Goal: Communication & Community: Answer question/provide support

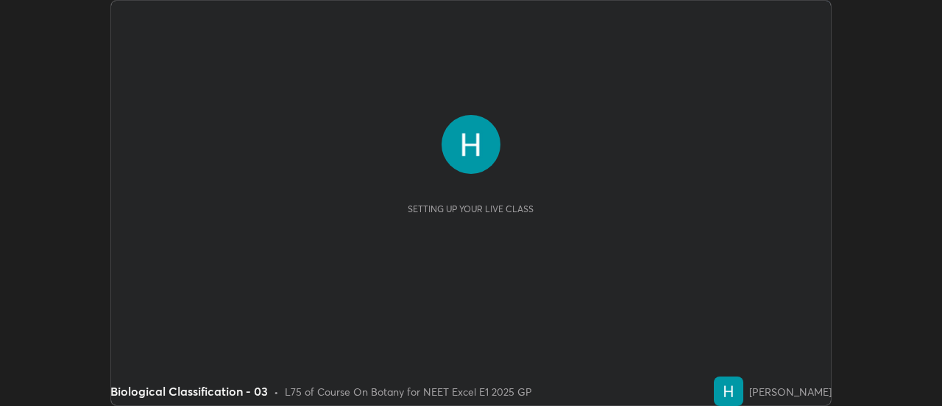
scroll to position [406, 942]
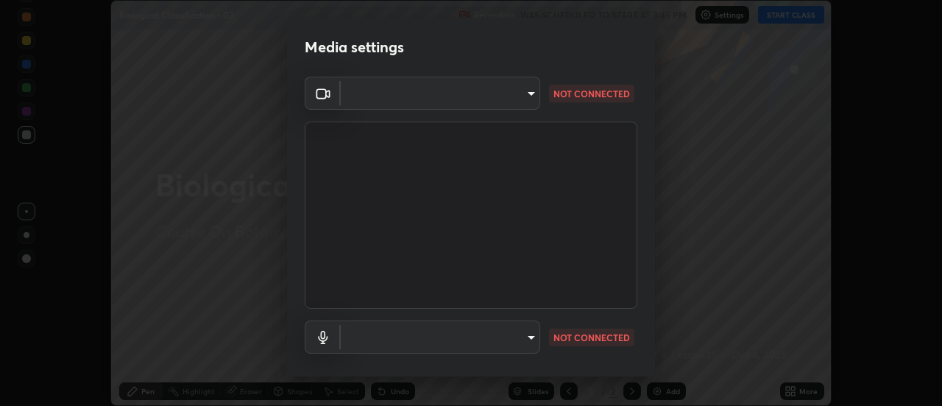
type input "1f31108d829b39389914bdc30e5c2a8b8d5d122ed1bfb40228f539b6595447af"
type input "e0a4eddf964240604f55a3570e3897f746bb17eeba3f21c2d992870615159c69"
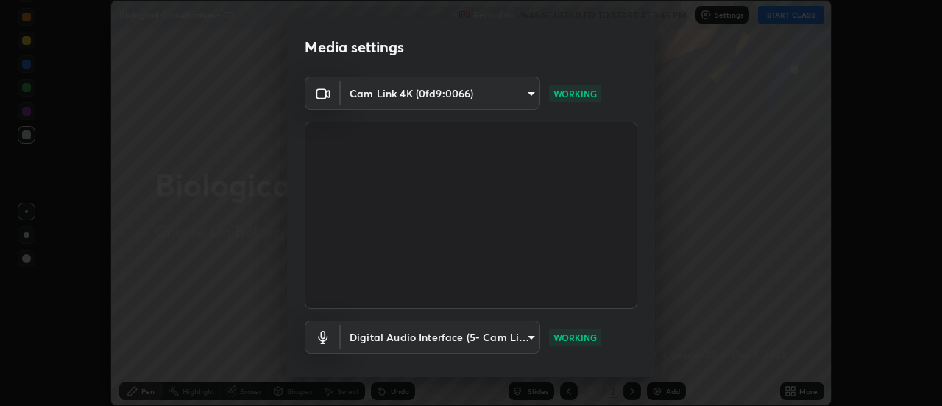
scroll to position [77, 0]
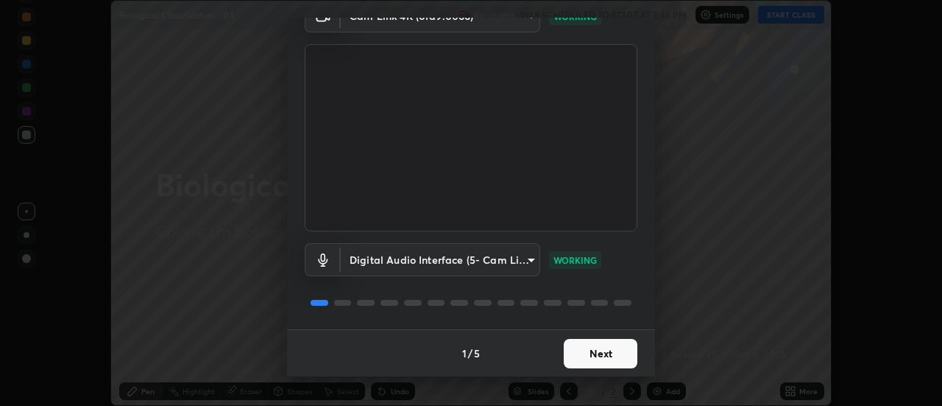
click at [589, 360] on button "Next" at bounding box center [601, 353] width 74 height 29
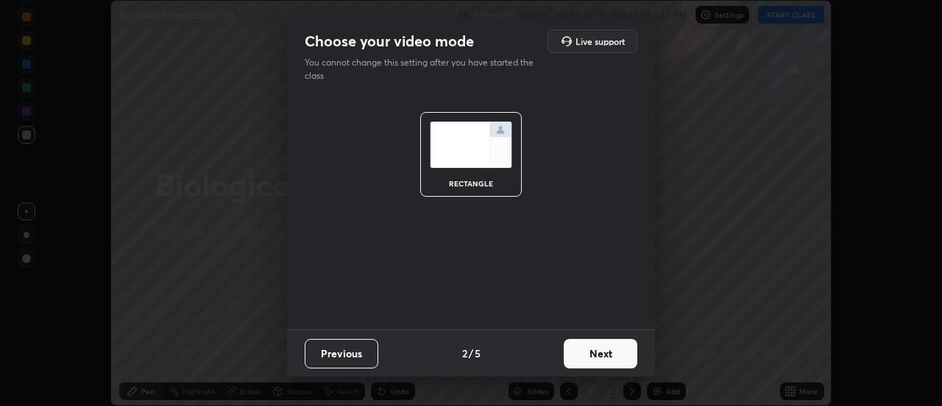
scroll to position [0, 0]
click at [588, 357] on button "Next" at bounding box center [601, 353] width 74 height 29
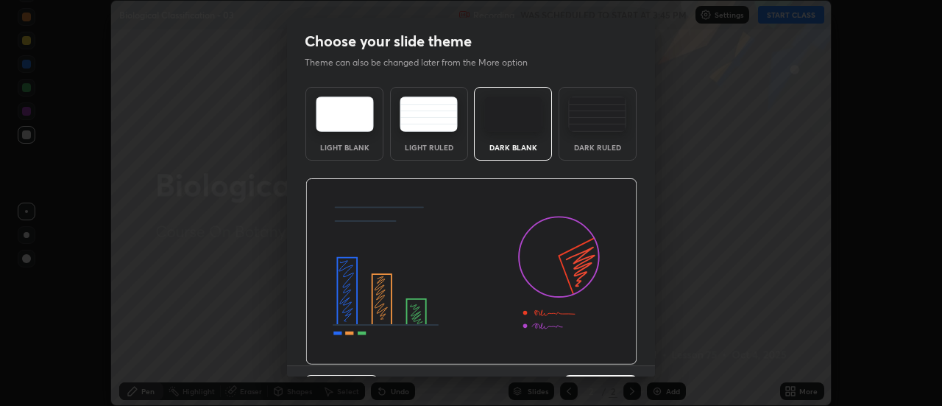
click at [589, 359] on img at bounding box center [472, 271] width 332 height 187
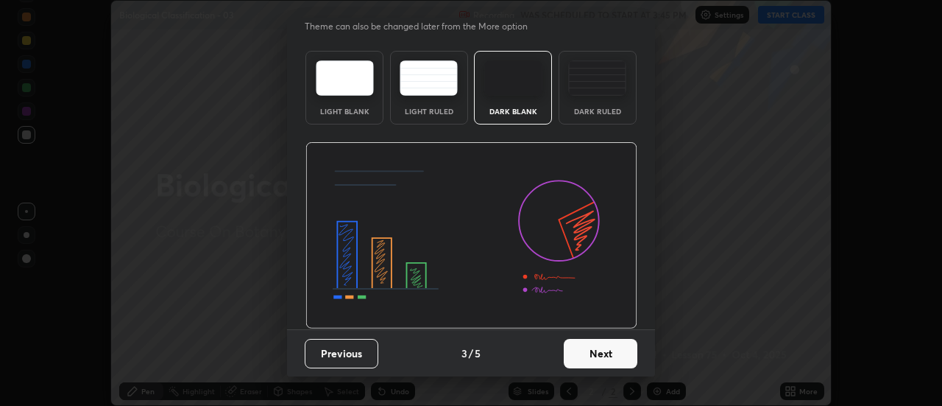
click at [600, 362] on button "Next" at bounding box center [601, 353] width 74 height 29
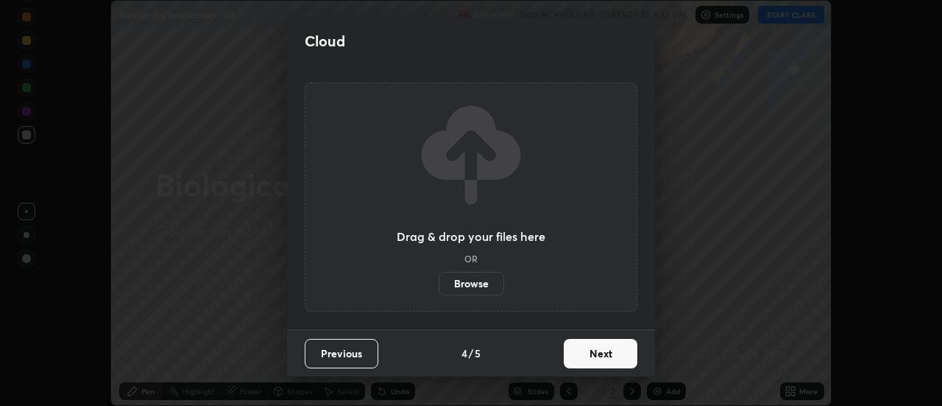
click at [613, 356] on button "Next" at bounding box center [601, 353] width 74 height 29
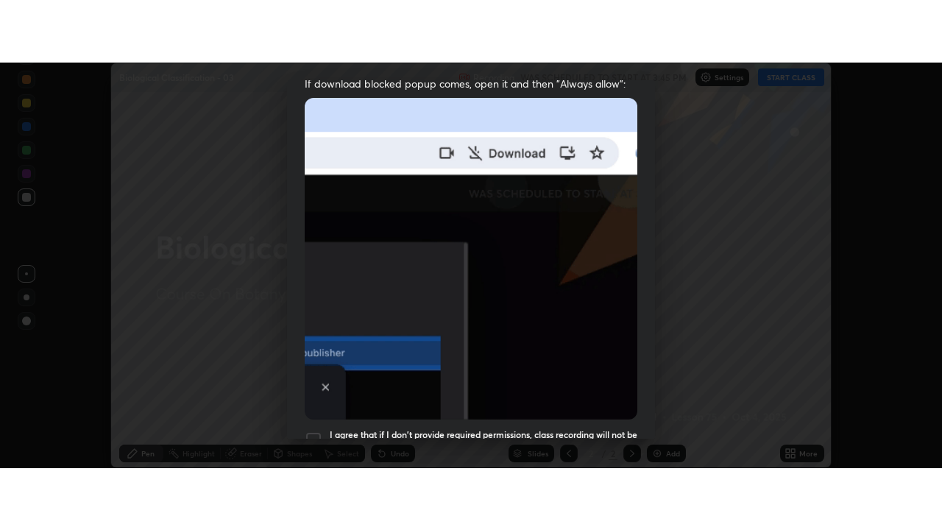
scroll to position [378, 0]
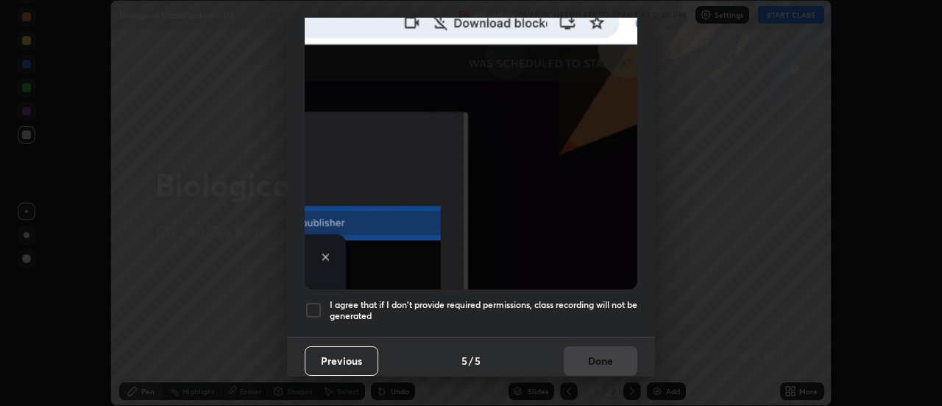
click at [324, 301] on div "I agree that if I don't provide required permissions, class recording will not …" at bounding box center [471, 310] width 333 height 18
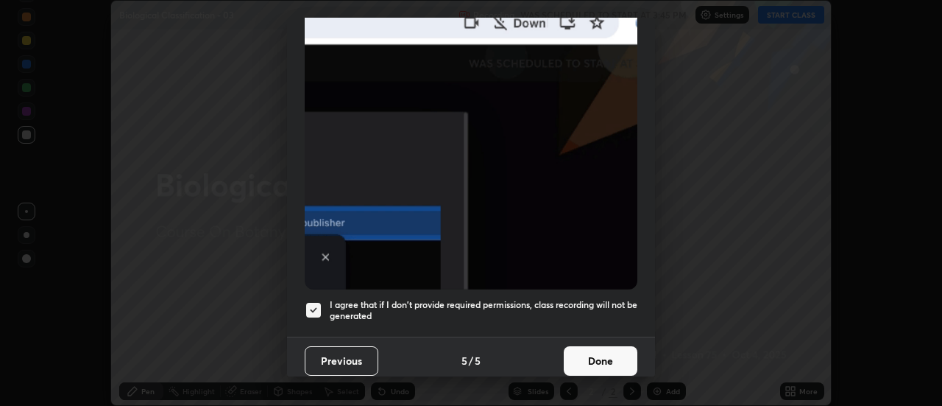
click at [593, 348] on button "Done" at bounding box center [601, 360] width 74 height 29
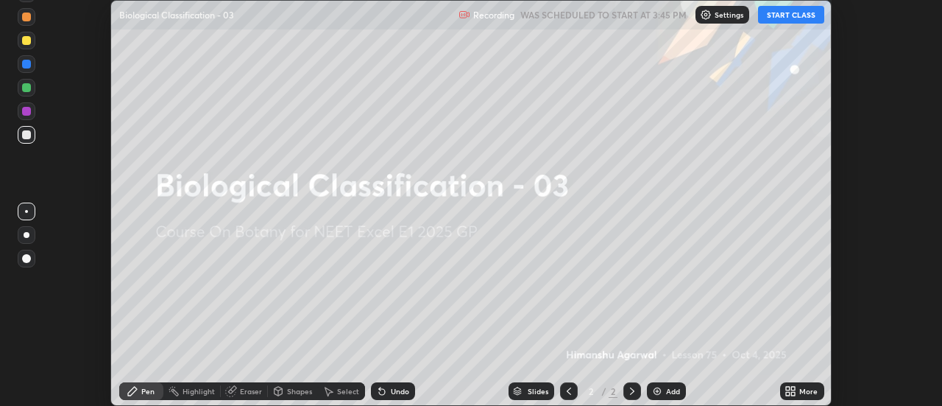
click at [791, 18] on button "START CLASS" at bounding box center [791, 15] width 66 height 18
click at [794, 393] on icon at bounding box center [794, 394] width 4 height 4
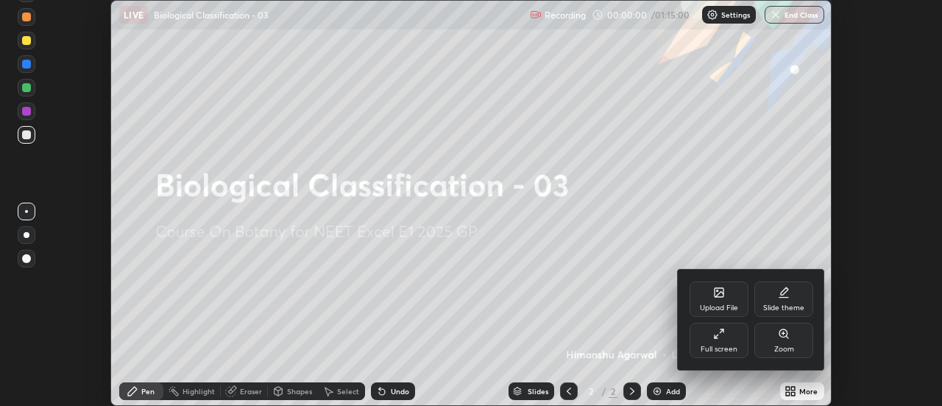
click at [729, 349] on div "Full screen" at bounding box center [719, 348] width 37 height 7
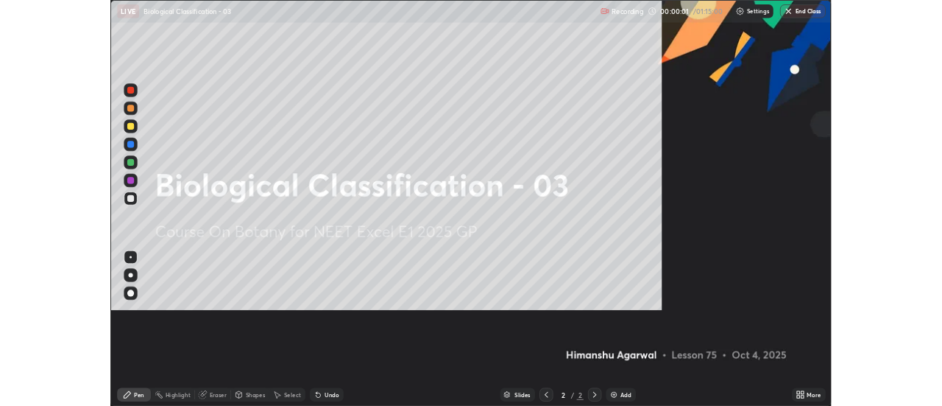
scroll to position [530, 942]
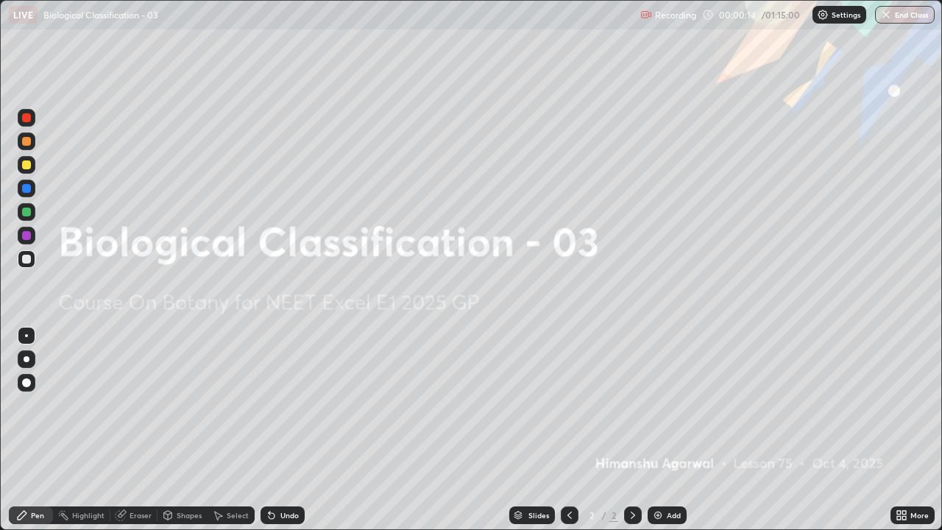
click at [668, 405] on div "Add" at bounding box center [674, 515] width 14 height 7
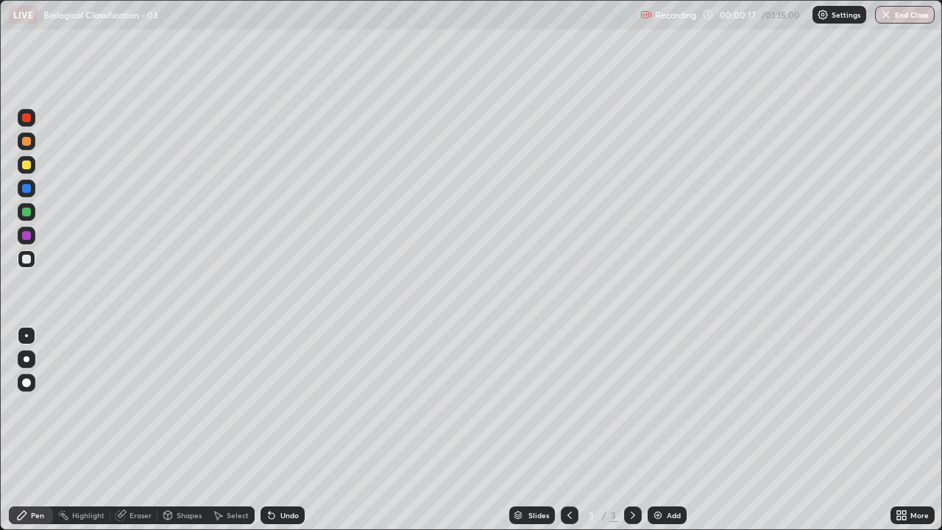
click at [28, 166] on div at bounding box center [26, 164] width 9 height 9
click at [177, 405] on div "Shapes" at bounding box center [189, 515] width 25 height 7
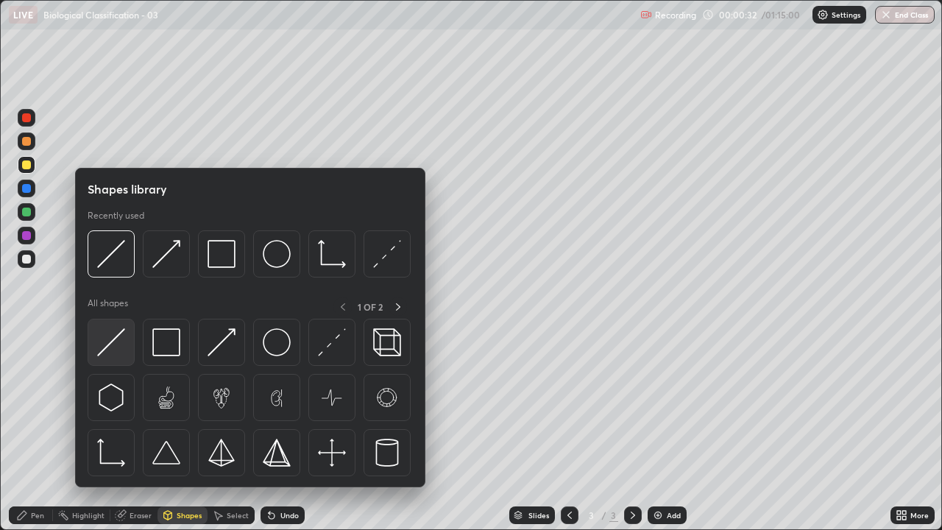
click at [118, 347] on img at bounding box center [111, 342] width 28 height 28
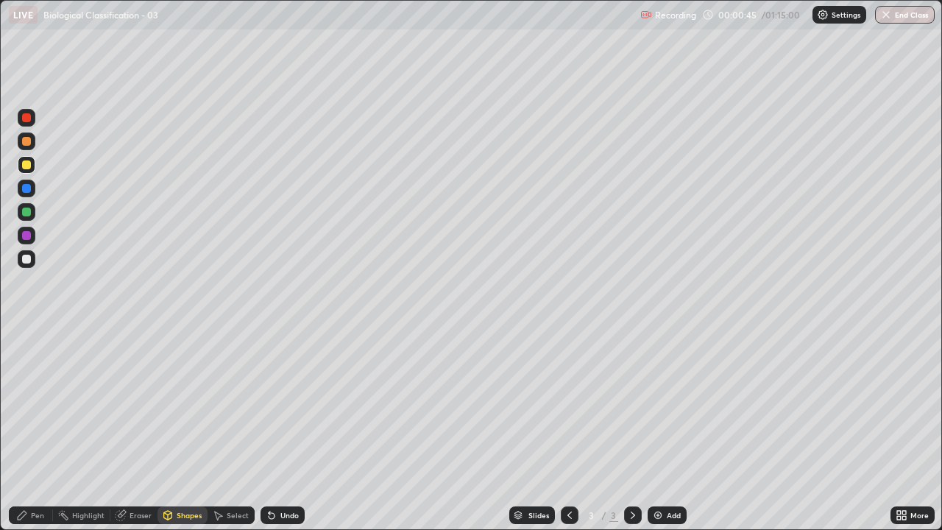
click at [27, 260] on div at bounding box center [26, 259] width 9 height 9
click at [33, 405] on div "Pen" at bounding box center [31, 515] width 44 height 18
click at [24, 163] on div at bounding box center [26, 164] width 9 height 9
click at [27, 148] on div at bounding box center [27, 142] width 18 height 18
click at [660, 405] on img at bounding box center [658, 515] width 12 height 12
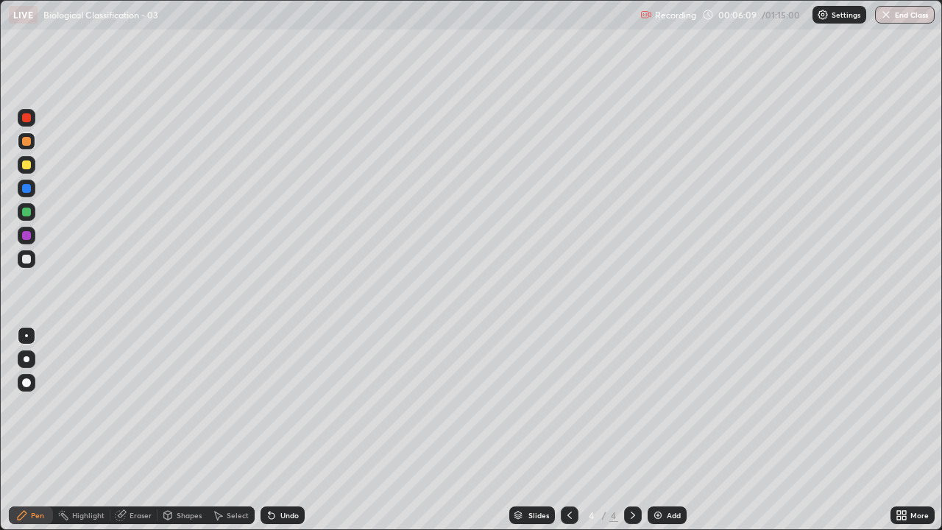
click at [27, 166] on div at bounding box center [26, 164] width 9 height 9
click at [177, 405] on div "Shapes" at bounding box center [189, 515] width 25 height 7
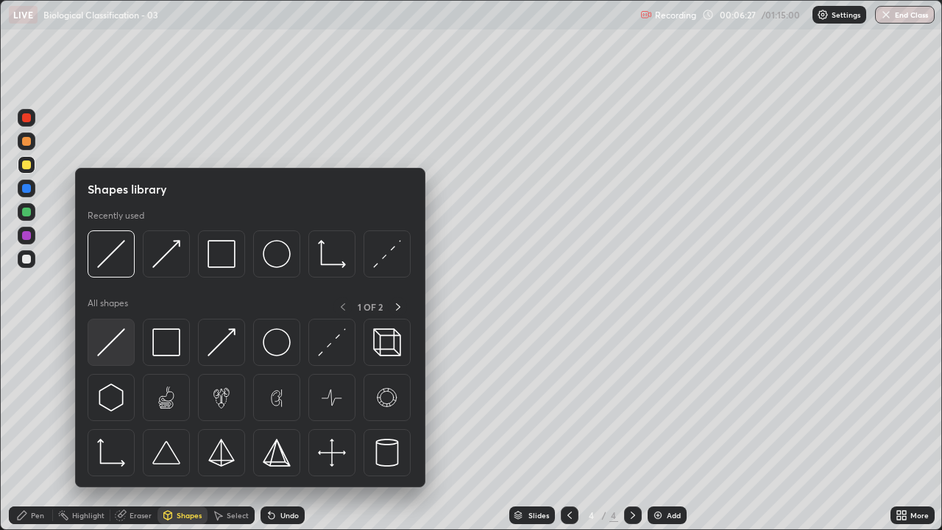
click at [116, 350] on img at bounding box center [111, 342] width 28 height 28
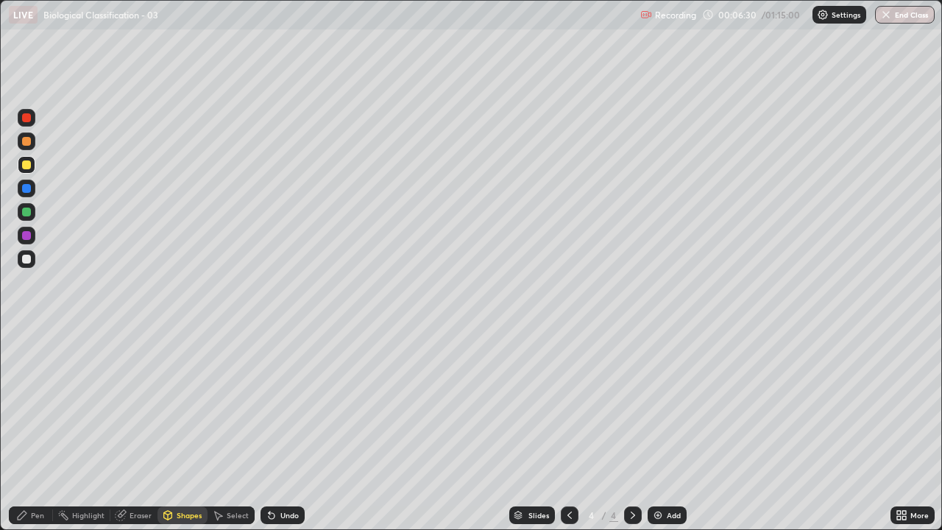
click at [32, 405] on div "Pen" at bounding box center [37, 515] width 13 height 7
click at [24, 144] on div at bounding box center [26, 141] width 9 height 9
click at [181, 405] on div "Shapes" at bounding box center [189, 515] width 25 height 7
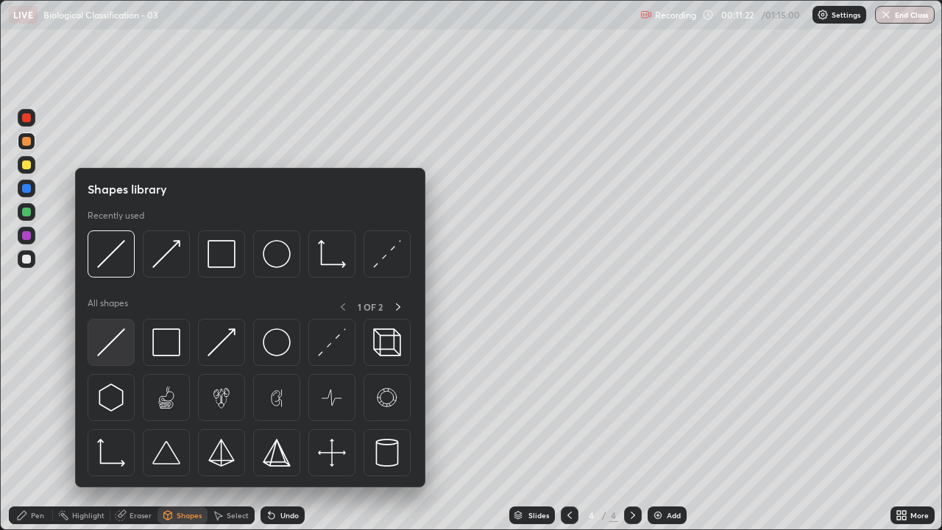
click at [113, 341] on img at bounding box center [111, 342] width 28 height 28
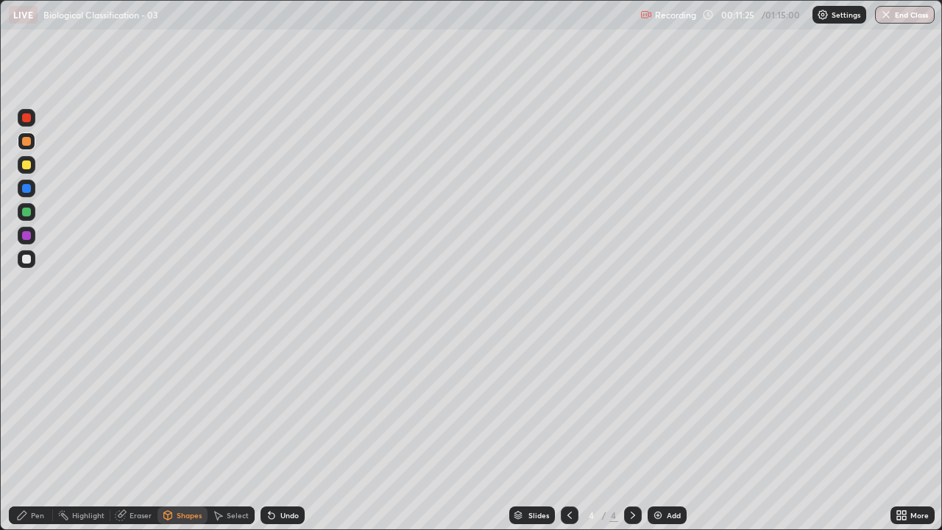
click at [29, 262] on div at bounding box center [26, 259] width 9 height 9
click at [21, 405] on icon at bounding box center [22, 515] width 9 height 9
click at [166, 405] on icon at bounding box center [168, 514] width 8 height 2
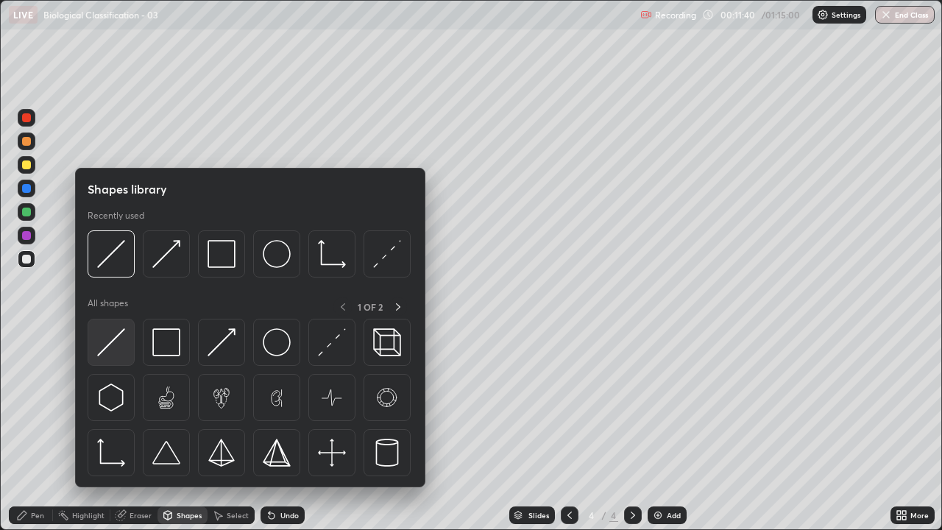
click at [115, 345] on img at bounding box center [111, 342] width 28 height 28
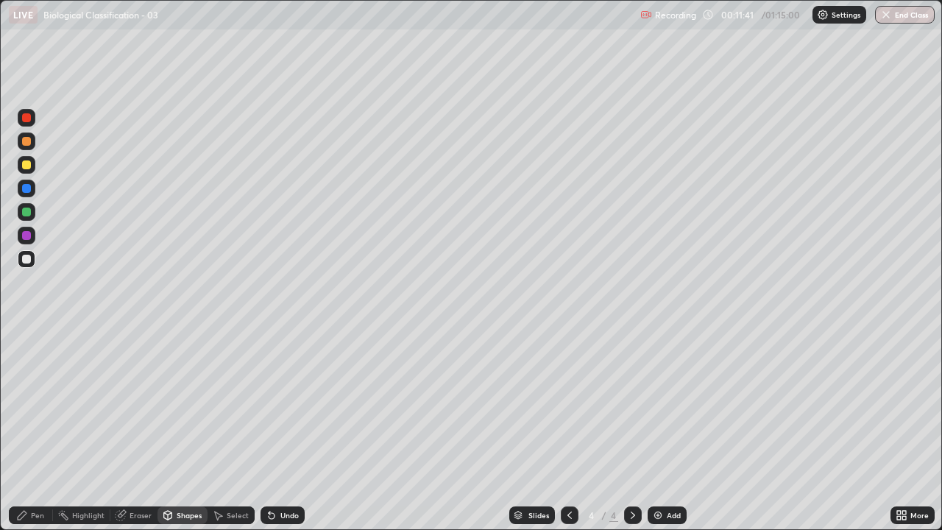
click at [183, 405] on div "Shapes" at bounding box center [183, 515] width 50 height 18
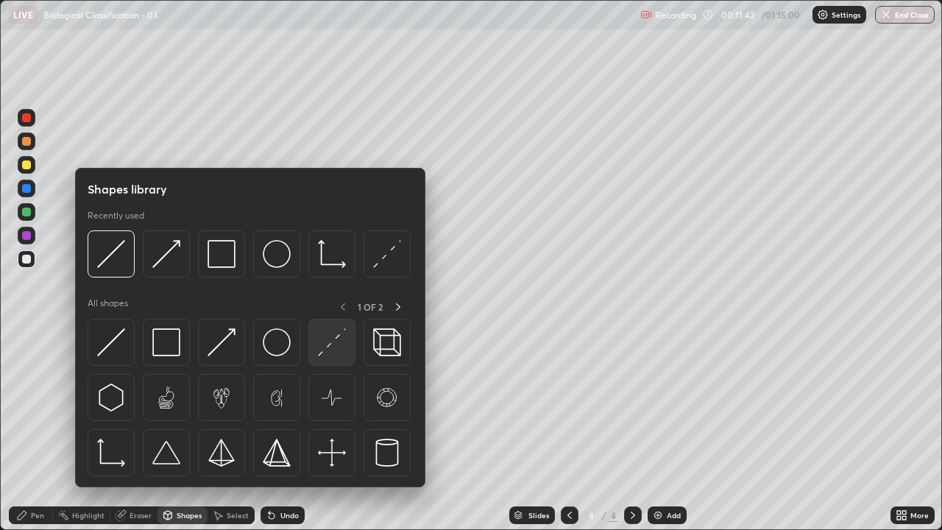
click at [324, 349] on img at bounding box center [332, 342] width 28 height 28
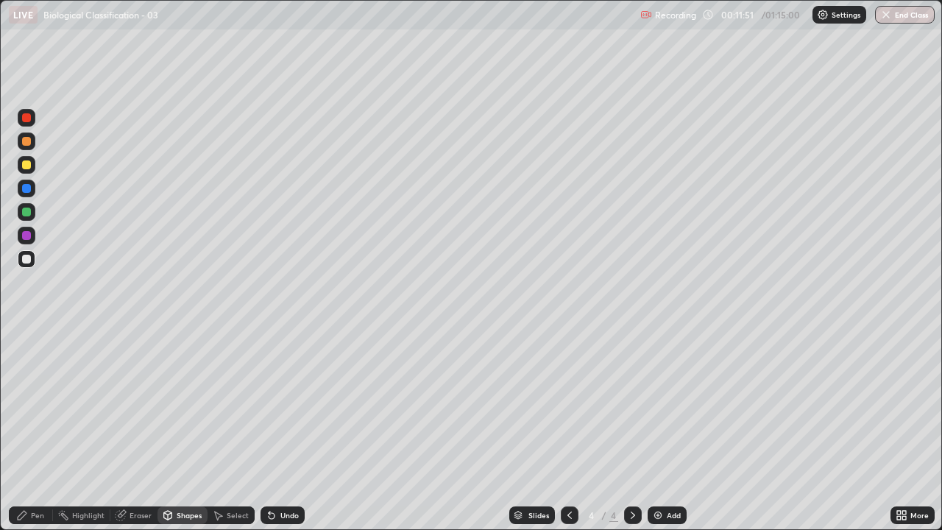
click at [40, 405] on div "Pen" at bounding box center [37, 515] width 13 height 7
click at [180, 405] on div "Shapes" at bounding box center [189, 515] width 25 height 7
click at [269, 405] on icon at bounding box center [272, 516] width 6 height 6
click at [278, 405] on div "Undo" at bounding box center [283, 515] width 44 height 18
click at [19, 405] on icon at bounding box center [22, 515] width 12 height 12
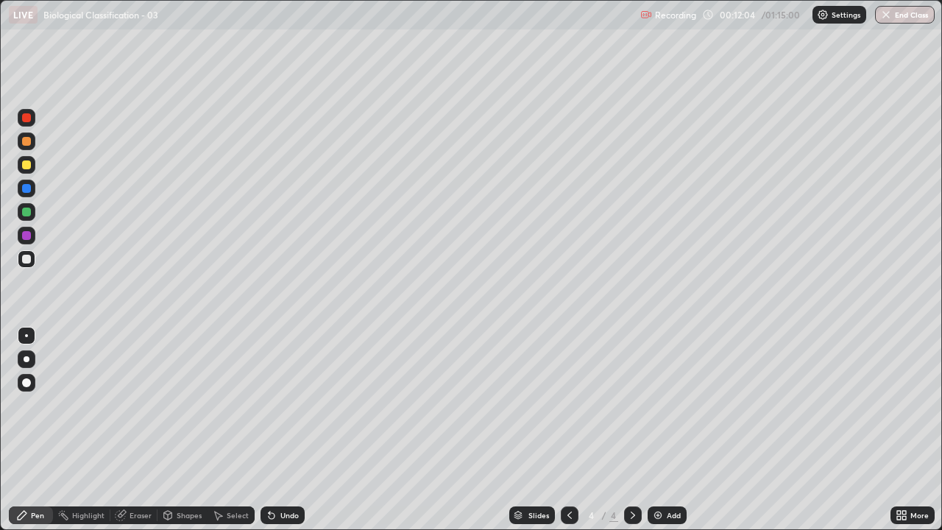
click at [27, 384] on div at bounding box center [26, 382] width 9 height 9
click at [27, 336] on div at bounding box center [26, 335] width 3 height 3
click at [27, 166] on div at bounding box center [26, 164] width 9 height 9
click at [27, 261] on div at bounding box center [26, 259] width 9 height 9
click at [28, 172] on div at bounding box center [27, 165] width 18 height 18
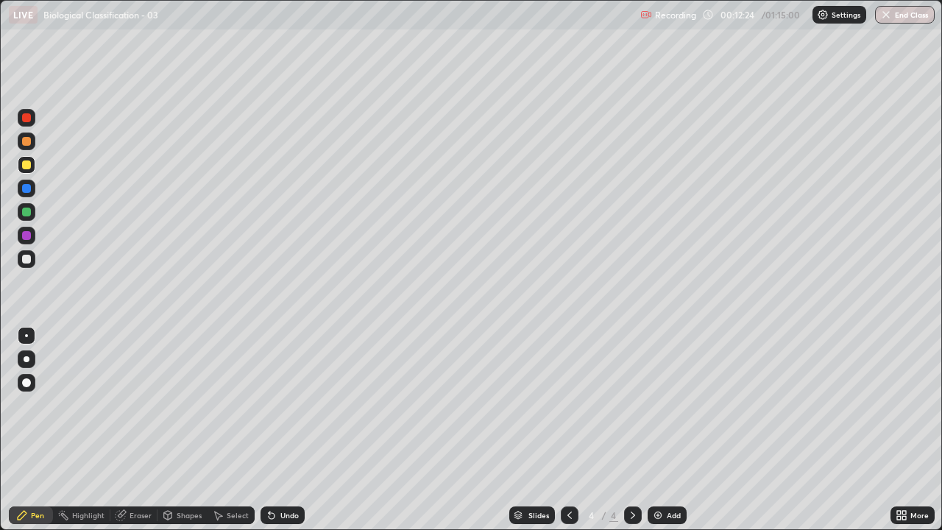
click at [186, 405] on div "Shapes" at bounding box center [189, 515] width 25 height 7
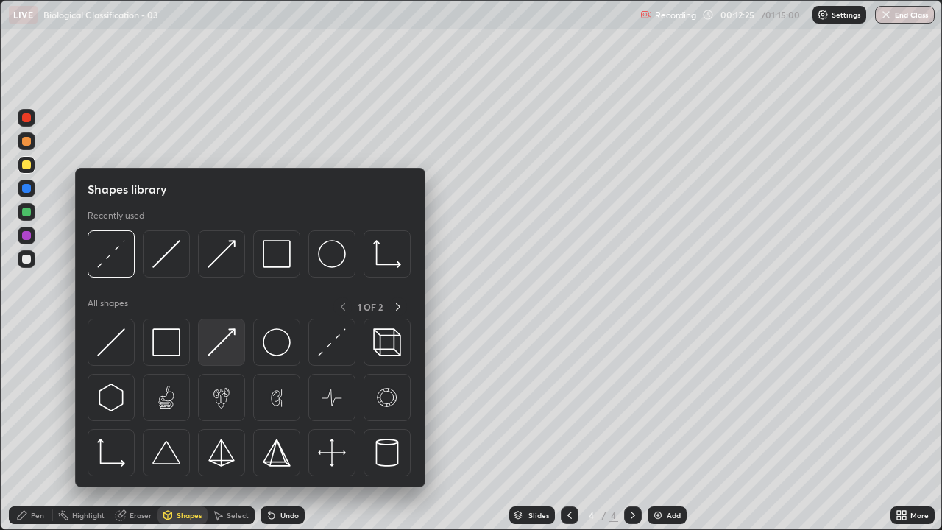
click at [222, 346] on img at bounding box center [222, 342] width 28 height 28
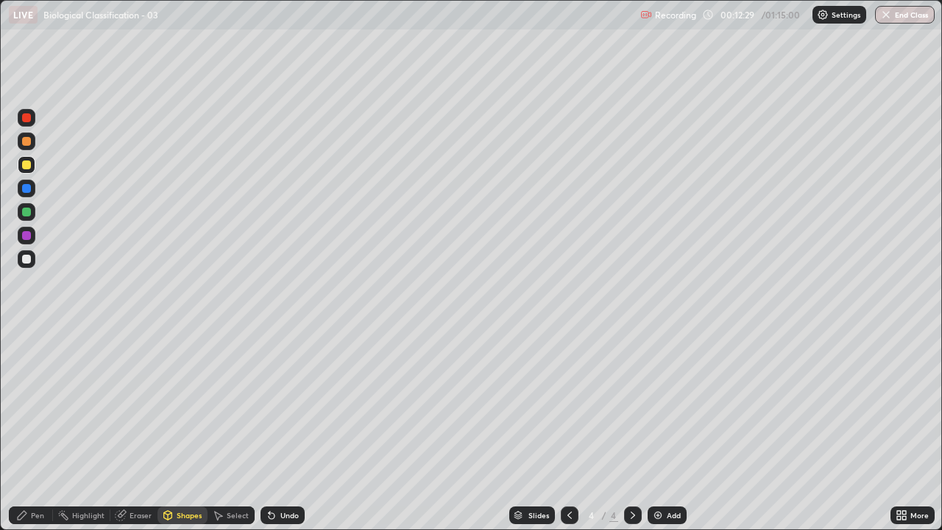
click at [21, 405] on icon at bounding box center [22, 515] width 9 height 9
click at [180, 405] on div "Shapes" at bounding box center [189, 515] width 25 height 7
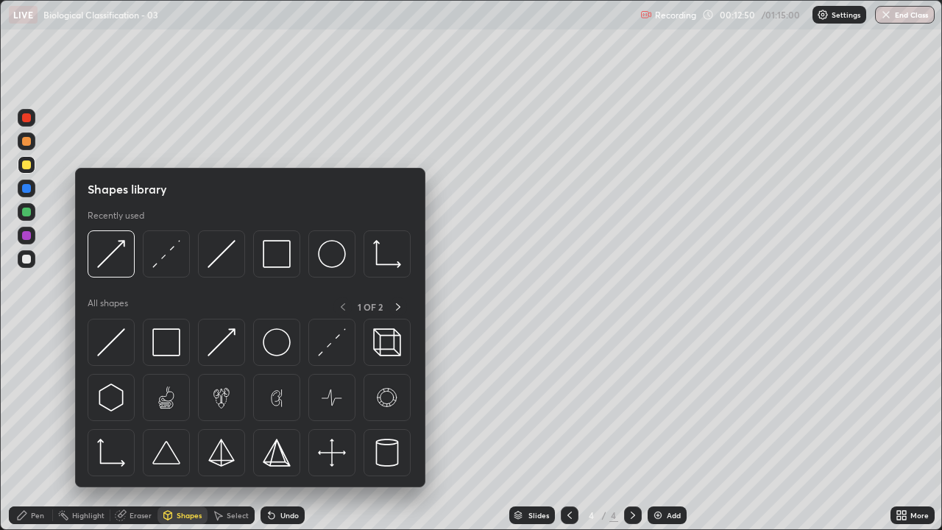
click at [40, 405] on div "Pen" at bounding box center [37, 515] width 13 height 7
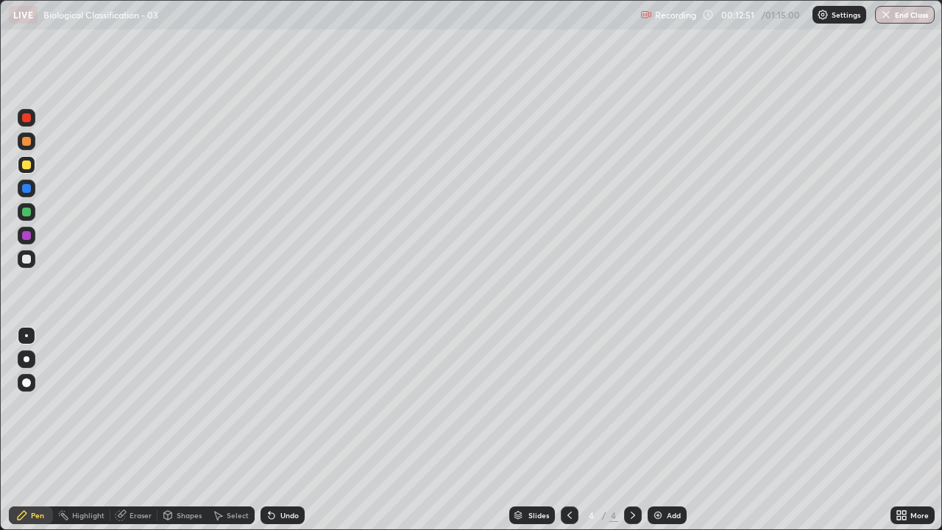
click at [27, 261] on div at bounding box center [26, 259] width 9 height 9
click at [27, 380] on div at bounding box center [26, 382] width 9 height 9
click at [27, 336] on div at bounding box center [26, 335] width 3 height 3
click at [28, 162] on div at bounding box center [26, 164] width 9 height 9
click at [186, 405] on div "Shapes" at bounding box center [189, 515] width 25 height 7
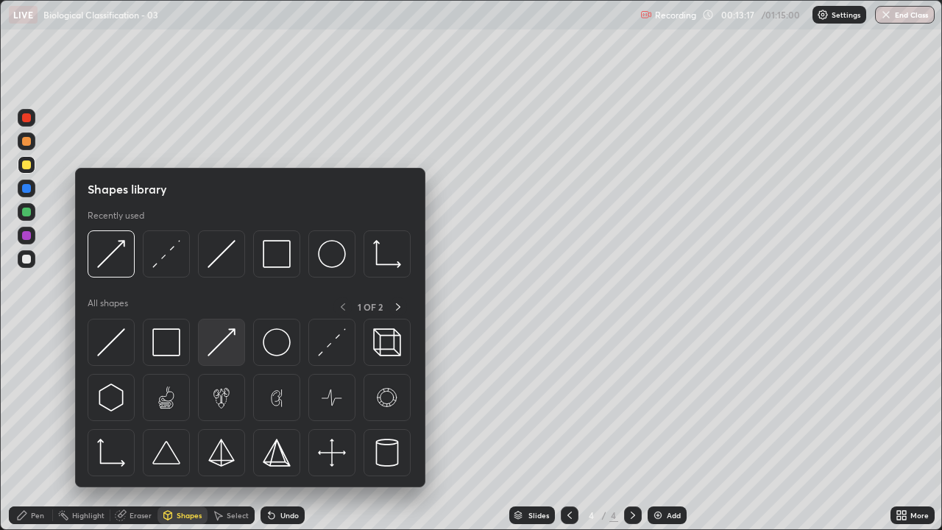
click at [214, 339] on img at bounding box center [222, 342] width 28 height 28
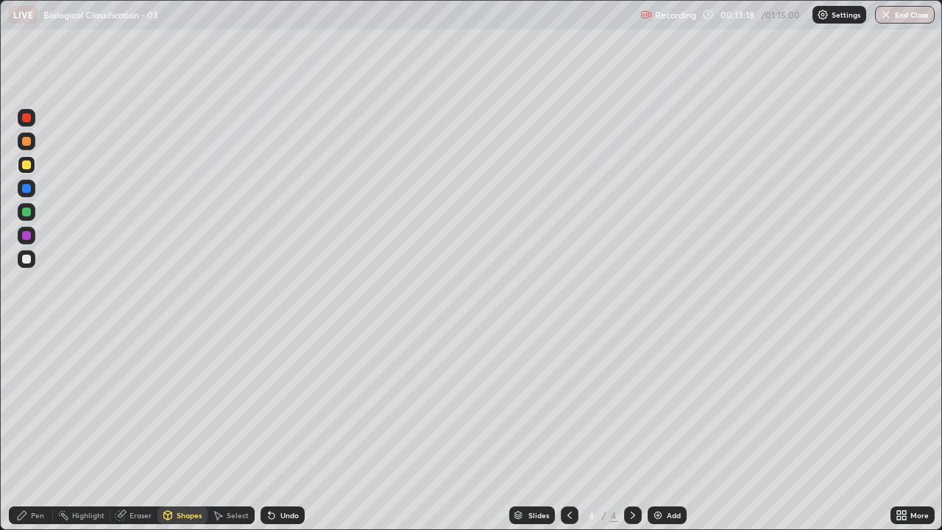
click at [24, 166] on div at bounding box center [26, 164] width 9 height 9
click at [35, 405] on div "Pen" at bounding box center [37, 515] width 13 height 7
click at [229, 405] on div "Select" at bounding box center [238, 515] width 22 height 7
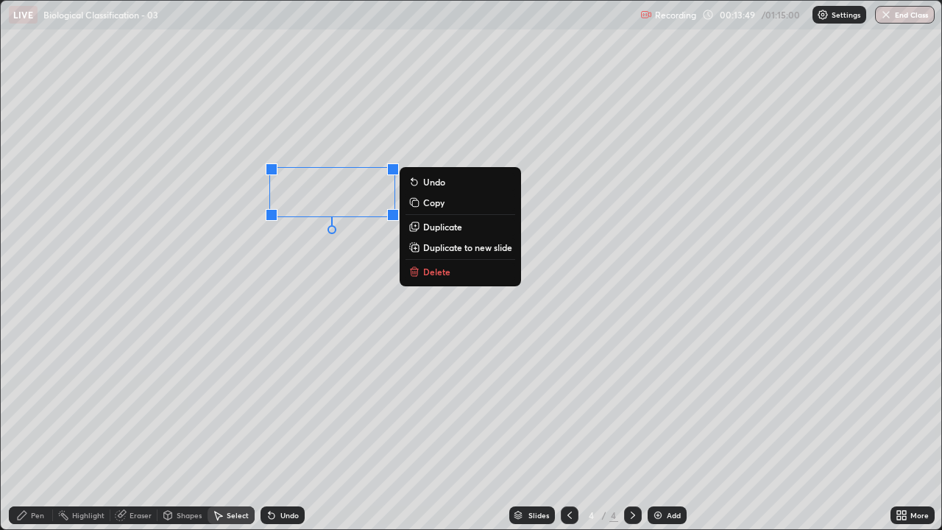
click at [427, 205] on p "Copy" at bounding box center [433, 203] width 21 height 12
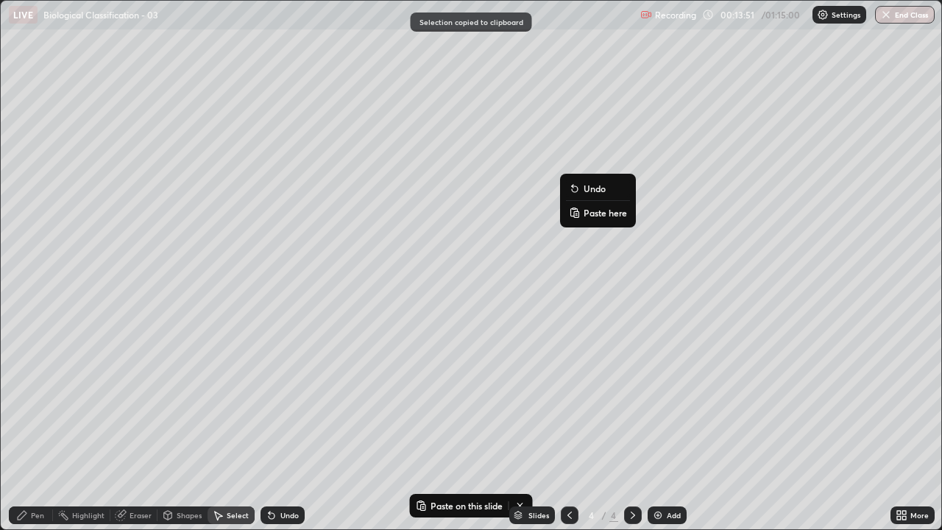
click at [588, 214] on p "Paste here" at bounding box center [605, 213] width 43 height 12
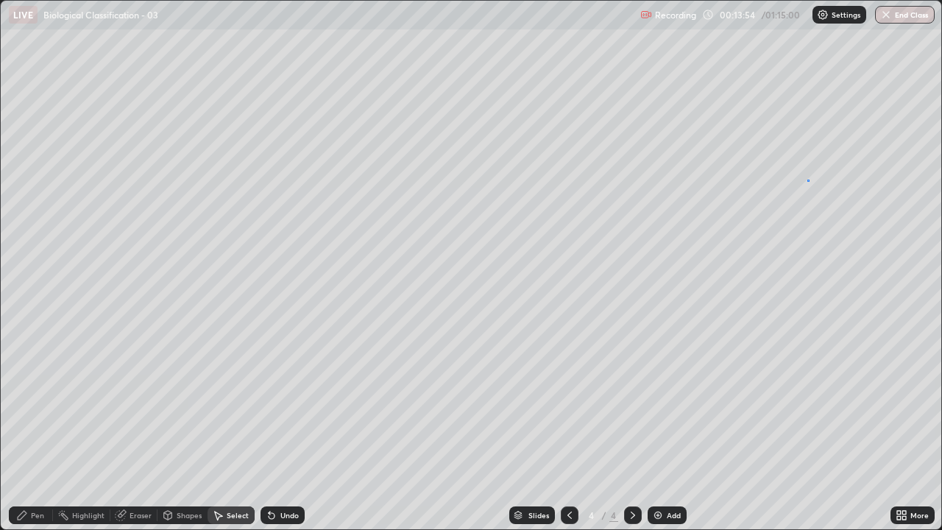
click at [808, 180] on div "0 ° Undo Copy Paste here Duplicate Duplicate to new slide Delete" at bounding box center [471, 265] width 941 height 529
click at [811, 191] on div "0 ° Undo Copy Paste here Duplicate Duplicate to new slide Delete" at bounding box center [471, 265] width 941 height 529
click at [787, 223] on div "0 ° Undo Copy Paste here Duplicate Duplicate to new slide Delete" at bounding box center [471, 265] width 941 height 529
click at [141, 405] on div "Eraser" at bounding box center [141, 515] width 22 height 7
click at [41, 405] on div "Pen" at bounding box center [37, 515] width 13 height 7
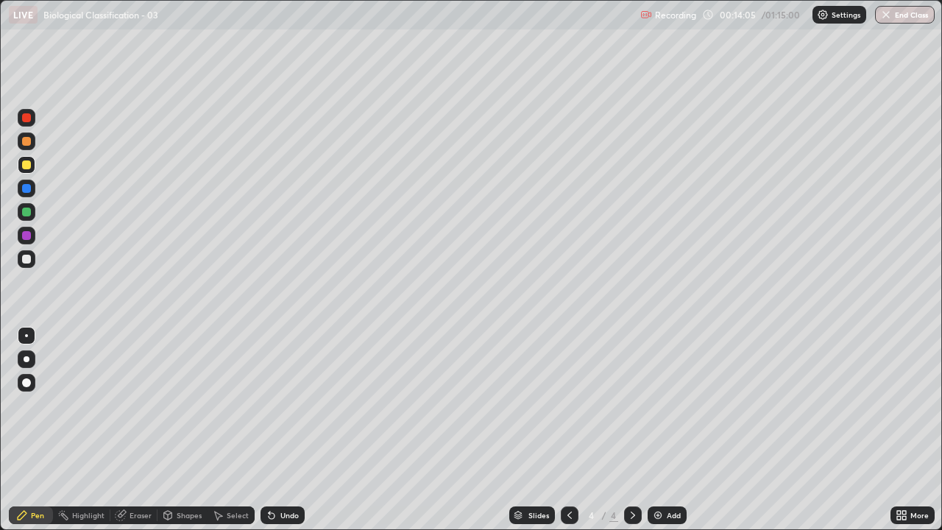
click at [33, 264] on div at bounding box center [27, 259] width 18 height 18
click at [33, 166] on div at bounding box center [27, 165] width 18 height 18
click at [181, 405] on div "Shapes" at bounding box center [189, 515] width 25 height 7
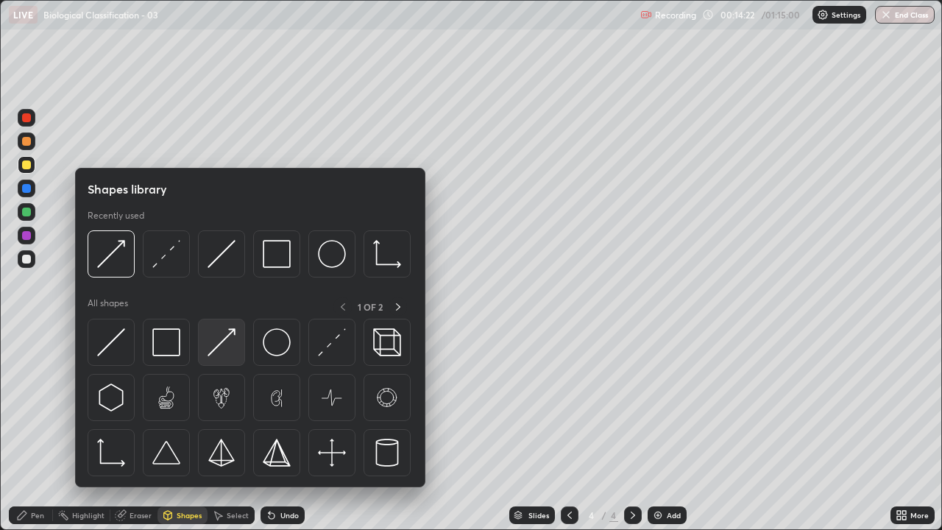
click at [219, 349] on img at bounding box center [222, 342] width 28 height 28
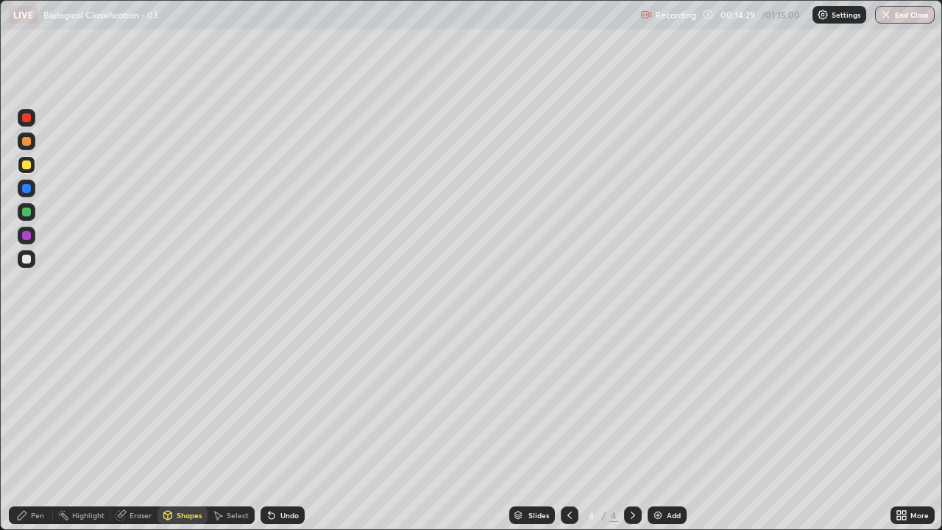
click at [234, 405] on div "Select" at bounding box center [231, 515] width 47 height 18
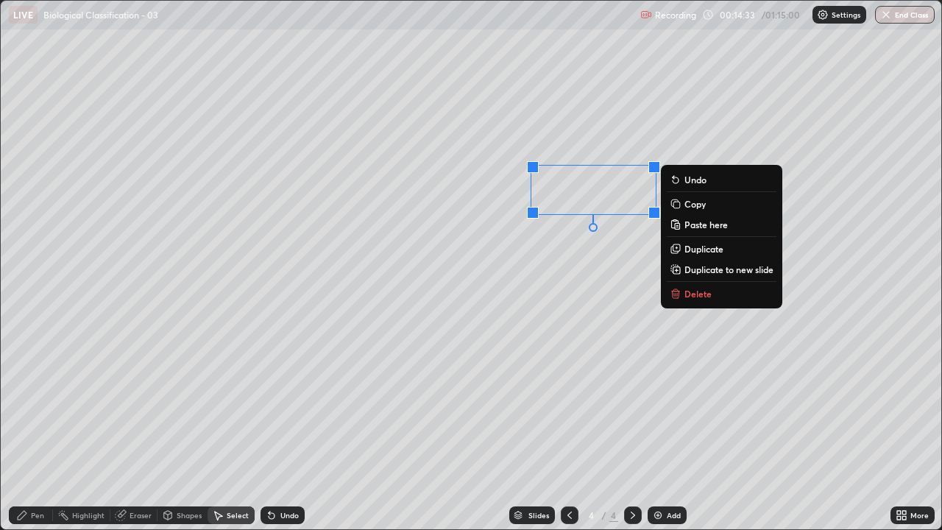
click at [691, 206] on p "Copy" at bounding box center [695, 204] width 21 height 12
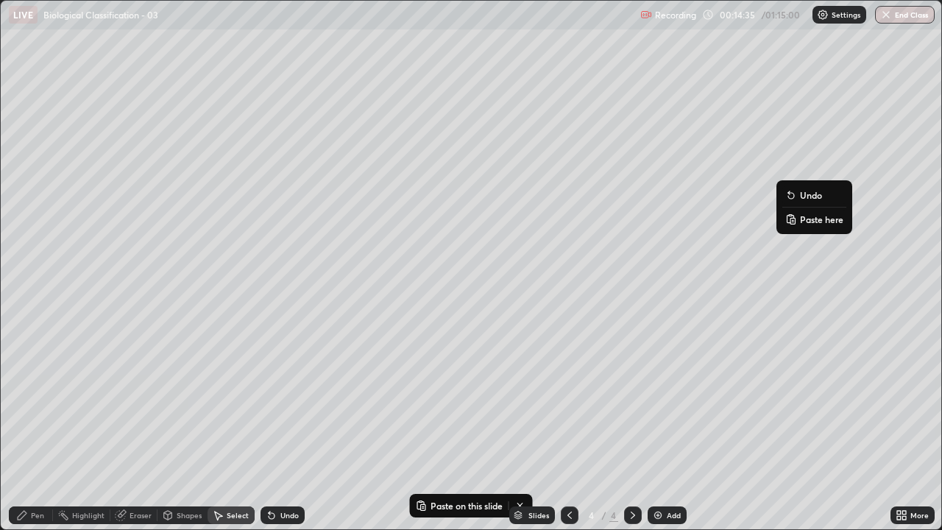
click at [799, 220] on button "Paste here" at bounding box center [815, 220] width 64 height 18
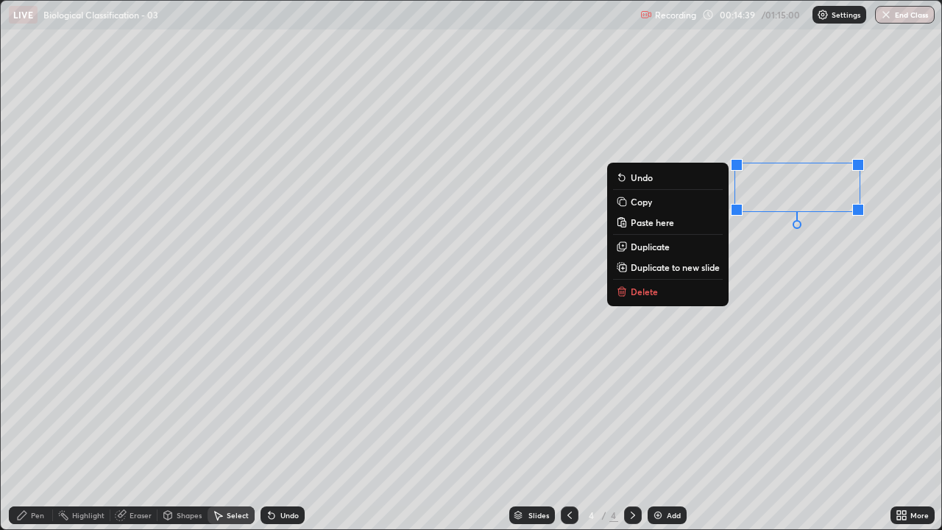
click at [739, 352] on div "0 ° Undo Copy Paste here Duplicate Duplicate to new slide Delete" at bounding box center [471, 265] width 941 height 529
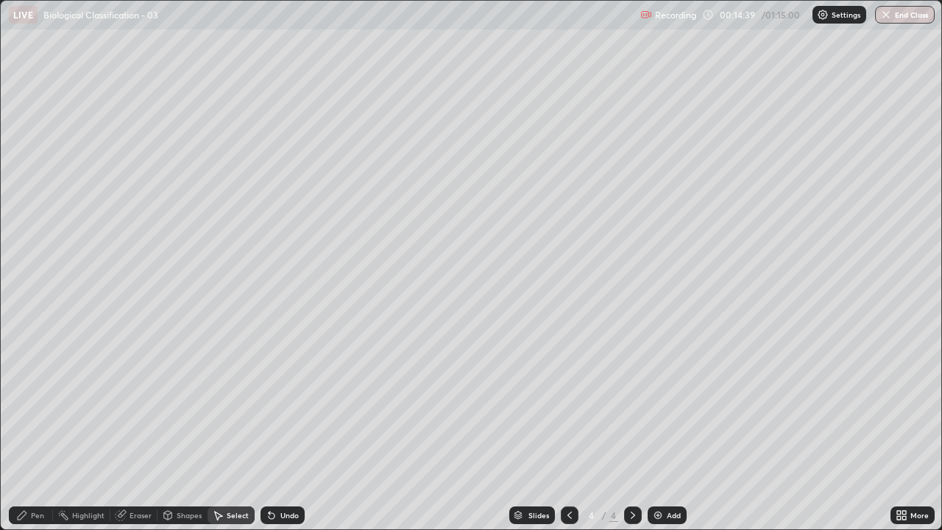
click at [719, 379] on div "0 ° Undo Copy Paste here Duplicate Duplicate to new slide Delete" at bounding box center [471, 265] width 941 height 529
click at [38, 405] on div "Pen" at bounding box center [37, 515] width 13 height 7
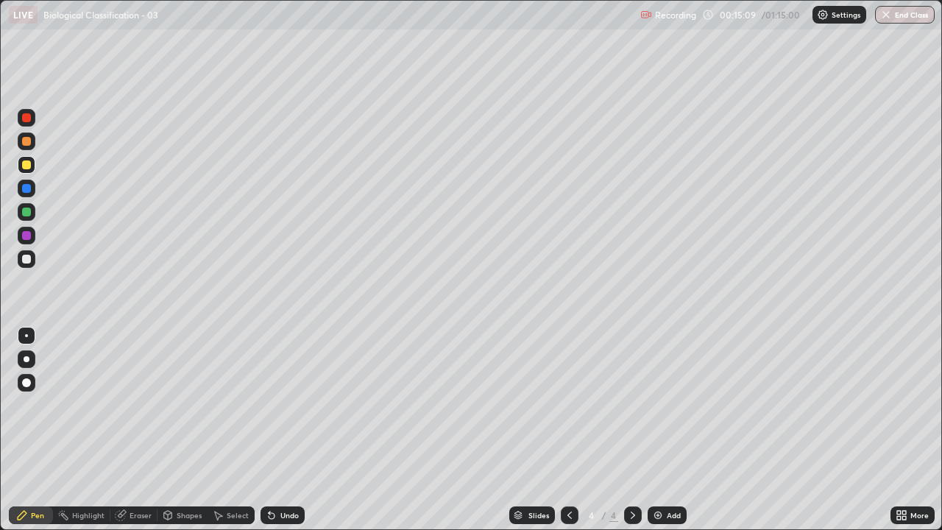
click at [134, 405] on div "Eraser" at bounding box center [141, 515] width 22 height 7
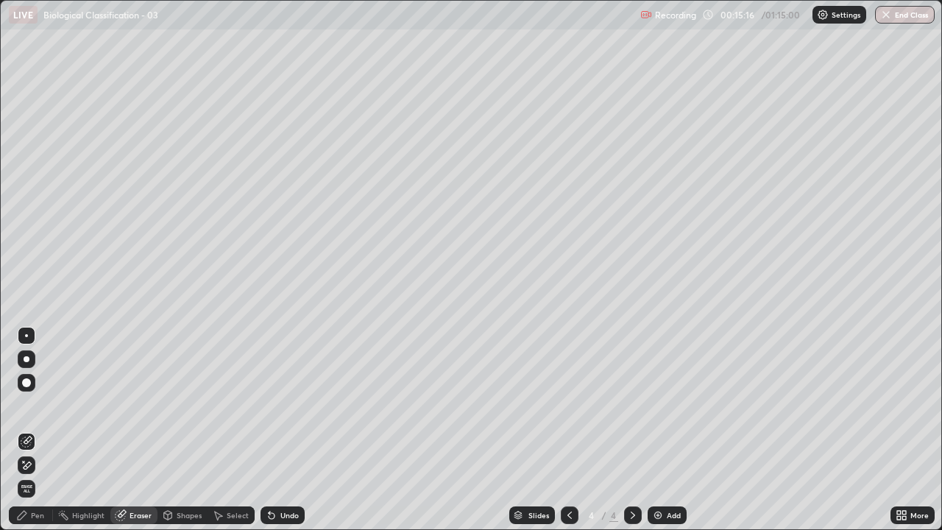
click at [38, 405] on div "Pen" at bounding box center [31, 515] width 44 height 18
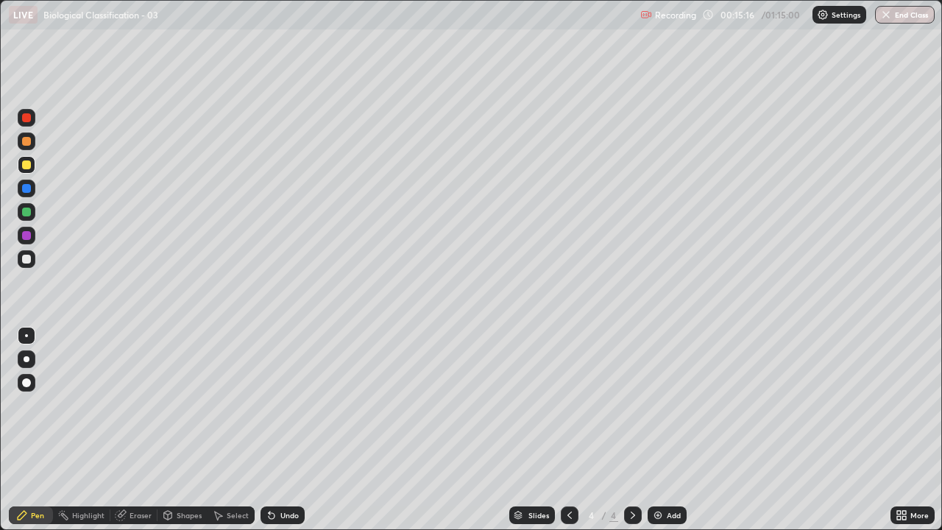
click at [24, 258] on div at bounding box center [26, 259] width 9 height 9
click at [23, 383] on div at bounding box center [26, 382] width 9 height 9
click at [189, 405] on div "Shapes" at bounding box center [183, 515] width 50 height 18
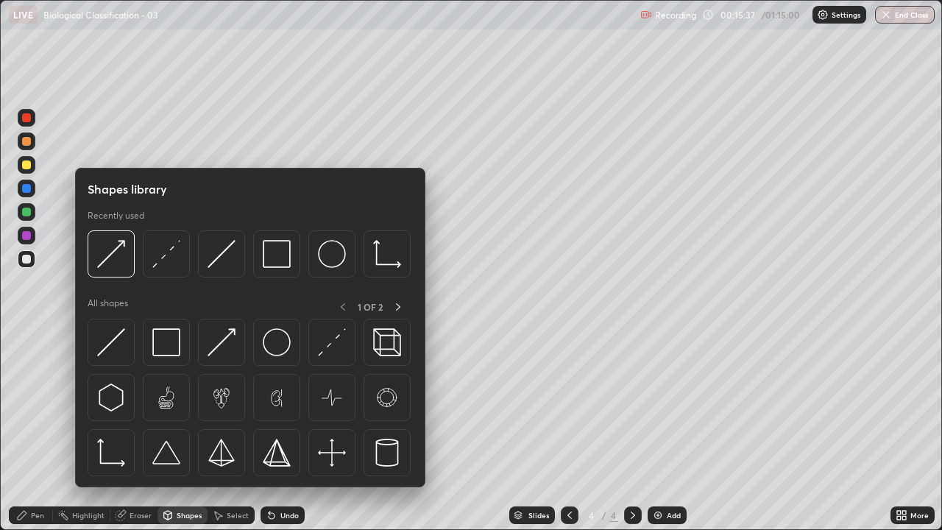
click at [27, 164] on div at bounding box center [26, 164] width 9 height 9
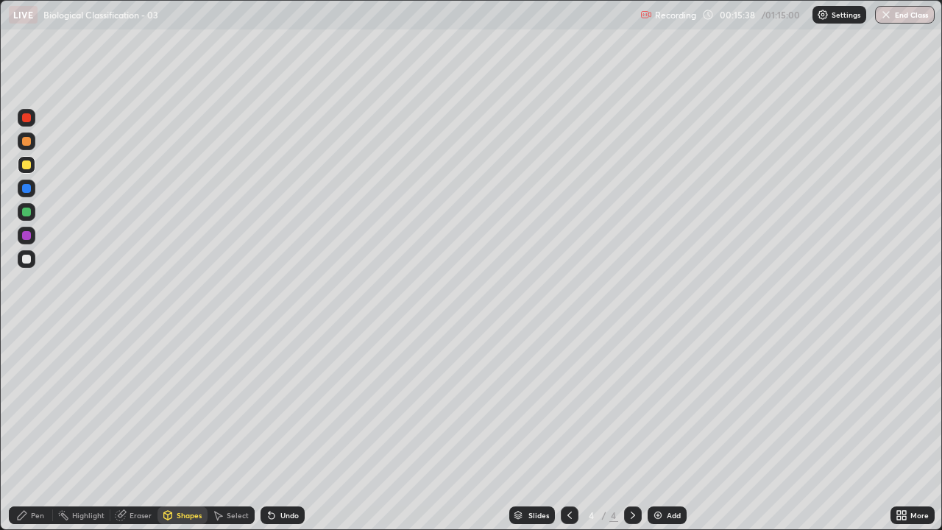
click at [32, 405] on div "Pen" at bounding box center [37, 515] width 13 height 7
click at [287, 405] on div "Undo" at bounding box center [289, 515] width 18 height 7
click at [27, 336] on div at bounding box center [26, 335] width 3 height 3
click at [177, 405] on div "Shapes" at bounding box center [189, 515] width 25 height 7
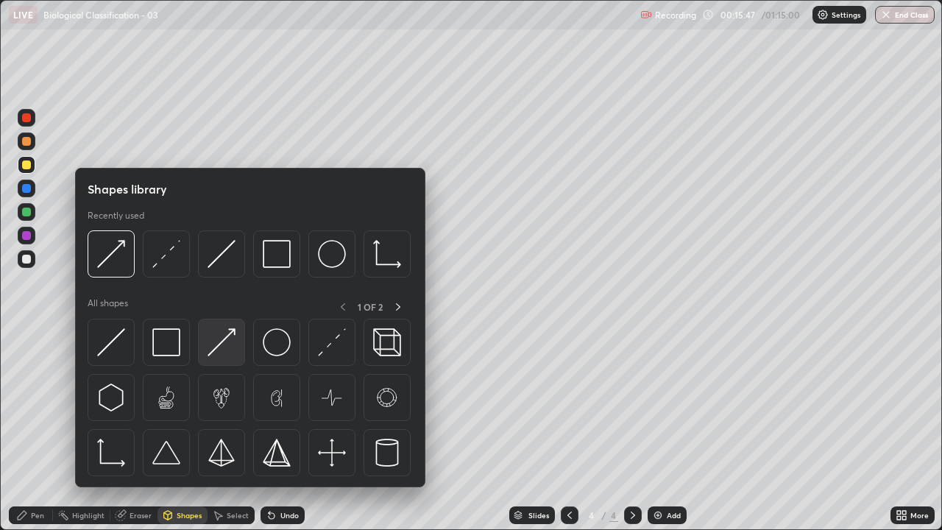
click at [217, 350] on img at bounding box center [222, 342] width 28 height 28
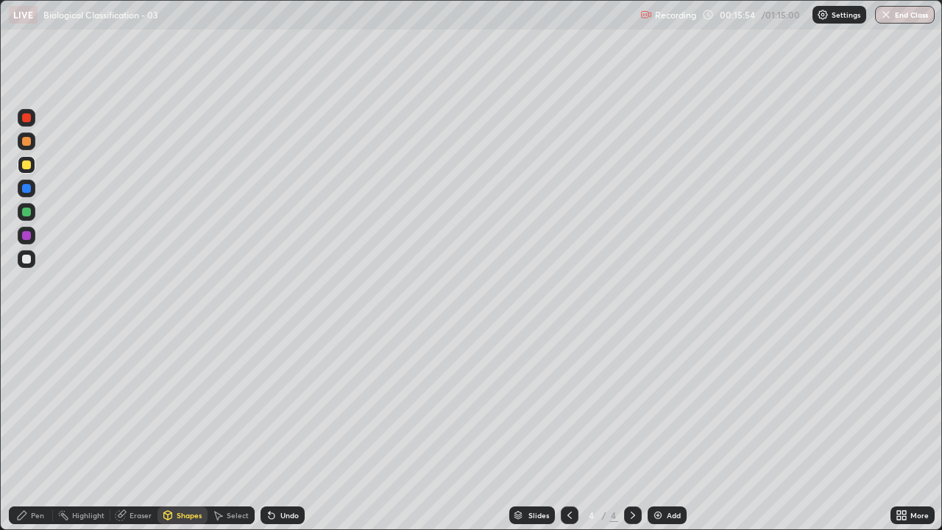
click at [233, 405] on div "Select" at bounding box center [238, 515] width 22 height 7
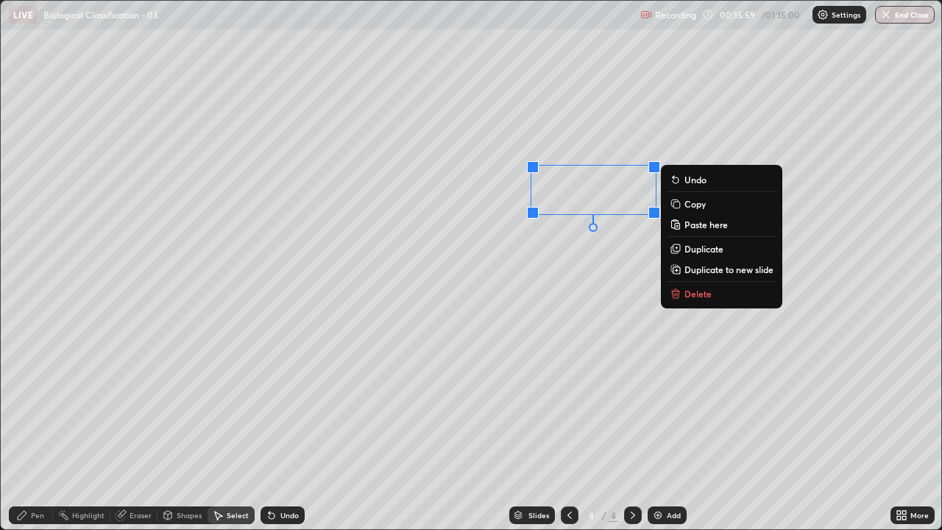
click at [691, 208] on p "Copy" at bounding box center [695, 204] width 21 height 12
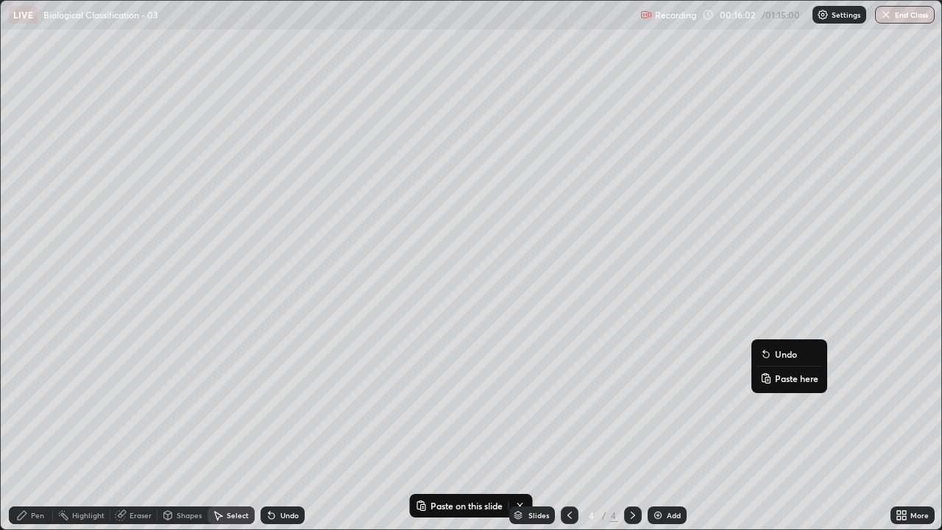
click at [785, 378] on p "Paste here" at bounding box center [796, 379] width 43 height 12
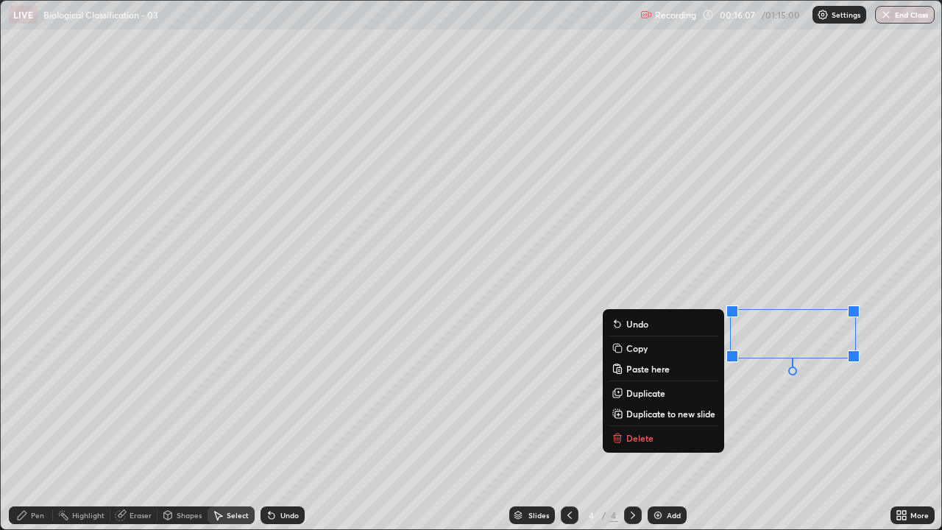
click at [765, 398] on div "0 ° Undo Copy Paste here Duplicate Duplicate to new slide Delete" at bounding box center [471, 265] width 941 height 529
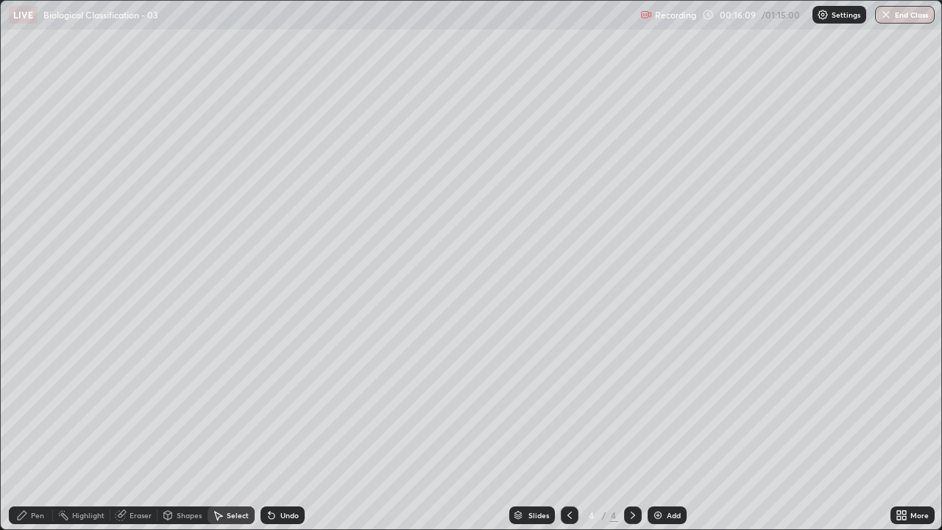
click at [147, 405] on div "Eraser" at bounding box center [141, 515] width 22 height 7
click at [41, 405] on div "Pen" at bounding box center [37, 515] width 13 height 7
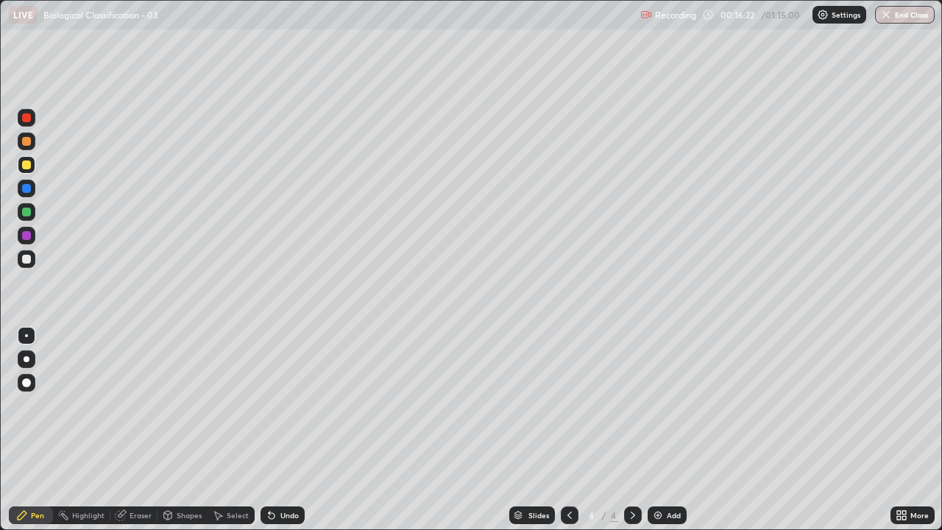
click at [27, 260] on div at bounding box center [26, 259] width 9 height 9
click at [29, 383] on div at bounding box center [26, 382] width 9 height 9
click at [27, 162] on div at bounding box center [26, 164] width 9 height 9
click at [25, 334] on div at bounding box center [26, 335] width 3 height 3
click at [189, 405] on div "Shapes" at bounding box center [189, 515] width 25 height 7
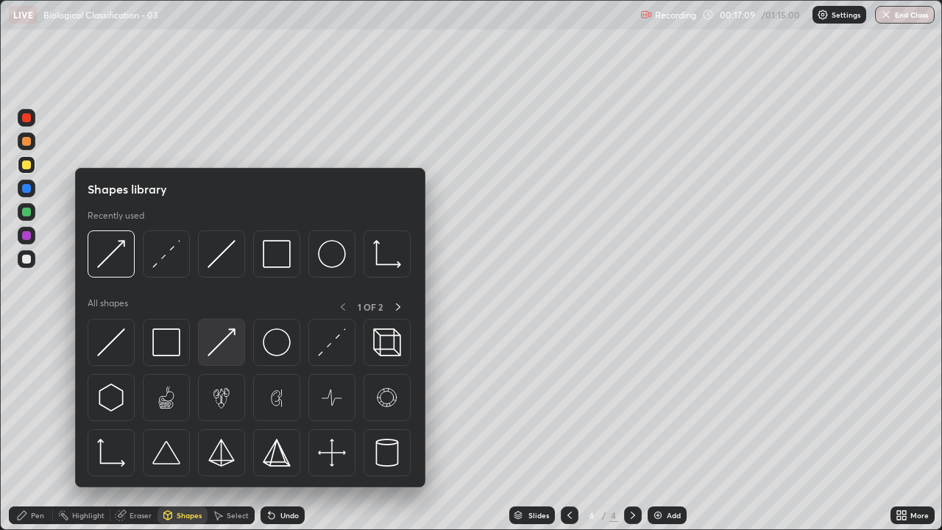
click at [222, 345] on img at bounding box center [222, 342] width 28 height 28
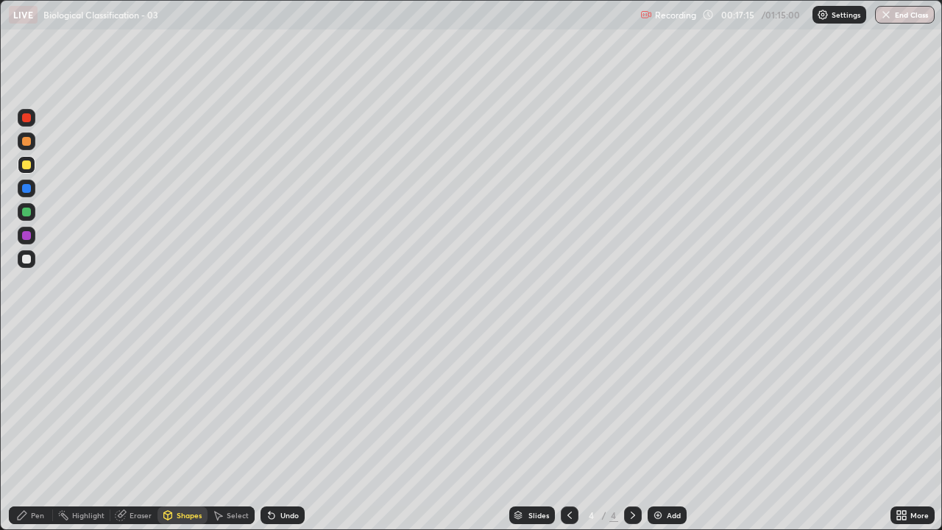
click at [49, 405] on div "Pen" at bounding box center [31, 515] width 44 height 18
click at [27, 261] on div at bounding box center [26, 259] width 9 height 9
click at [25, 378] on div at bounding box center [26, 382] width 9 height 9
click at [27, 336] on div at bounding box center [26, 335] width 3 height 3
click at [28, 163] on div at bounding box center [26, 164] width 9 height 9
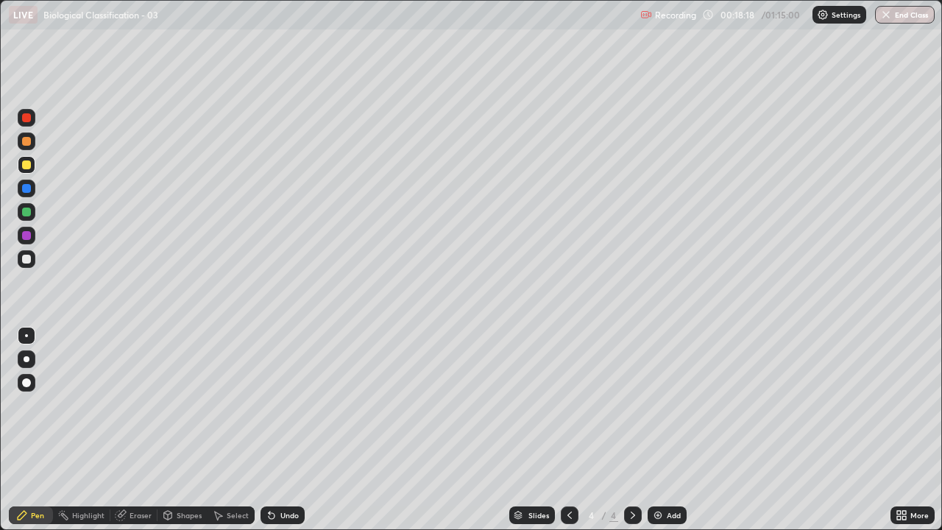
click at [227, 405] on div "Select" at bounding box center [238, 515] width 22 height 7
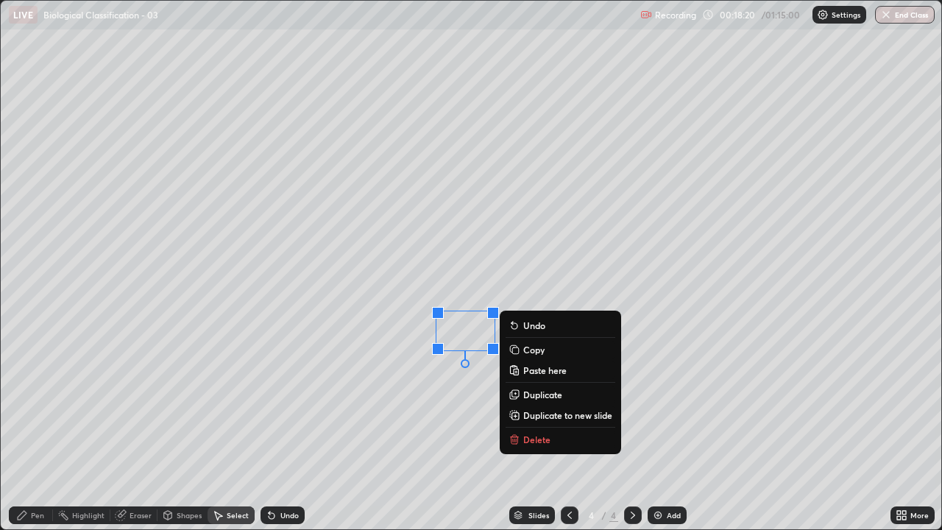
click at [532, 353] on p "Copy" at bounding box center [533, 350] width 21 height 12
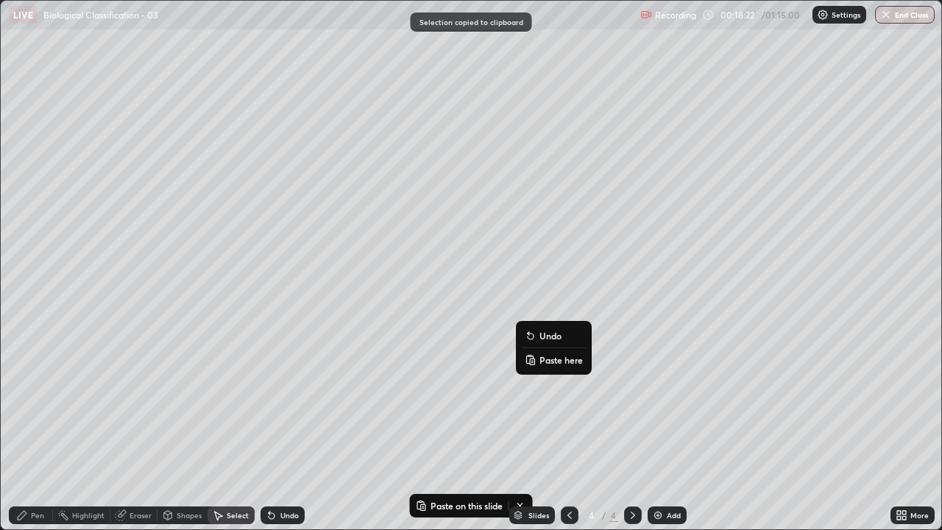
click at [545, 360] on p "Paste here" at bounding box center [561, 360] width 43 height 12
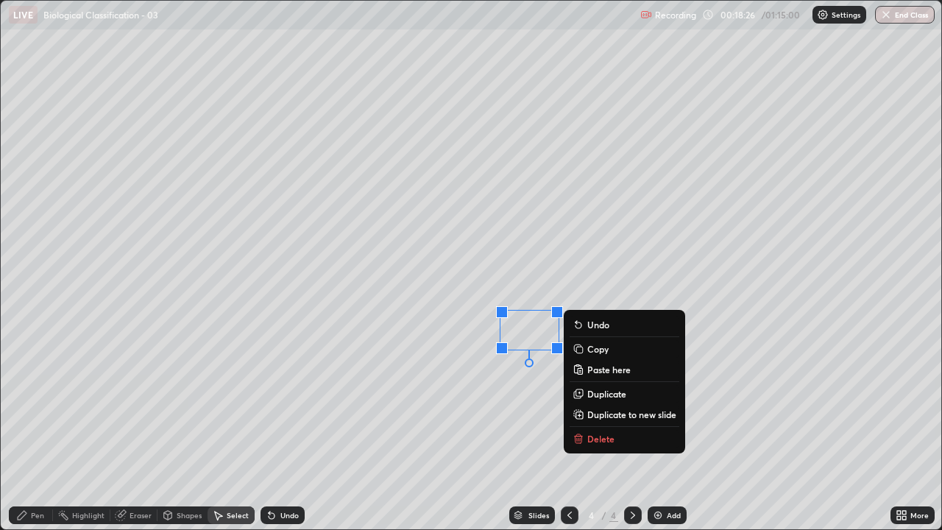
click at [501, 381] on div "0 ° Undo Copy Paste here Duplicate Duplicate to new slide Delete" at bounding box center [471, 265] width 941 height 529
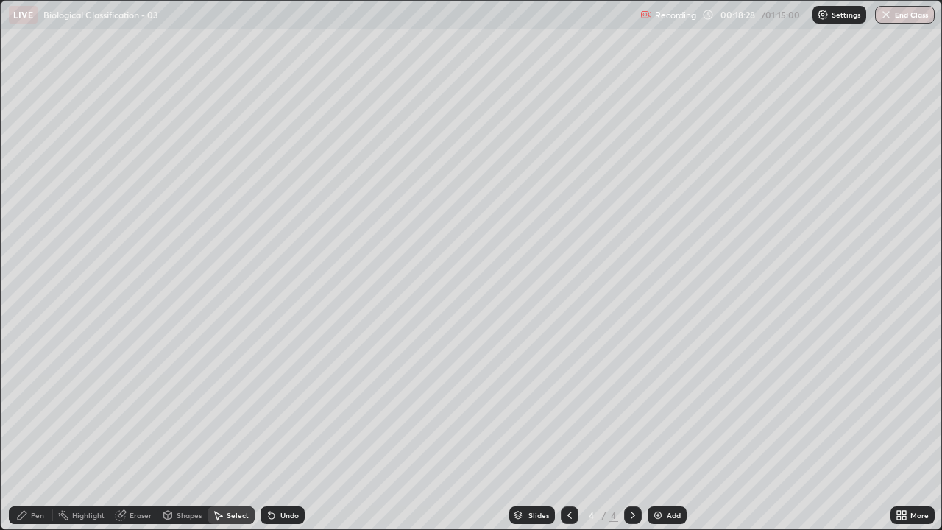
click at [35, 405] on div "Pen" at bounding box center [37, 515] width 13 height 7
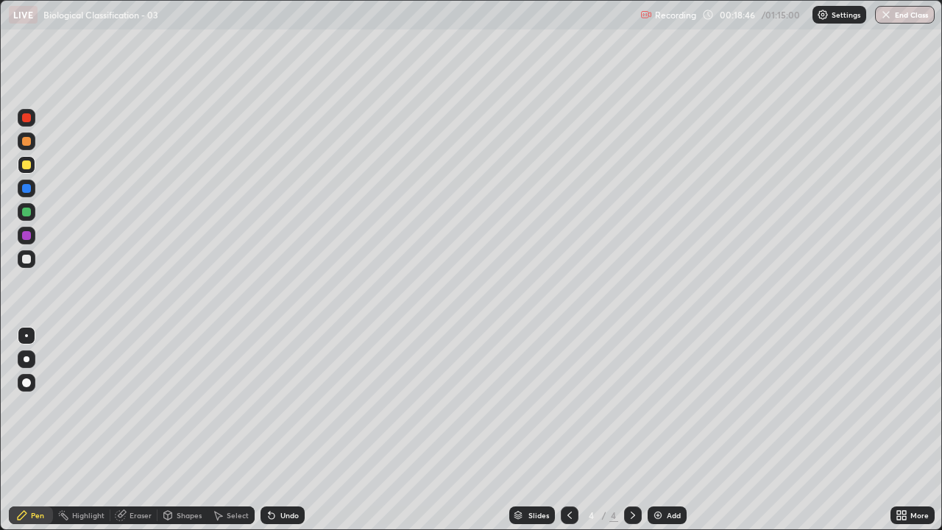
click at [899, 405] on icon at bounding box center [899, 518] width 4 height 4
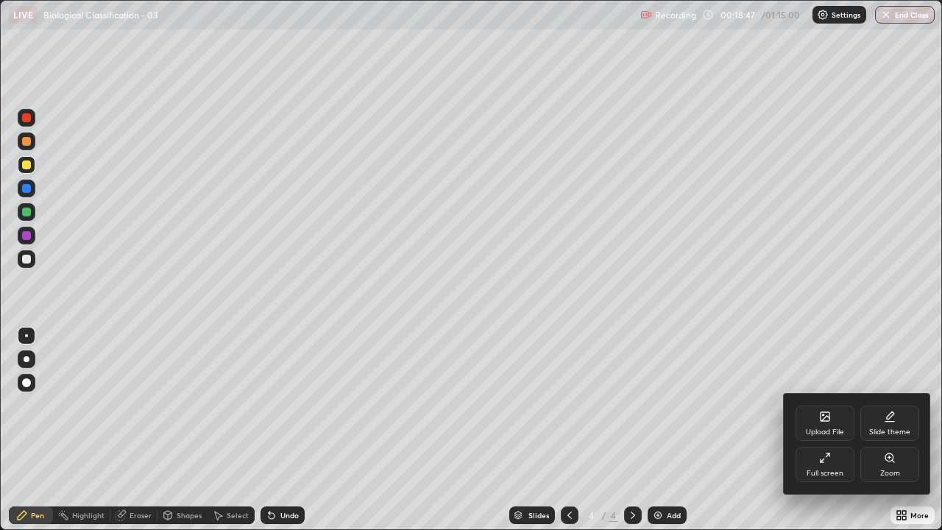
click at [826, 405] on icon at bounding box center [825, 458] width 12 height 12
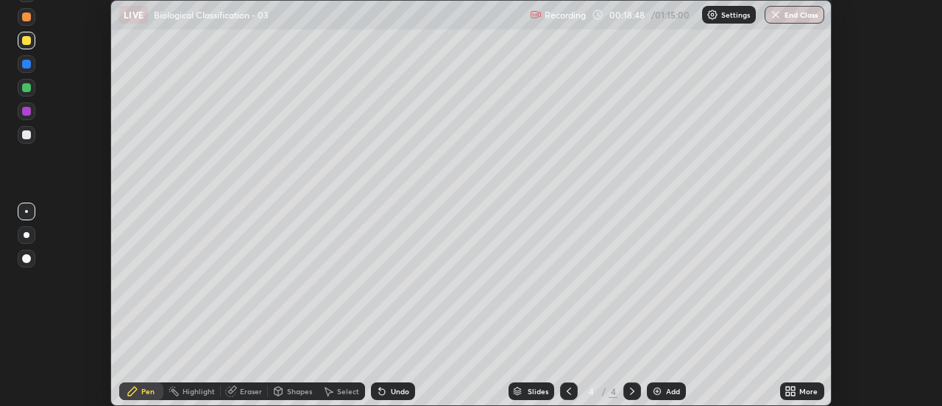
scroll to position [73214, 72677]
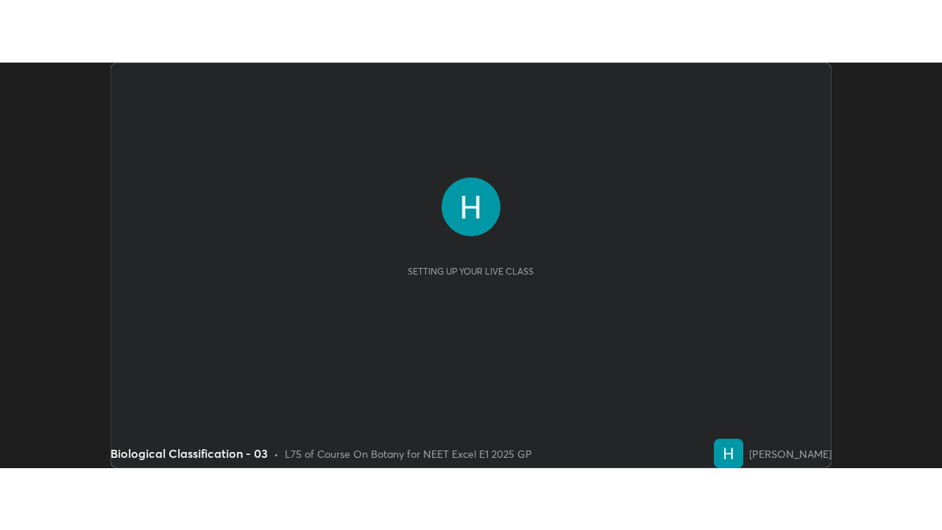
scroll to position [406, 942]
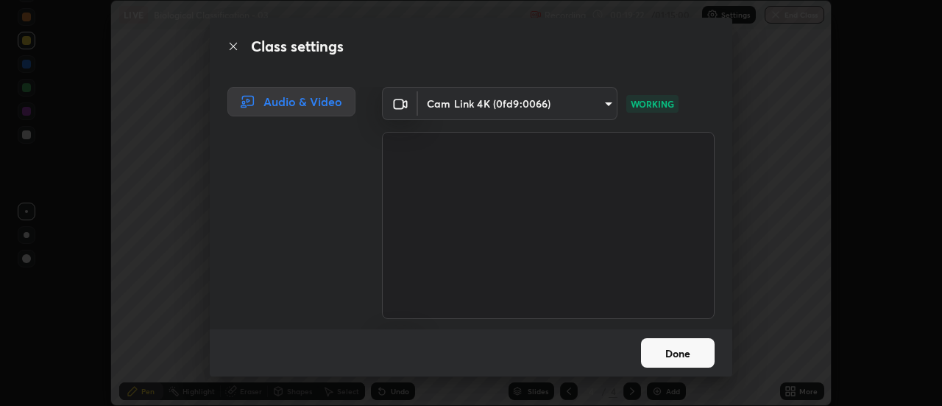
click at [695, 359] on button "Done" at bounding box center [678, 352] width 74 height 29
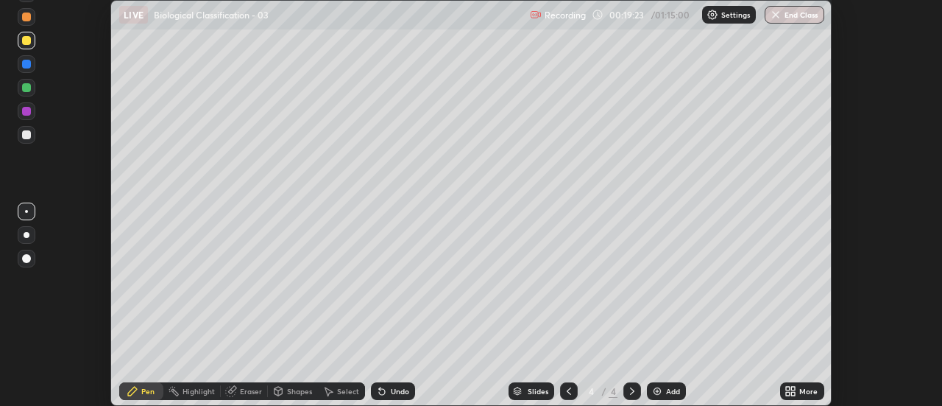
click at [792, 392] on icon at bounding box center [794, 394] width 4 height 4
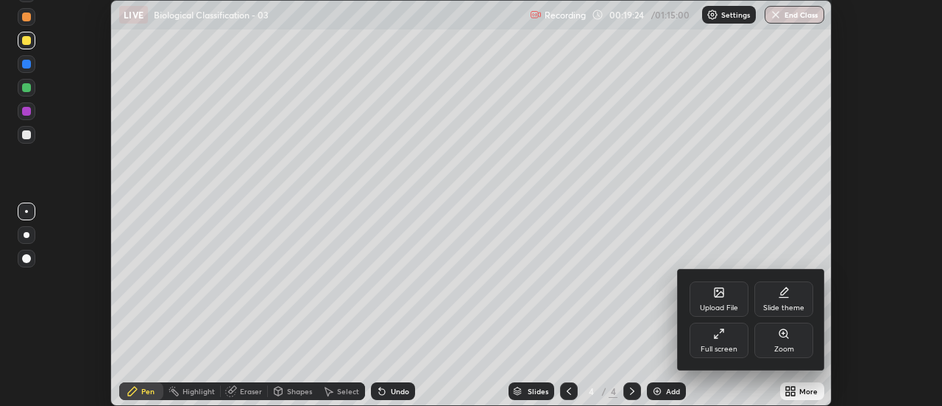
click at [730, 340] on div "Full screen" at bounding box center [719, 339] width 59 height 35
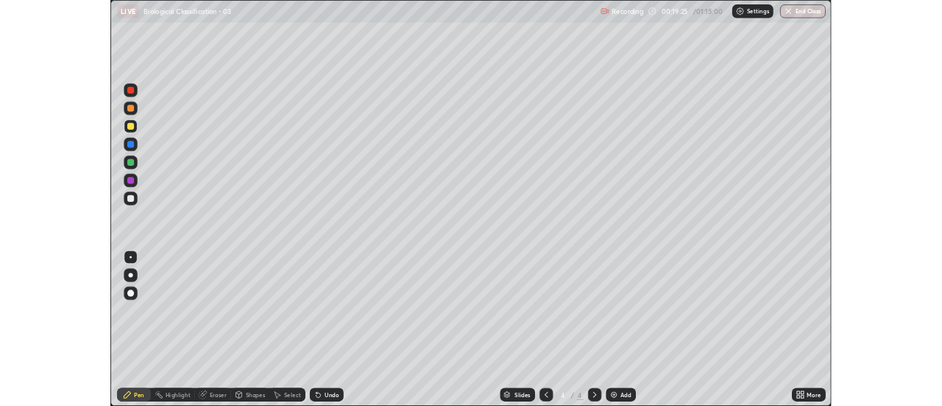
scroll to position [530, 942]
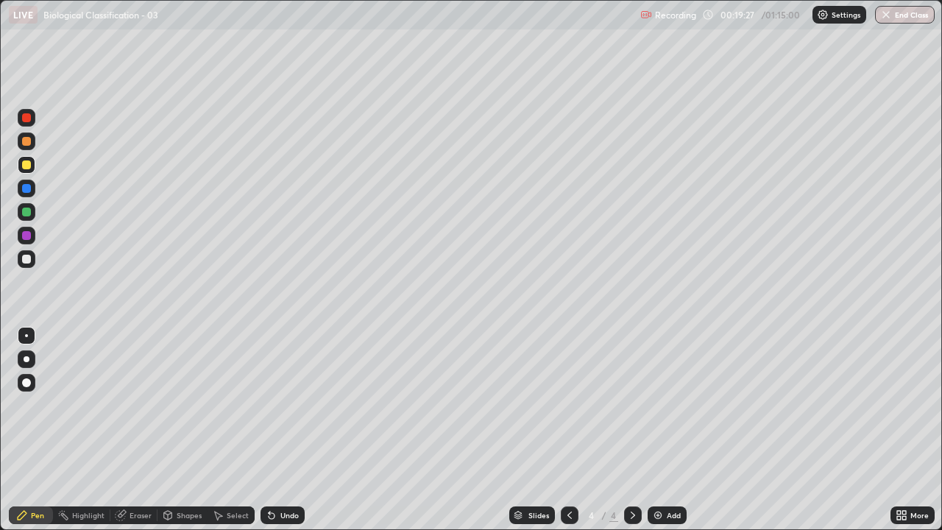
click at [27, 145] on div at bounding box center [26, 141] width 9 height 9
click at [177, 405] on div "Shapes" at bounding box center [183, 515] width 50 height 18
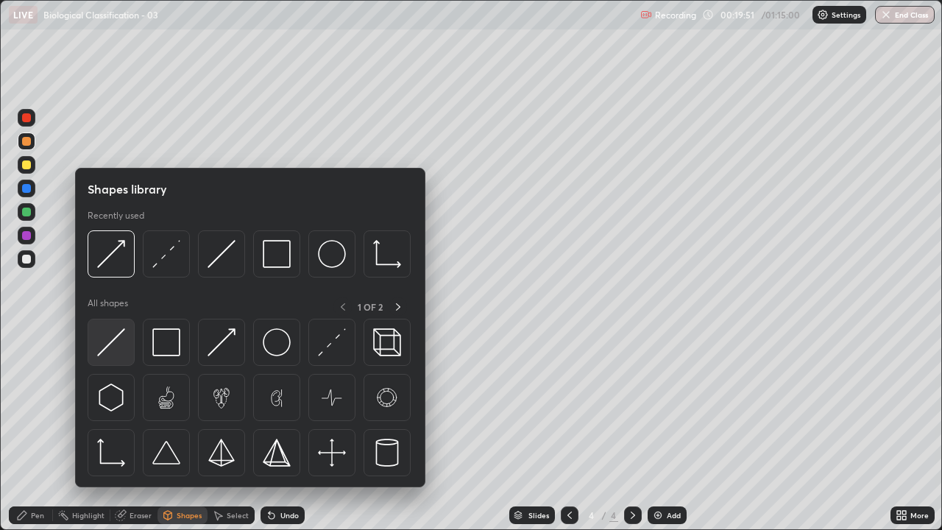
click at [112, 347] on img at bounding box center [111, 342] width 28 height 28
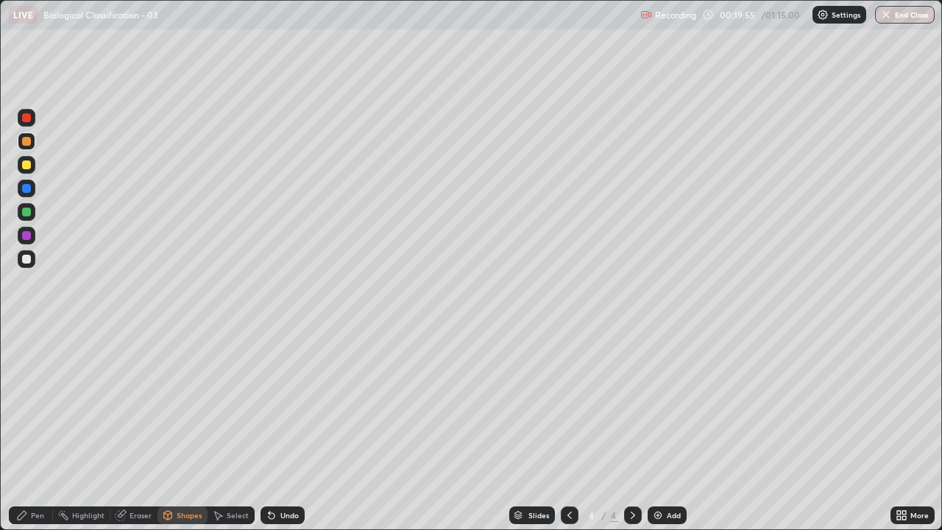
click at [24, 259] on div at bounding box center [26, 259] width 9 height 9
click at [280, 405] on div "Undo" at bounding box center [283, 515] width 44 height 18
click at [40, 405] on div "Pen" at bounding box center [37, 515] width 13 height 7
click at [27, 166] on div at bounding box center [26, 164] width 9 height 9
click at [27, 262] on div at bounding box center [26, 259] width 9 height 9
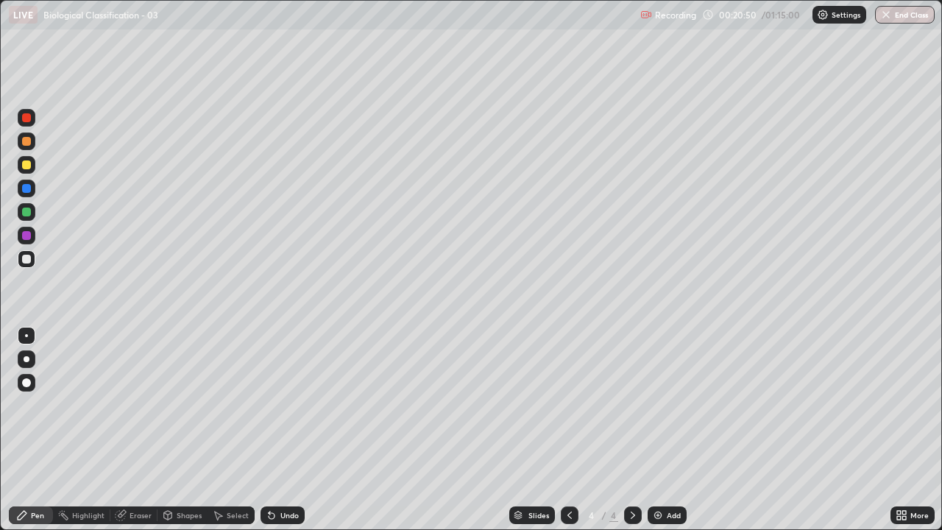
click at [182, 405] on div "Shapes" at bounding box center [189, 515] width 25 height 7
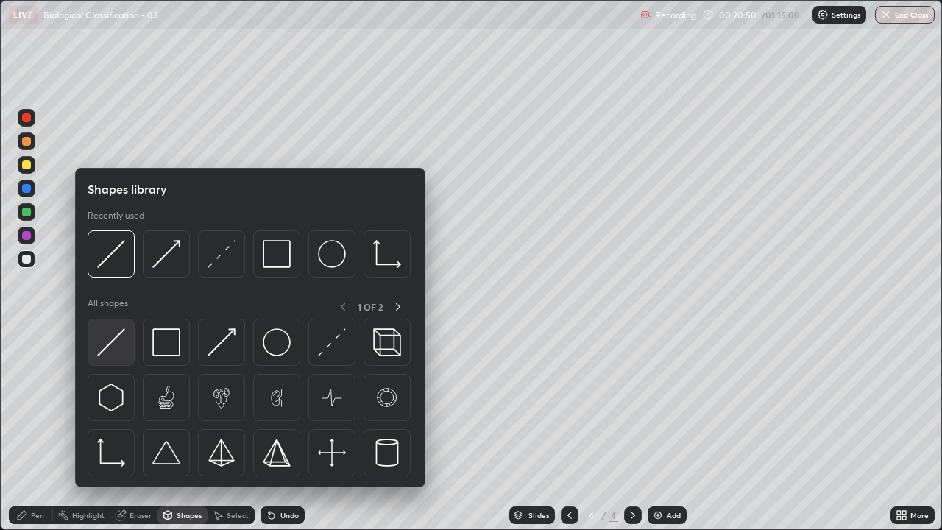
click at [107, 348] on img at bounding box center [111, 342] width 28 height 28
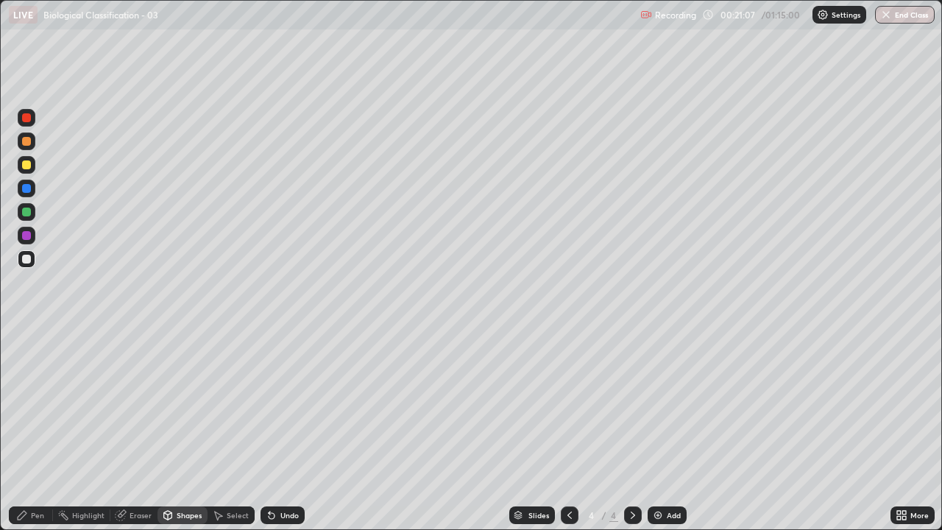
click at [27, 141] on div at bounding box center [26, 141] width 9 height 9
click at [35, 405] on div "Pen" at bounding box center [37, 515] width 13 height 7
click at [27, 264] on div at bounding box center [27, 259] width 18 height 18
click at [27, 211] on div at bounding box center [26, 212] width 9 height 9
click at [139, 405] on div "Eraser" at bounding box center [133, 515] width 47 height 18
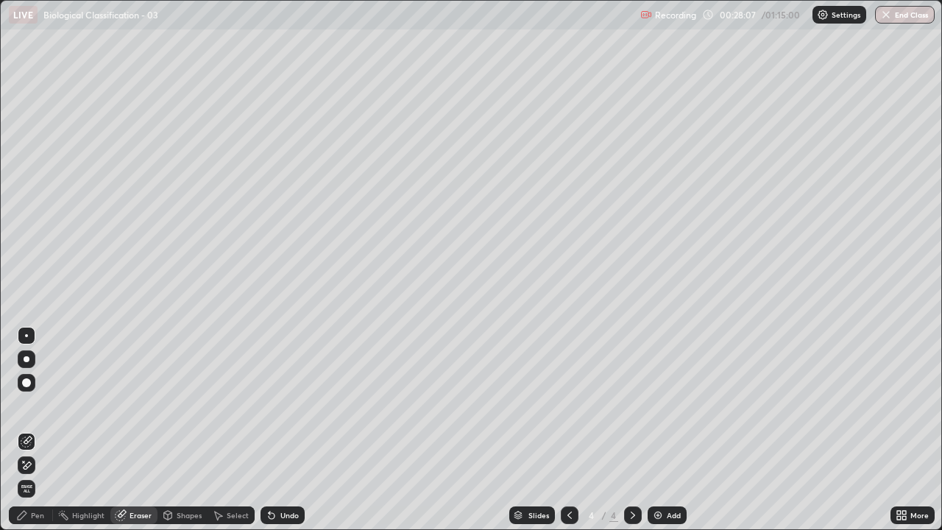
click at [30, 405] on div "Pen" at bounding box center [31, 515] width 44 height 18
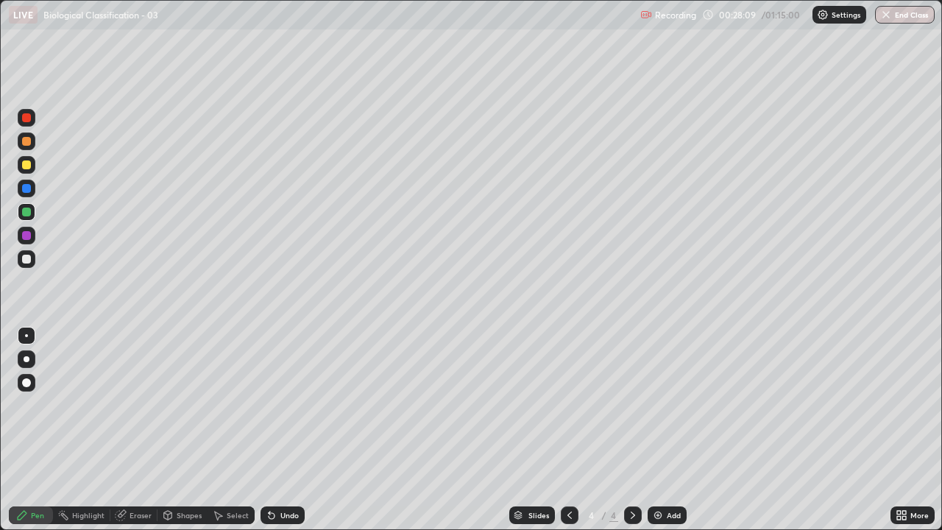
click at [29, 405] on div "Pen" at bounding box center [31, 515] width 44 height 18
click at [25, 262] on div at bounding box center [26, 259] width 9 height 9
click at [141, 405] on div "Eraser" at bounding box center [141, 515] width 22 height 7
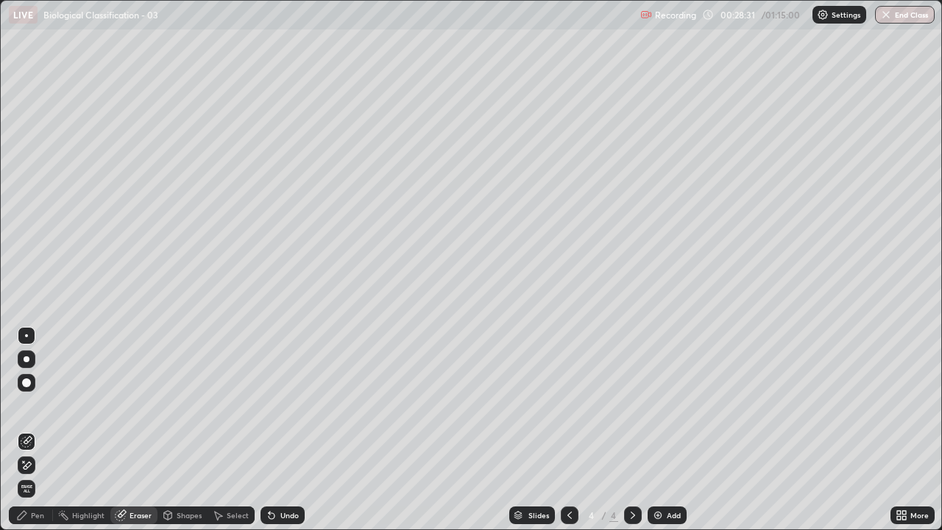
click at [34, 405] on div "Pen" at bounding box center [31, 515] width 44 height 18
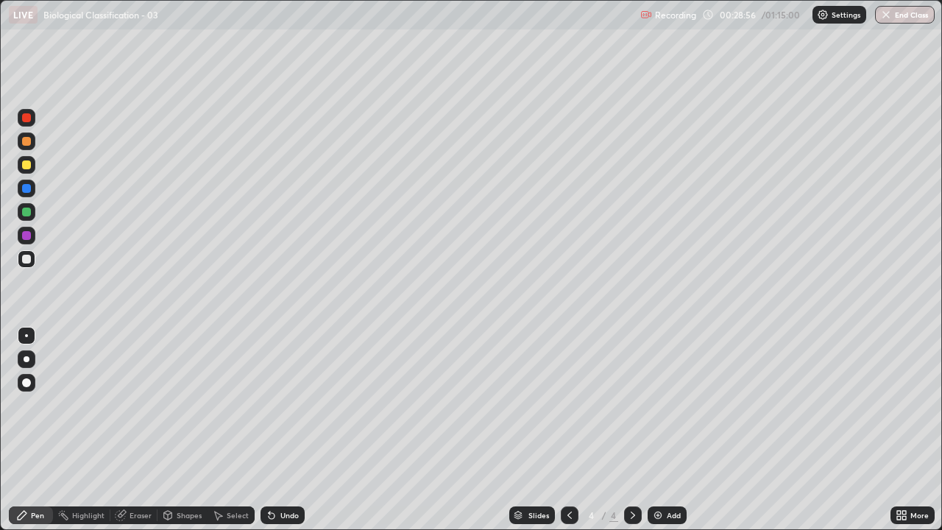
click at [659, 405] on img at bounding box center [658, 515] width 12 height 12
click at [568, 405] on icon at bounding box center [570, 515] width 12 height 12
click at [634, 405] on icon at bounding box center [633, 515] width 12 height 12
click at [26, 144] on div at bounding box center [26, 141] width 9 height 9
click at [183, 405] on div "Shapes" at bounding box center [183, 515] width 50 height 18
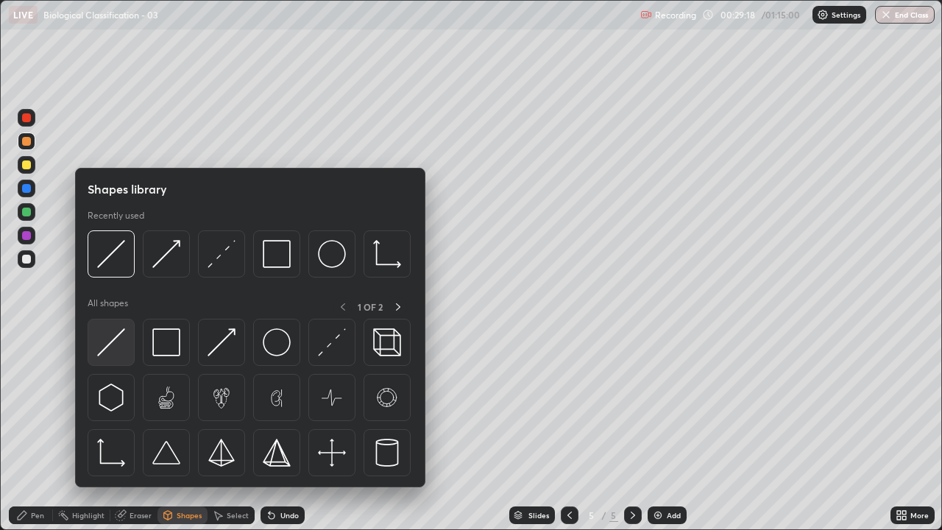
click at [116, 342] on img at bounding box center [111, 342] width 28 height 28
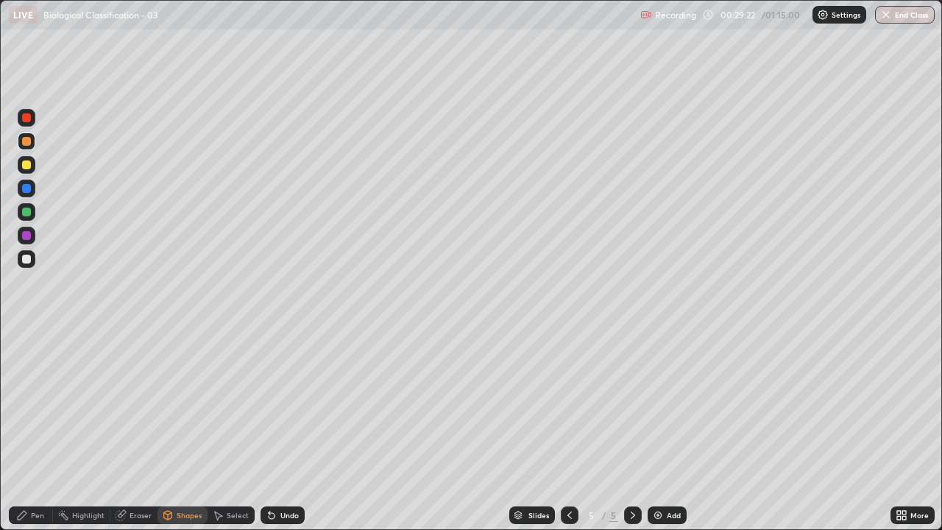
click at [570, 405] on icon at bounding box center [570, 515] width 12 height 12
click at [35, 405] on div "Pen" at bounding box center [37, 515] width 13 height 7
click at [29, 385] on div at bounding box center [26, 382] width 9 height 9
click at [28, 261] on div at bounding box center [26, 259] width 9 height 9
click at [27, 336] on div at bounding box center [26, 335] width 3 height 3
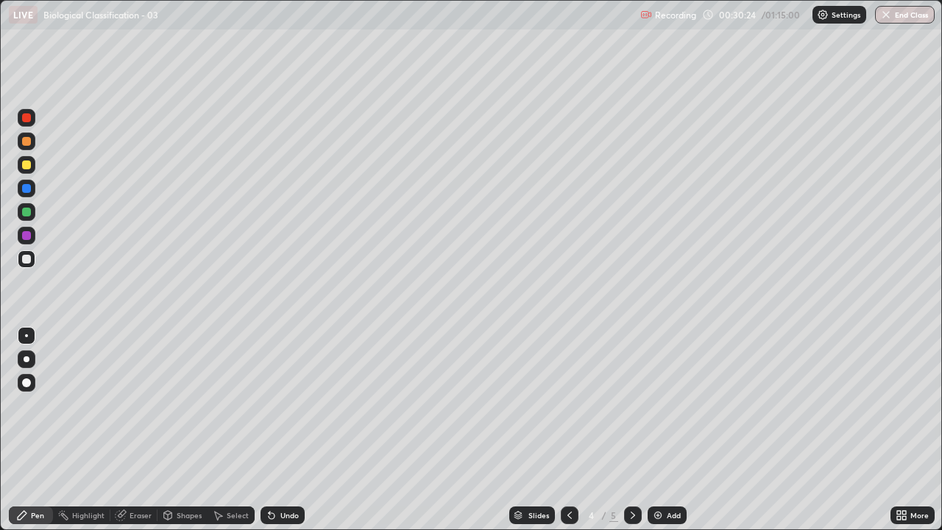
click at [24, 167] on div at bounding box center [26, 164] width 9 height 9
click at [638, 405] on div at bounding box center [633, 515] width 18 height 29
click at [27, 261] on div at bounding box center [26, 259] width 9 height 9
click at [280, 405] on div "Undo" at bounding box center [289, 515] width 18 height 7
click at [188, 405] on div "Shapes" at bounding box center [189, 515] width 25 height 7
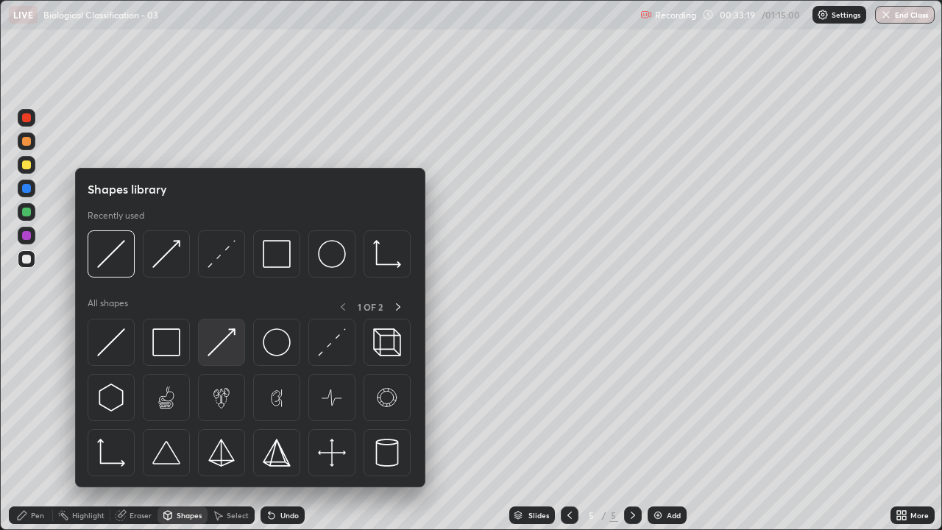
click at [218, 350] on img at bounding box center [222, 342] width 28 height 28
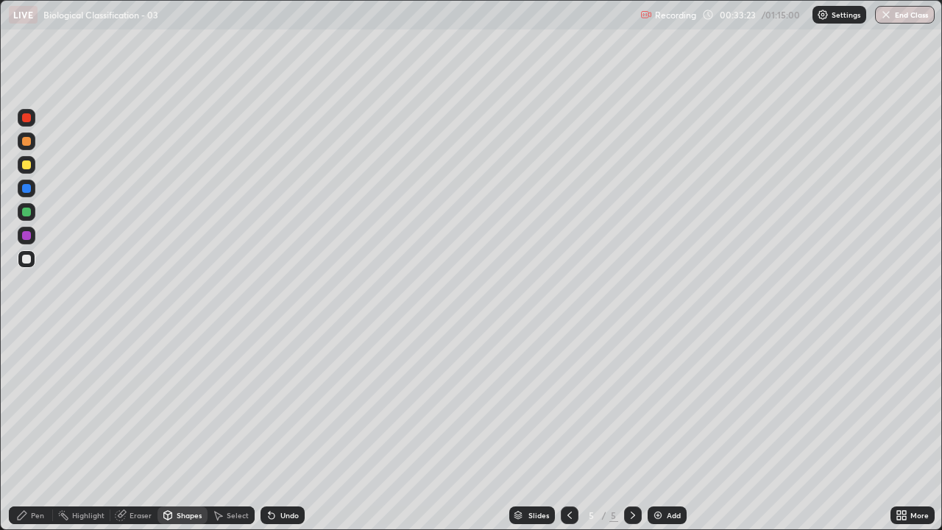
click at [31, 405] on div "Pen" at bounding box center [37, 515] width 13 height 7
click at [188, 405] on div "Shapes" at bounding box center [183, 515] width 50 height 18
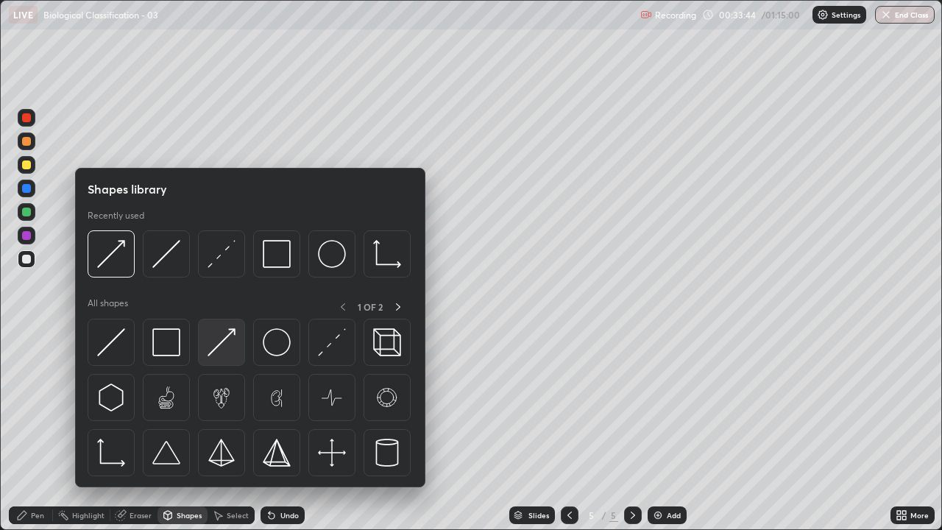
click at [221, 341] on img at bounding box center [222, 342] width 28 height 28
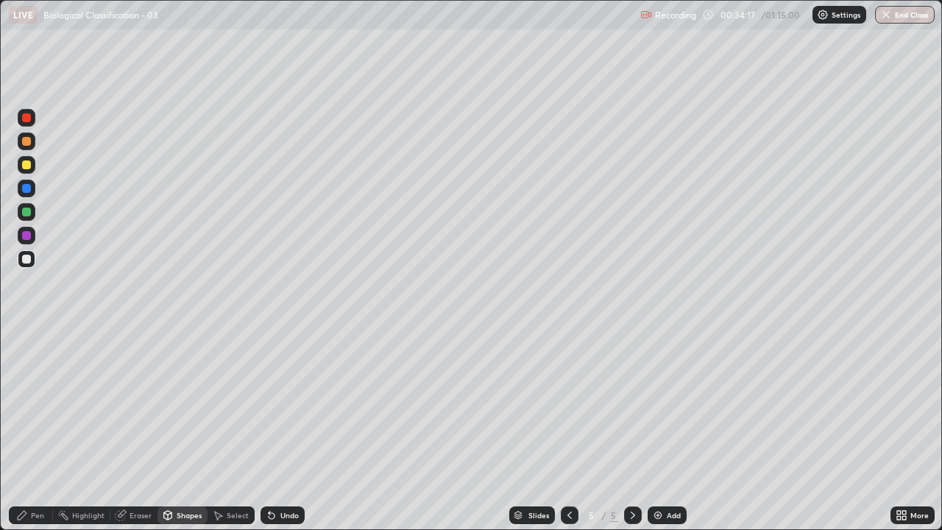
click at [568, 405] on icon at bounding box center [570, 515] width 12 height 12
click at [270, 405] on icon at bounding box center [272, 516] width 6 height 6
click at [25, 405] on div "Pen" at bounding box center [31, 515] width 44 height 18
click at [631, 405] on icon at bounding box center [633, 515] width 4 height 7
click at [284, 405] on div "Undo" at bounding box center [283, 515] width 44 height 18
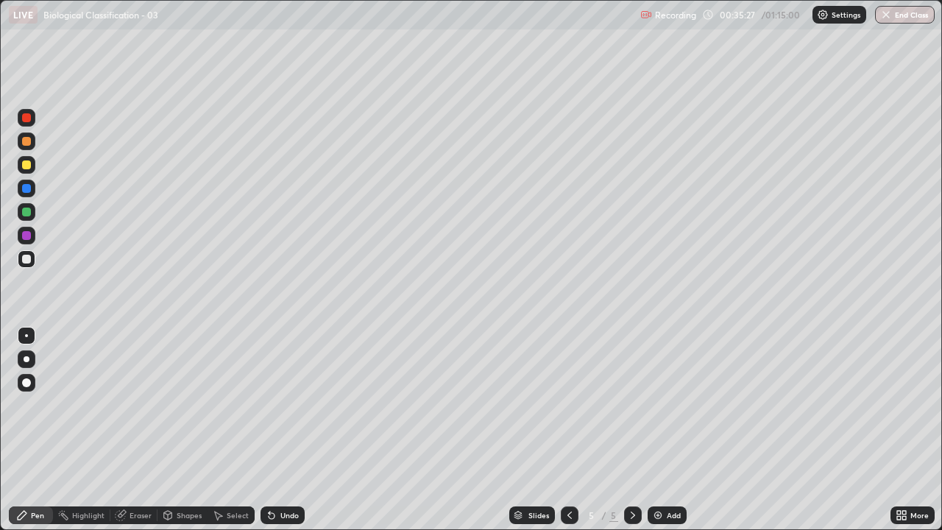
click at [191, 405] on div "Shapes" at bounding box center [189, 515] width 25 height 7
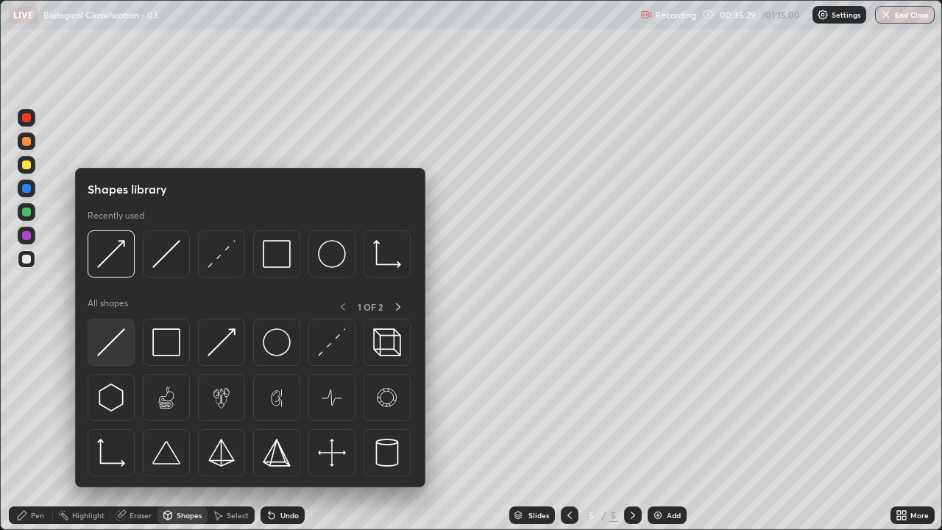
click at [114, 344] on img at bounding box center [111, 342] width 28 height 28
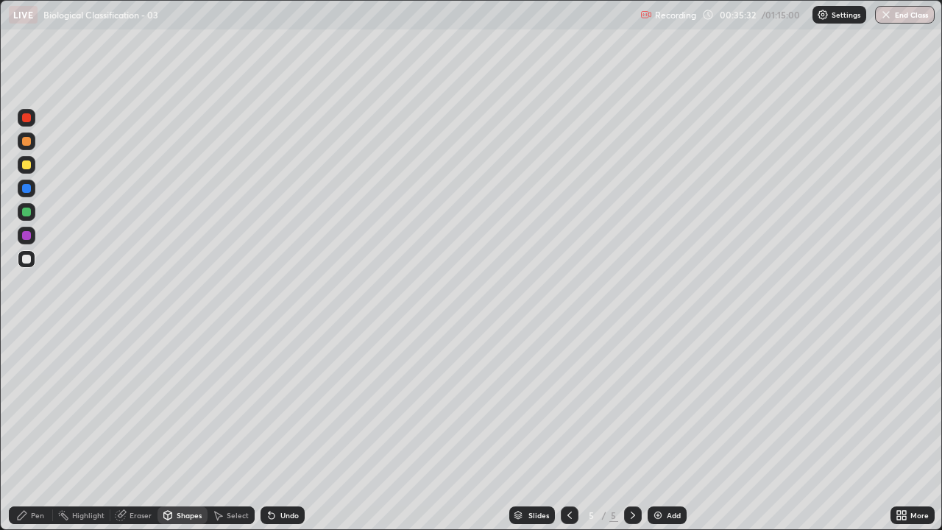
click at [190, 405] on div "Shapes" at bounding box center [189, 515] width 25 height 7
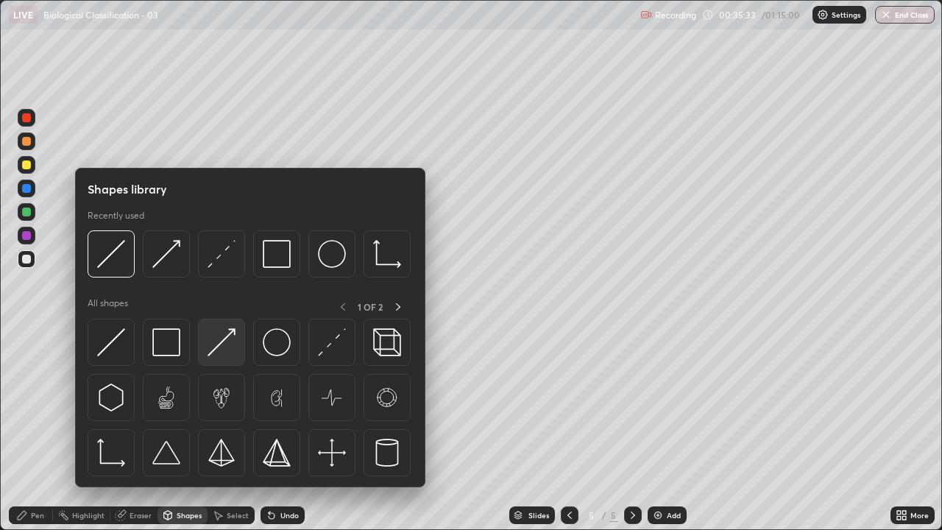
click at [222, 345] on img at bounding box center [222, 342] width 28 height 28
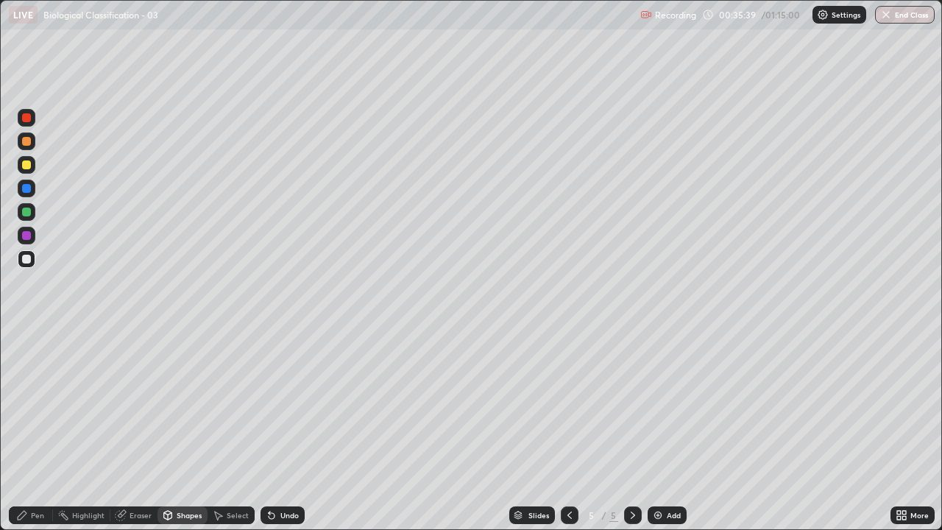
click at [183, 405] on div "Shapes" at bounding box center [183, 515] width 50 height 18
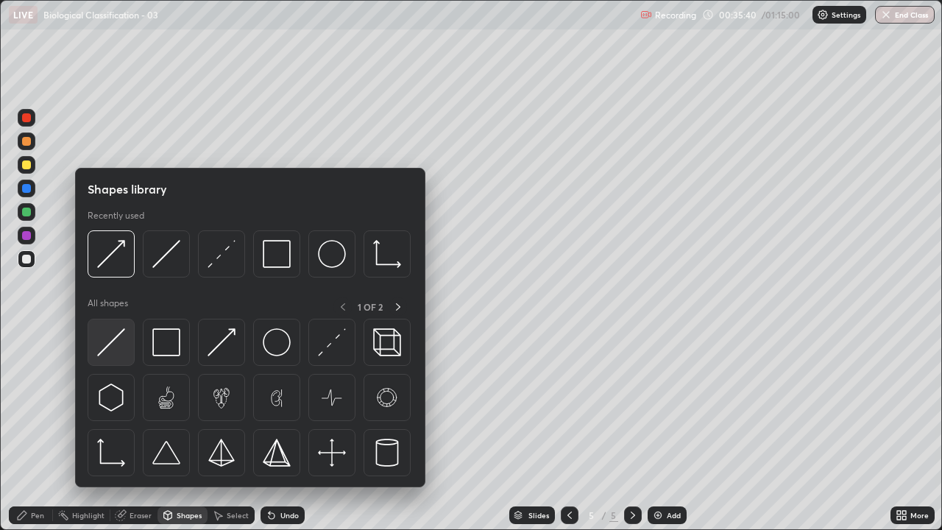
click at [119, 348] on img at bounding box center [111, 342] width 28 height 28
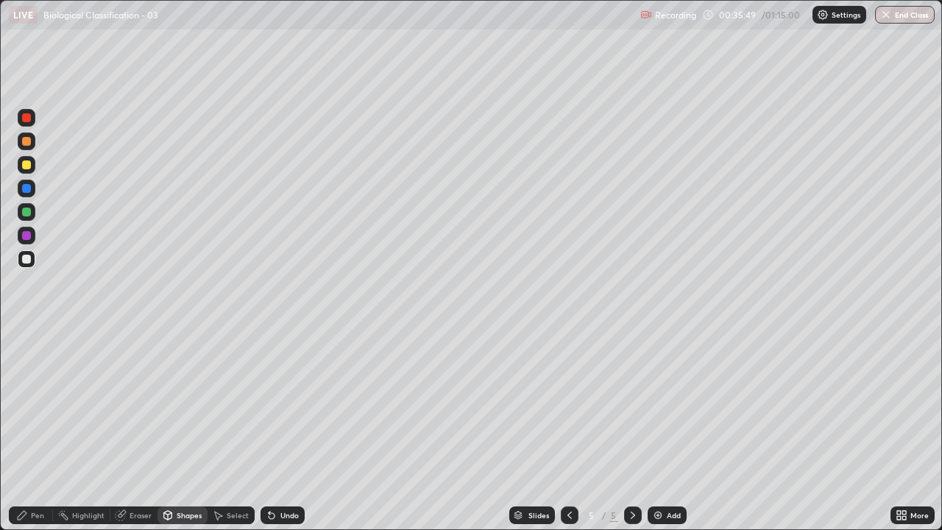
click at [40, 405] on div "Pen" at bounding box center [37, 515] width 13 height 7
click at [188, 405] on div "Shapes" at bounding box center [183, 515] width 50 height 18
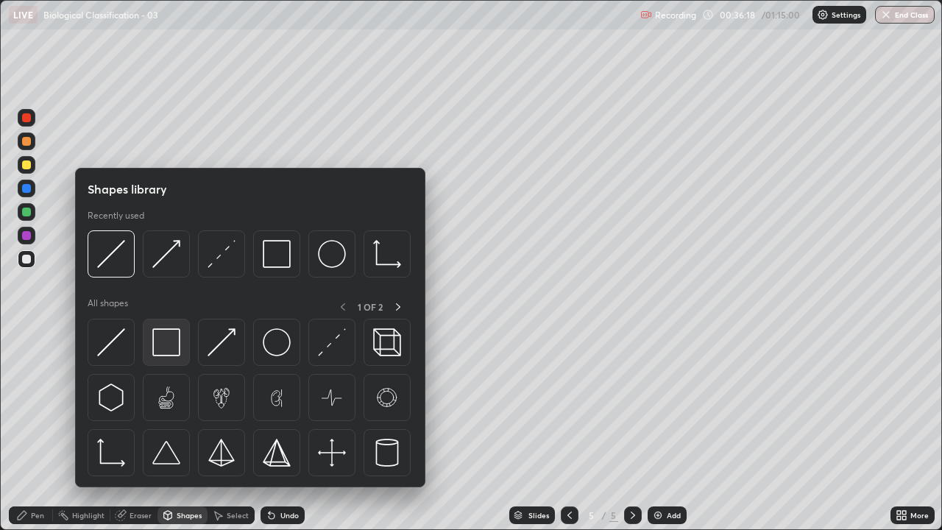
click at [164, 356] on img at bounding box center [166, 342] width 28 height 28
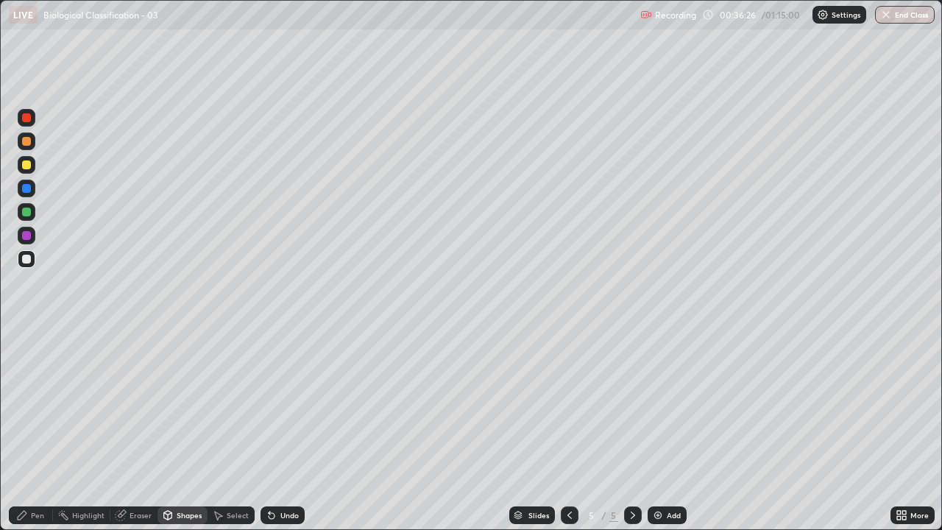
click at [191, 405] on div "Shapes" at bounding box center [189, 515] width 25 height 7
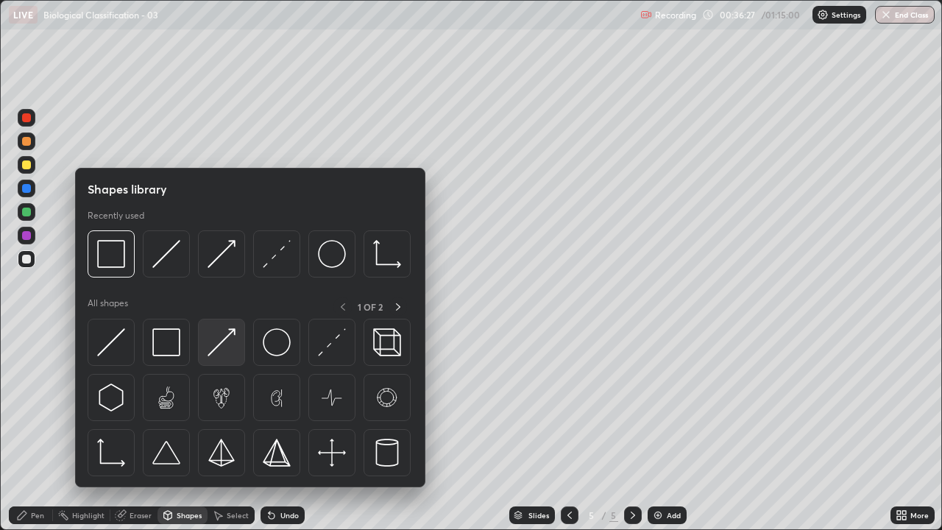
click at [219, 343] on img at bounding box center [222, 342] width 28 height 28
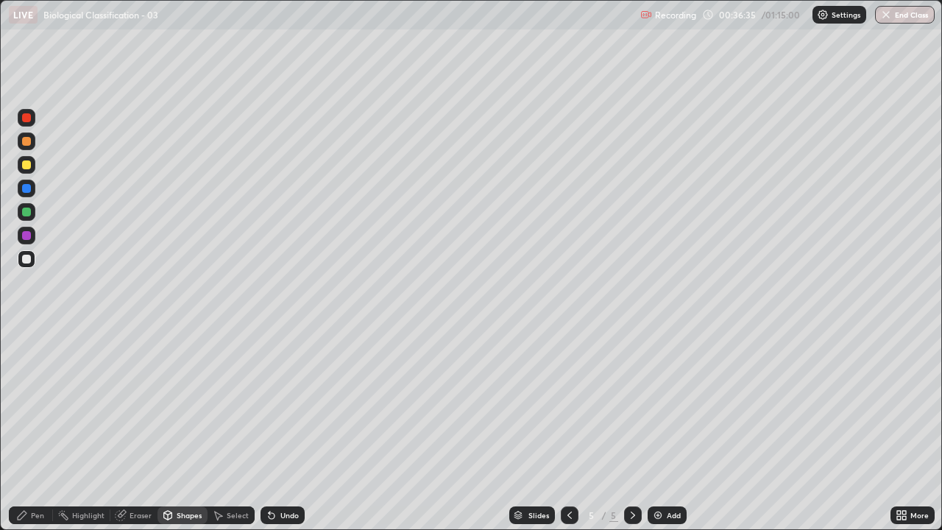
click at [27, 165] on div at bounding box center [26, 164] width 9 height 9
click at [29, 405] on div "Pen" at bounding box center [31, 515] width 44 height 18
click at [293, 405] on div "Undo" at bounding box center [289, 515] width 18 height 7
click at [568, 405] on icon at bounding box center [570, 515] width 12 height 12
click at [27, 262] on div at bounding box center [26, 259] width 9 height 9
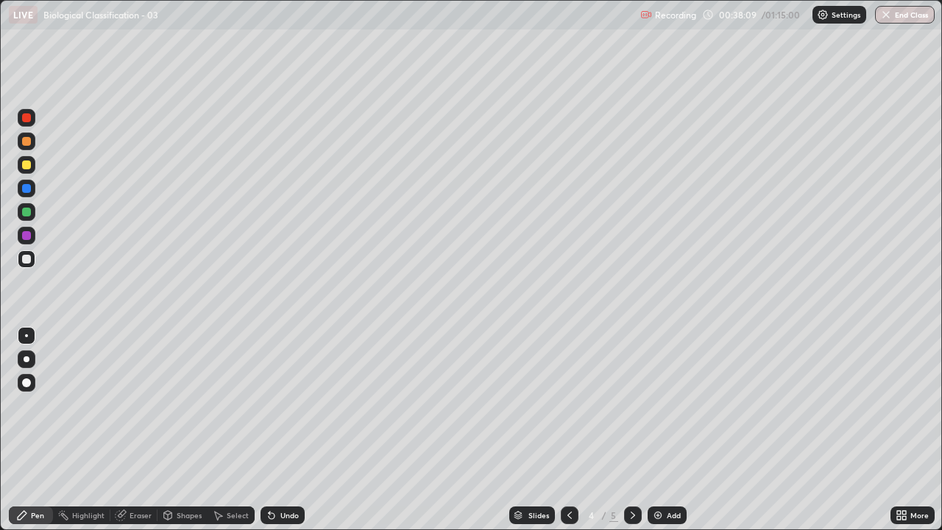
click at [24, 168] on div at bounding box center [26, 164] width 9 height 9
click at [632, 405] on icon at bounding box center [633, 515] width 4 height 7
click at [27, 263] on div at bounding box center [26, 259] width 9 height 9
click at [193, 405] on div "Shapes" at bounding box center [189, 515] width 25 height 7
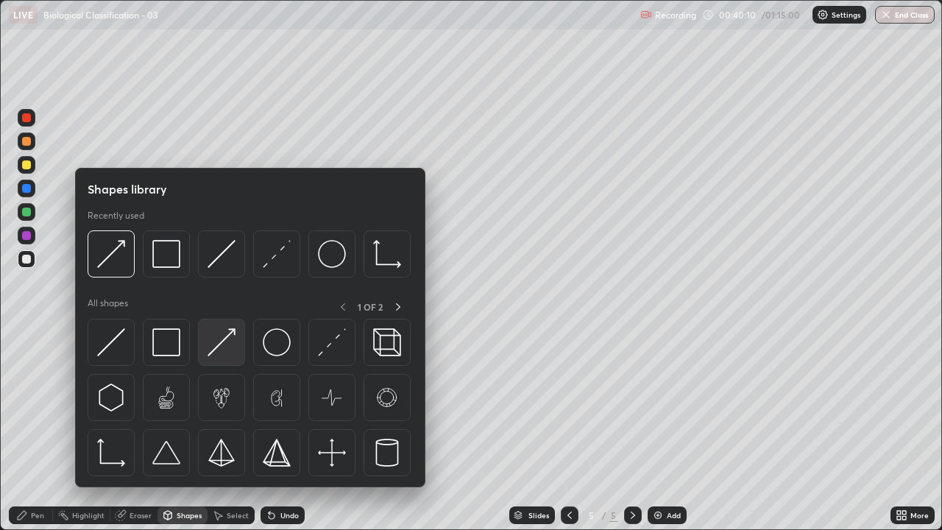
click at [216, 350] on img at bounding box center [222, 342] width 28 height 28
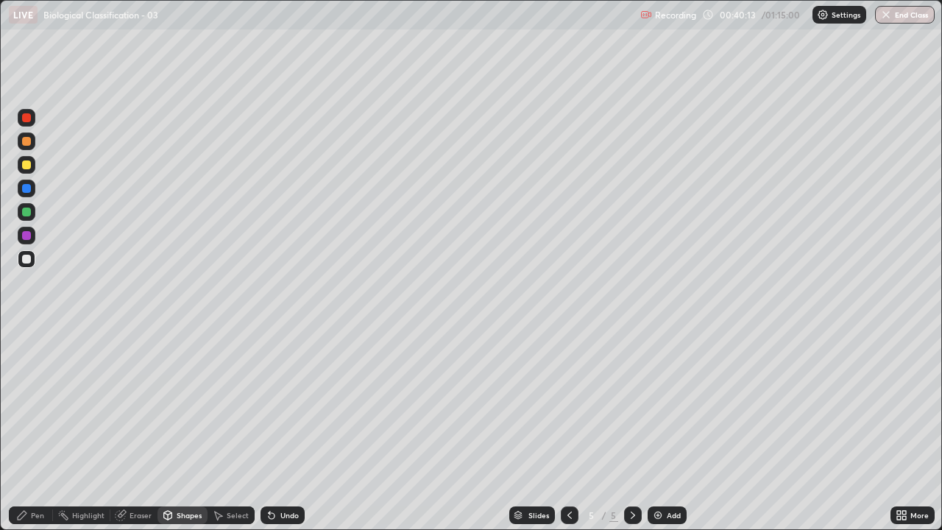
click at [27, 142] on div at bounding box center [26, 141] width 9 height 9
click at [38, 405] on div "Pen" at bounding box center [37, 515] width 13 height 7
click at [29, 163] on div at bounding box center [26, 164] width 9 height 9
click at [27, 142] on div at bounding box center [26, 141] width 9 height 9
click at [29, 263] on div at bounding box center [27, 259] width 18 height 18
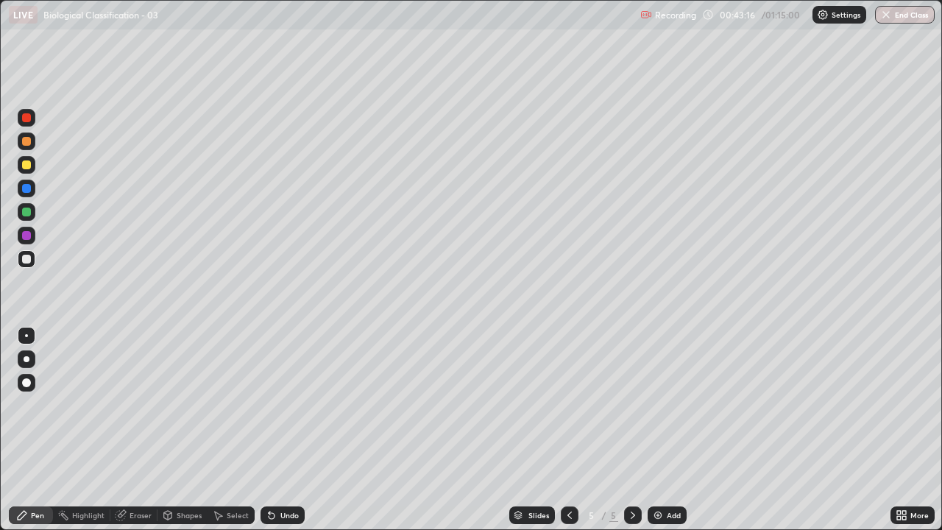
click at [29, 212] on div at bounding box center [26, 212] width 9 height 9
click at [25, 263] on div at bounding box center [26, 259] width 9 height 9
click at [568, 405] on icon at bounding box center [570, 515] width 4 height 7
click at [568, 405] on icon at bounding box center [570, 515] width 12 height 12
click at [627, 405] on icon at bounding box center [633, 515] width 12 height 12
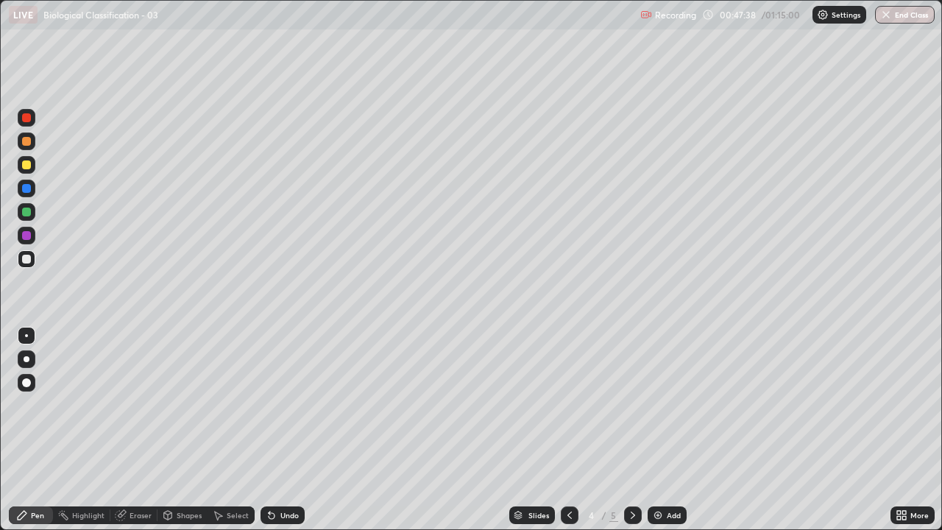
click at [631, 405] on icon at bounding box center [633, 515] width 12 height 12
click at [185, 405] on div "Shapes" at bounding box center [189, 515] width 25 height 7
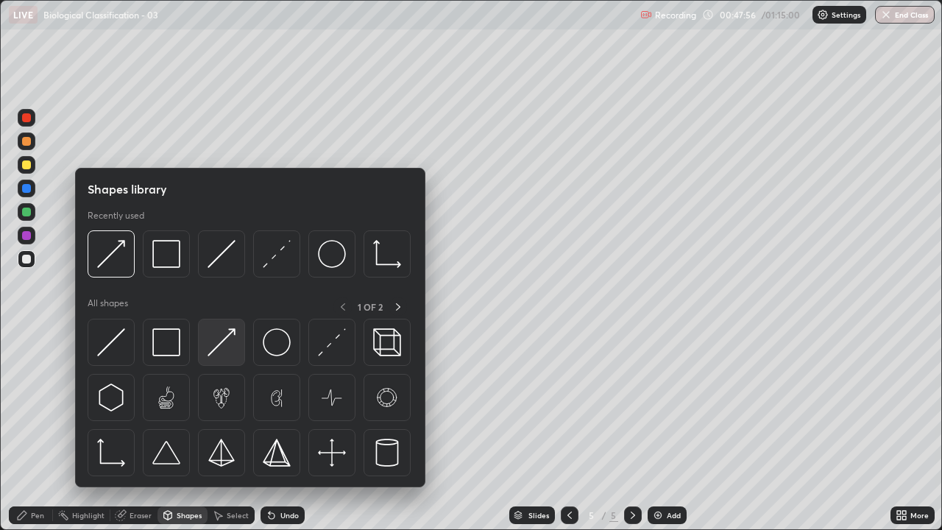
click at [219, 347] on img at bounding box center [222, 342] width 28 height 28
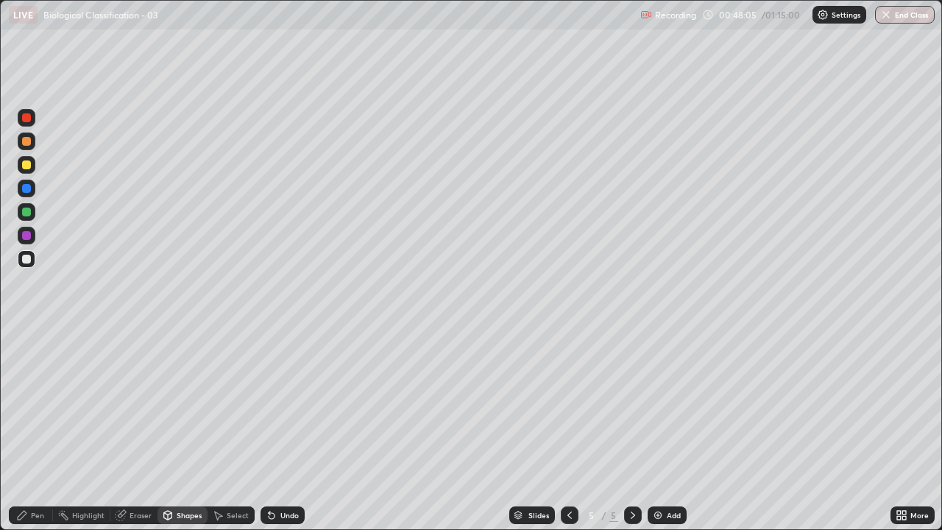
click at [35, 405] on div "Pen" at bounding box center [37, 515] width 13 height 7
click at [28, 213] on div at bounding box center [26, 212] width 9 height 9
click at [29, 141] on div at bounding box center [26, 141] width 9 height 9
click at [27, 165] on div at bounding box center [26, 164] width 9 height 9
click at [24, 208] on div at bounding box center [26, 212] width 9 height 9
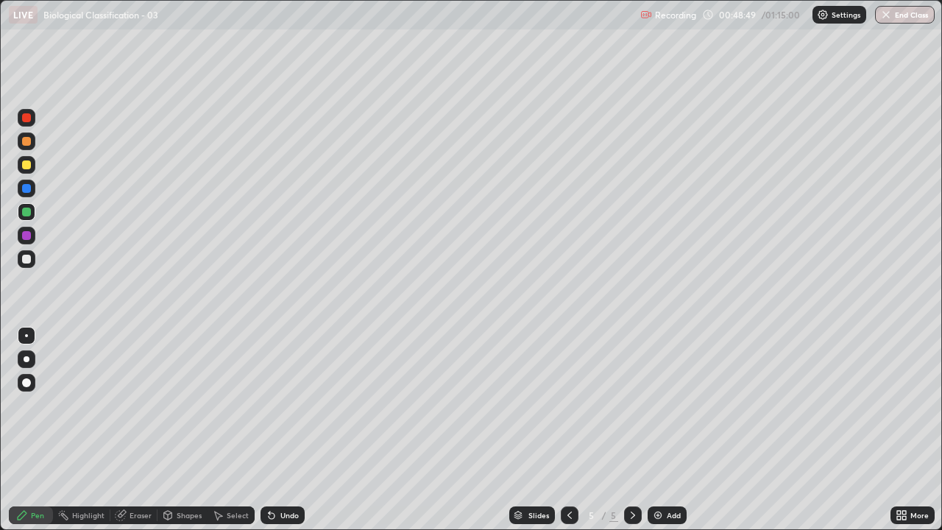
click at [26, 160] on div at bounding box center [27, 165] width 18 height 18
click at [25, 141] on div at bounding box center [26, 141] width 9 height 9
click at [227, 405] on div "Select" at bounding box center [238, 515] width 22 height 7
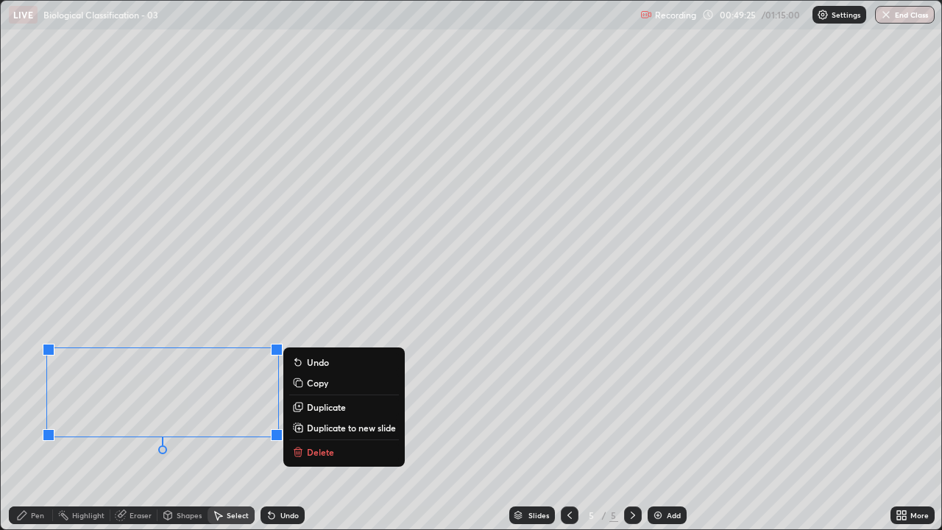
click at [319, 384] on p "Copy" at bounding box center [317, 383] width 21 height 12
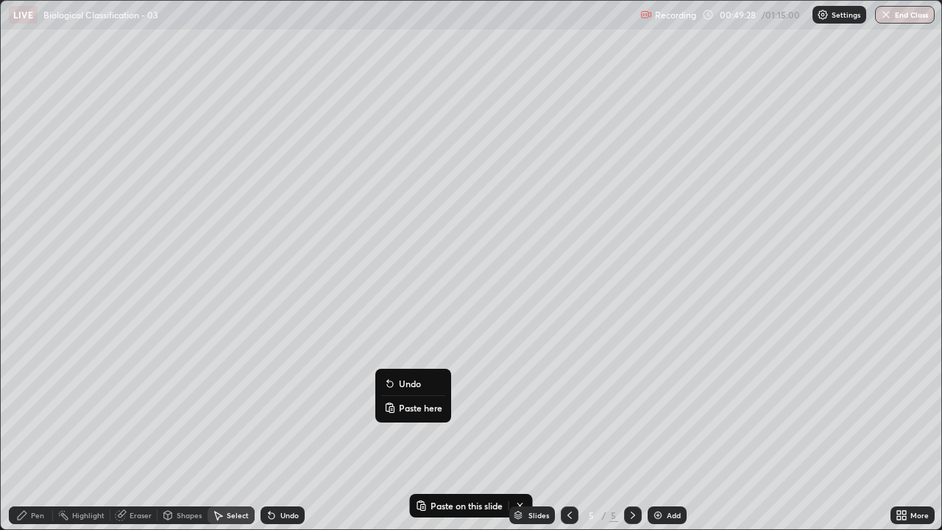
click at [411, 405] on p "Paste here" at bounding box center [420, 408] width 43 height 12
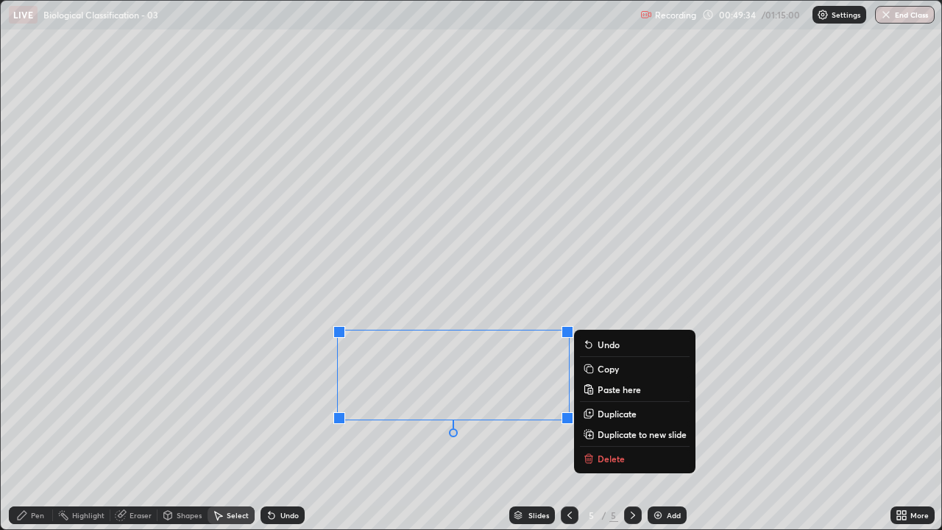
click at [393, 405] on div "0 ° Undo Copy Paste here Duplicate Duplicate to new slide Delete" at bounding box center [471, 265] width 941 height 529
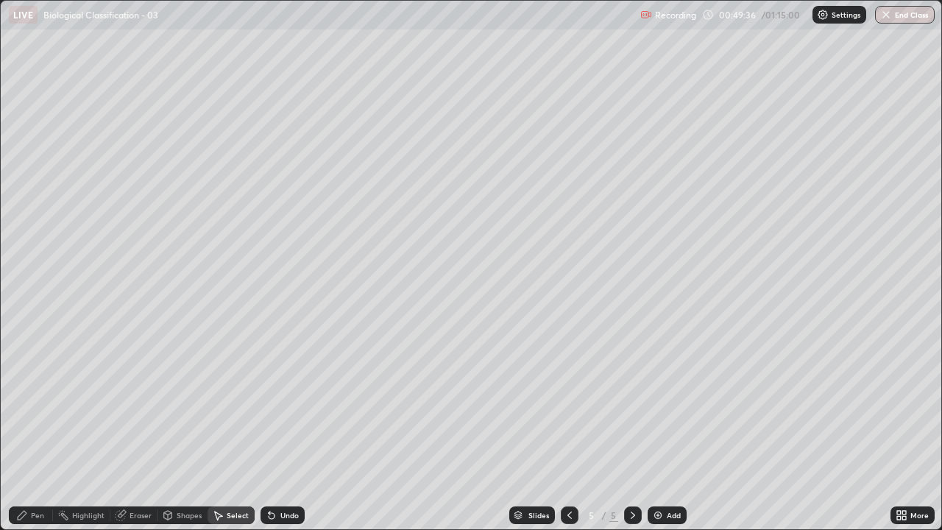
click at [134, 405] on div "Eraser" at bounding box center [141, 515] width 22 height 7
click at [34, 405] on div "Pen" at bounding box center [37, 515] width 13 height 7
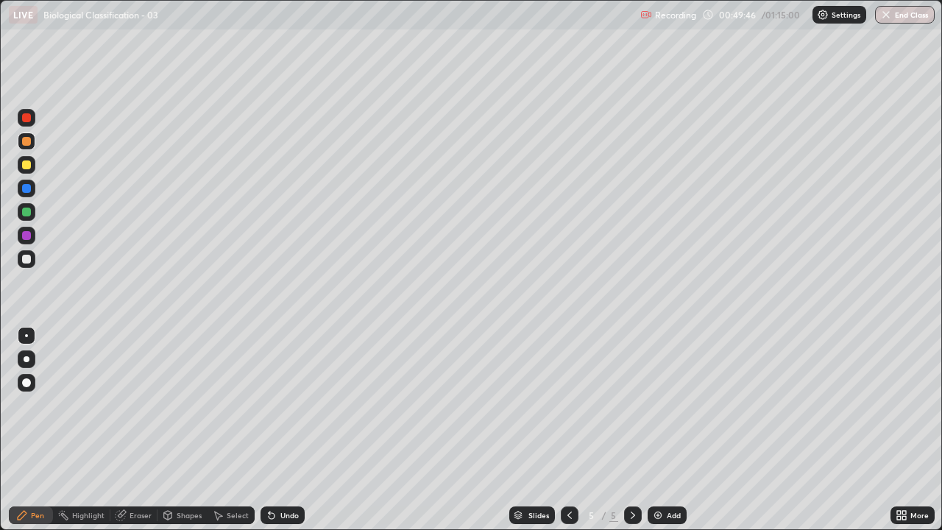
click at [28, 166] on div at bounding box center [26, 164] width 9 height 9
click at [27, 141] on div at bounding box center [26, 141] width 9 height 9
click at [24, 267] on div at bounding box center [27, 259] width 18 height 18
click at [276, 405] on div "Undo" at bounding box center [283, 515] width 44 height 18
click at [285, 405] on div "Undo" at bounding box center [289, 515] width 18 height 7
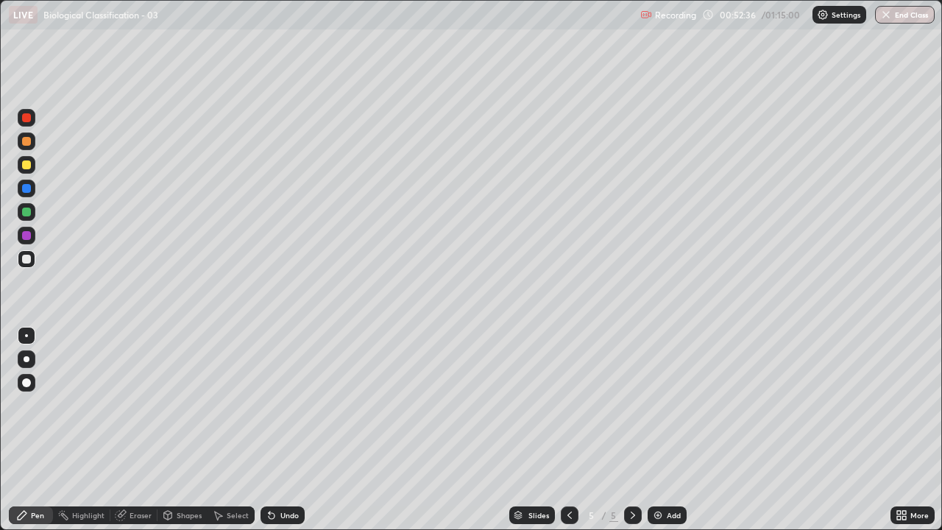
click at [190, 405] on div "Shapes" at bounding box center [189, 515] width 25 height 7
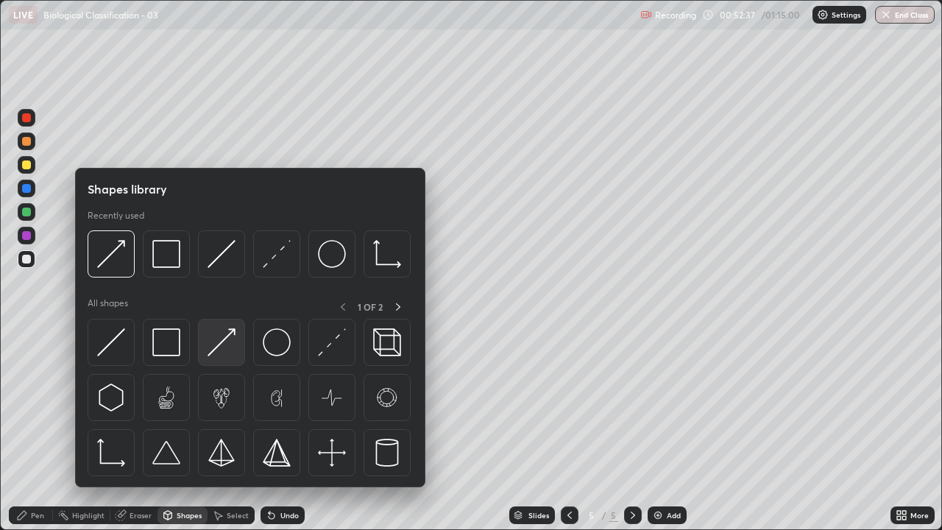
click at [230, 342] on img at bounding box center [222, 342] width 28 height 28
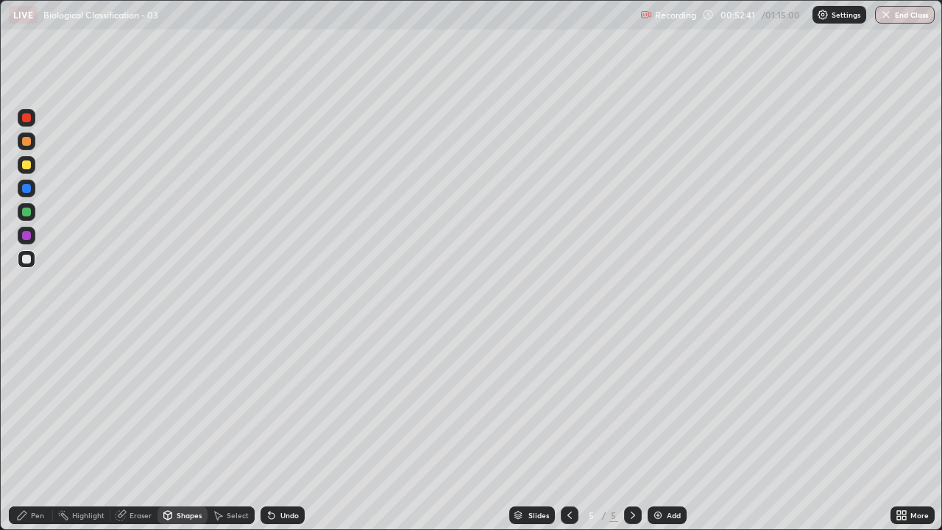
click at [25, 164] on div at bounding box center [26, 164] width 9 height 9
click at [38, 405] on div "Pen" at bounding box center [37, 515] width 13 height 7
click at [34, 147] on div at bounding box center [27, 142] width 18 height 18
click at [21, 261] on div at bounding box center [27, 259] width 18 height 18
click at [227, 405] on div "Select" at bounding box center [238, 515] width 22 height 7
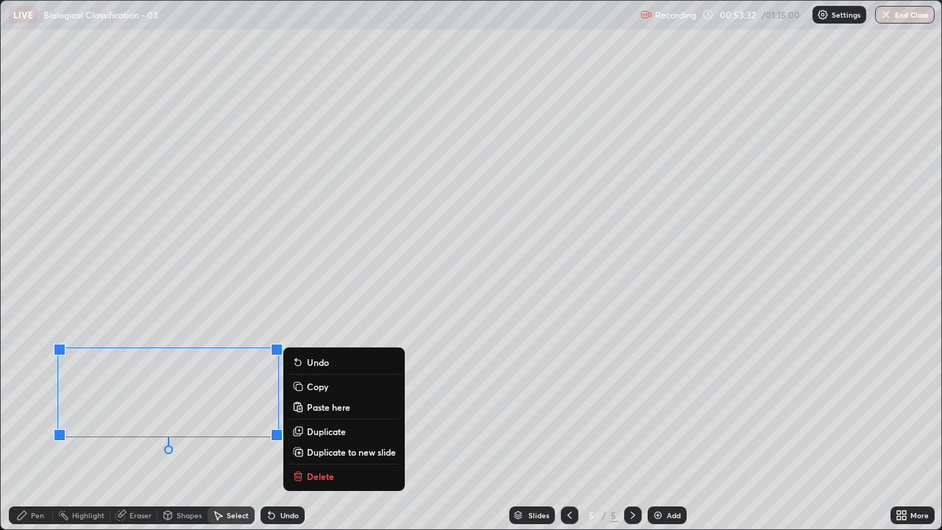
click at [314, 384] on p "Copy" at bounding box center [317, 387] width 21 height 12
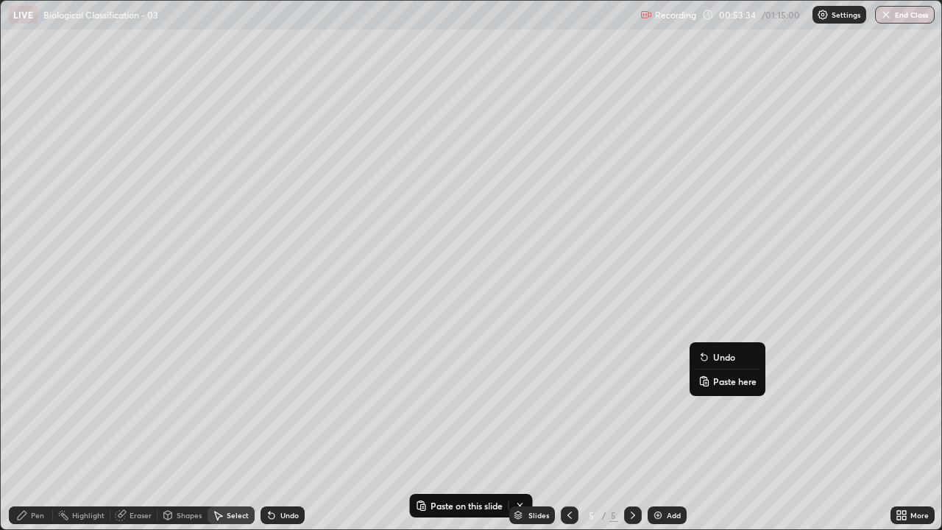
click at [719, 384] on p "Paste here" at bounding box center [734, 381] width 43 height 12
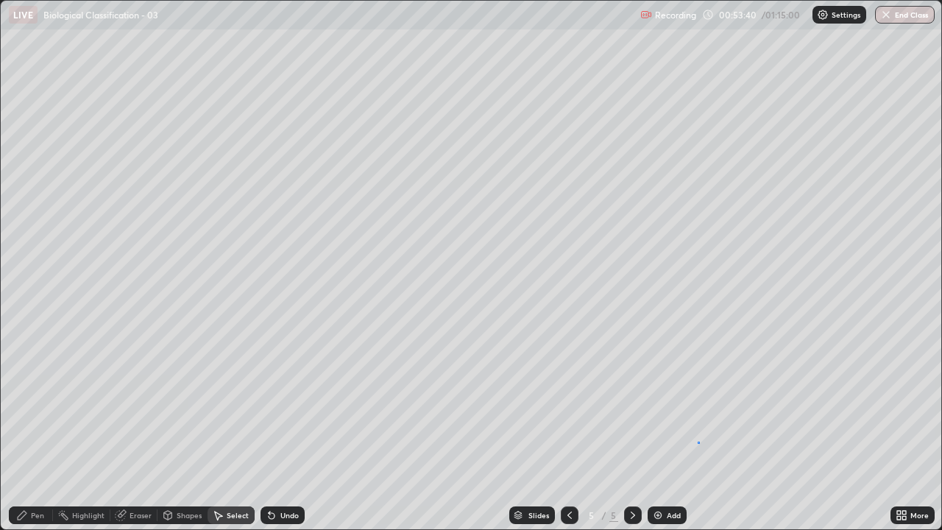
click at [698, 405] on div "0 ° Undo Copy Paste here Duplicate Duplicate to new slide Delete" at bounding box center [471, 265] width 941 height 529
click at [36, 405] on div "Pen" at bounding box center [37, 515] width 13 height 7
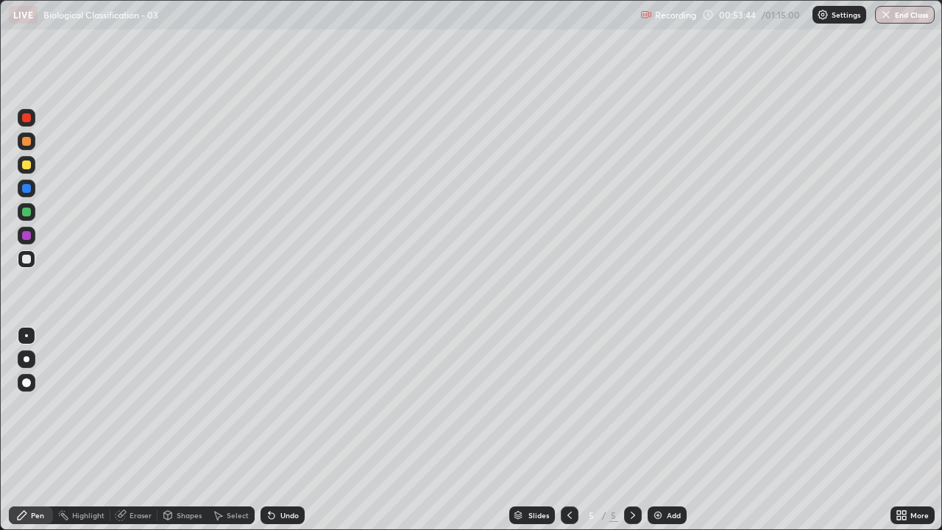
click at [29, 162] on div at bounding box center [26, 164] width 9 height 9
click at [134, 405] on div "Eraser" at bounding box center [141, 515] width 22 height 7
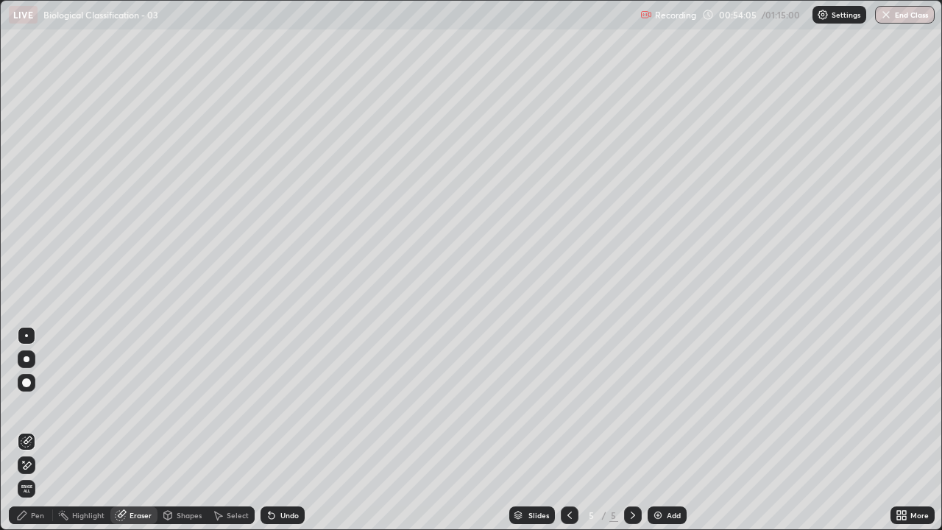
click at [29, 405] on div "Pen" at bounding box center [31, 515] width 44 height 18
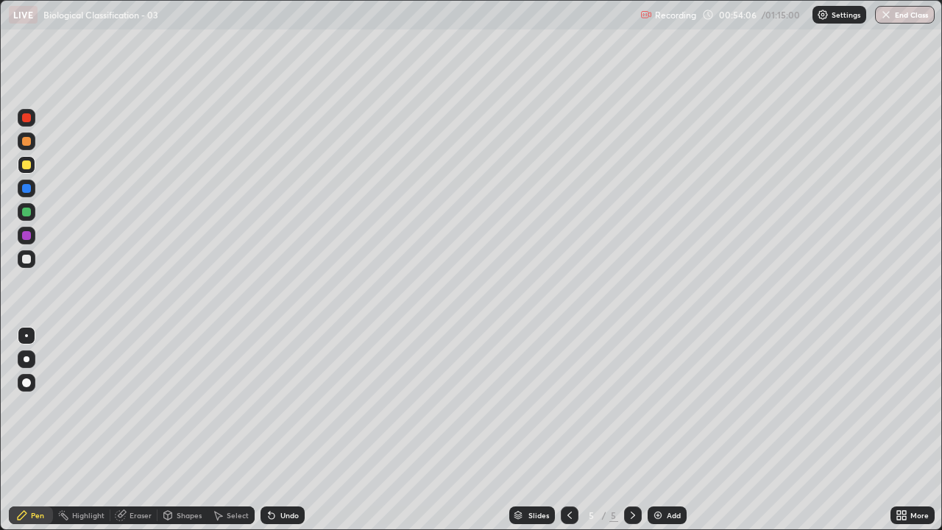
click at [24, 211] on div at bounding box center [26, 212] width 9 height 9
click at [27, 260] on div at bounding box center [26, 259] width 9 height 9
click at [27, 166] on div at bounding box center [26, 164] width 9 height 9
click at [32, 261] on div at bounding box center [27, 259] width 18 height 18
click at [23, 164] on div at bounding box center [26, 164] width 9 height 9
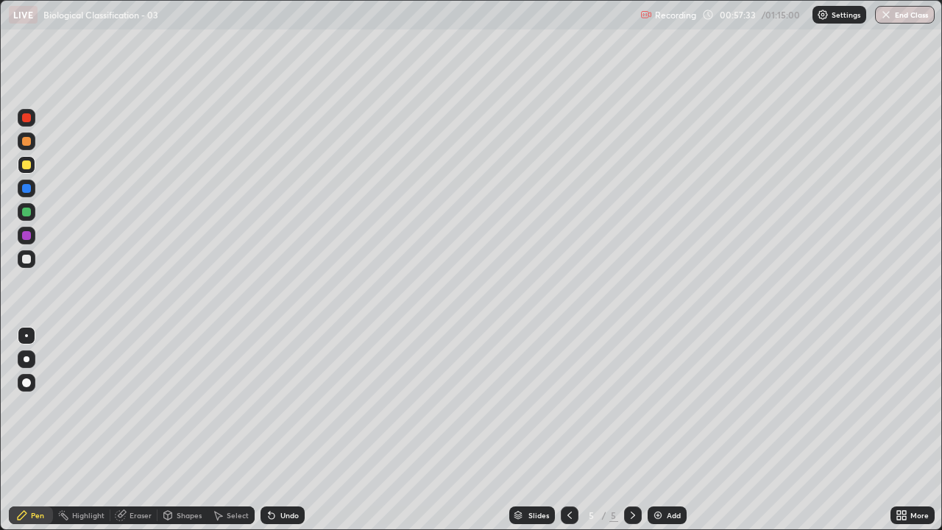
click at [906, 405] on icon at bounding box center [902, 515] width 12 height 12
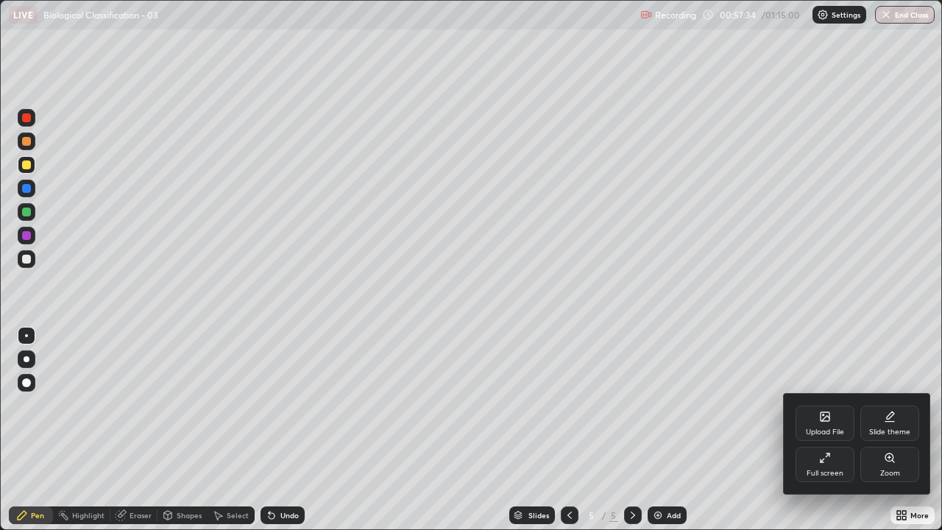
click at [824, 405] on div "Full screen" at bounding box center [825, 473] width 37 height 7
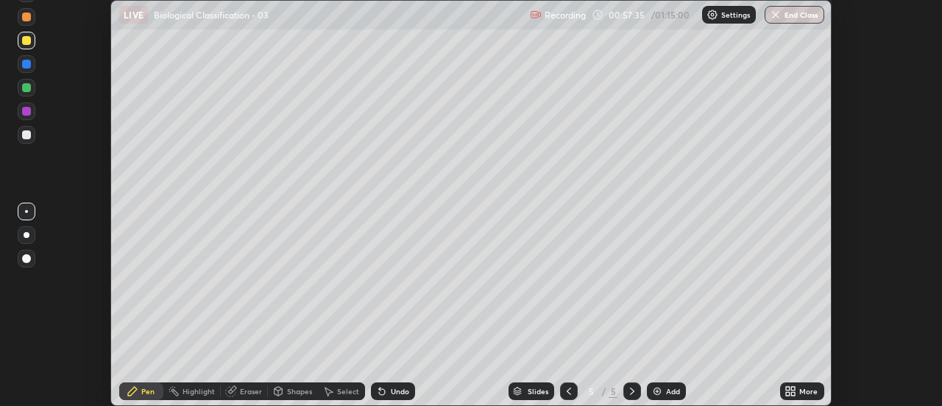
scroll to position [73214, 72677]
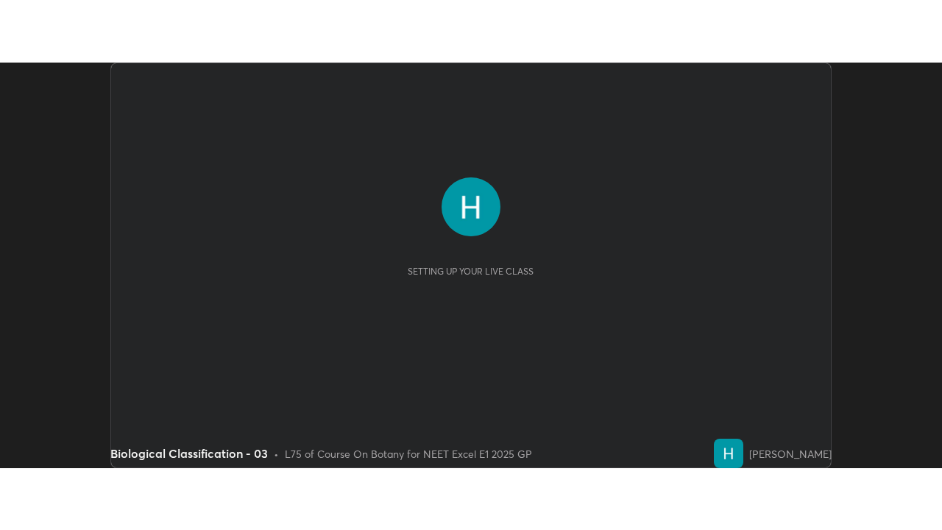
scroll to position [406, 942]
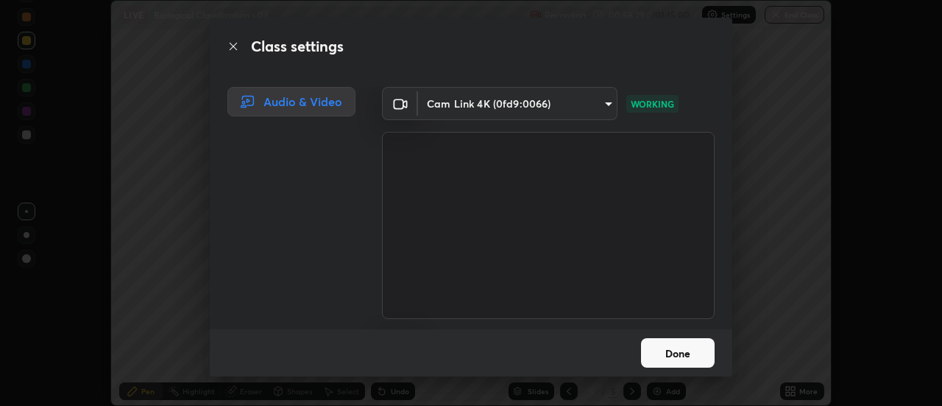
click at [675, 353] on button "Done" at bounding box center [678, 352] width 74 height 29
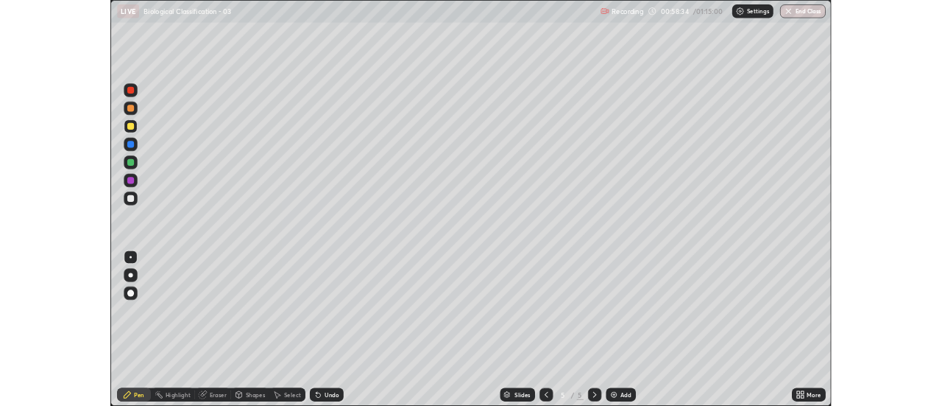
scroll to position [530, 942]
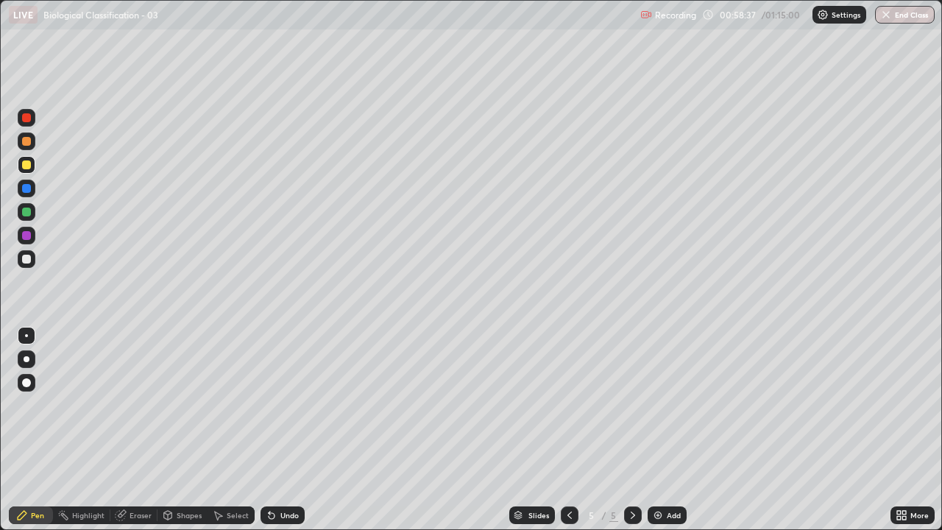
click at [901, 405] on icon at bounding box center [899, 518] width 4 height 4
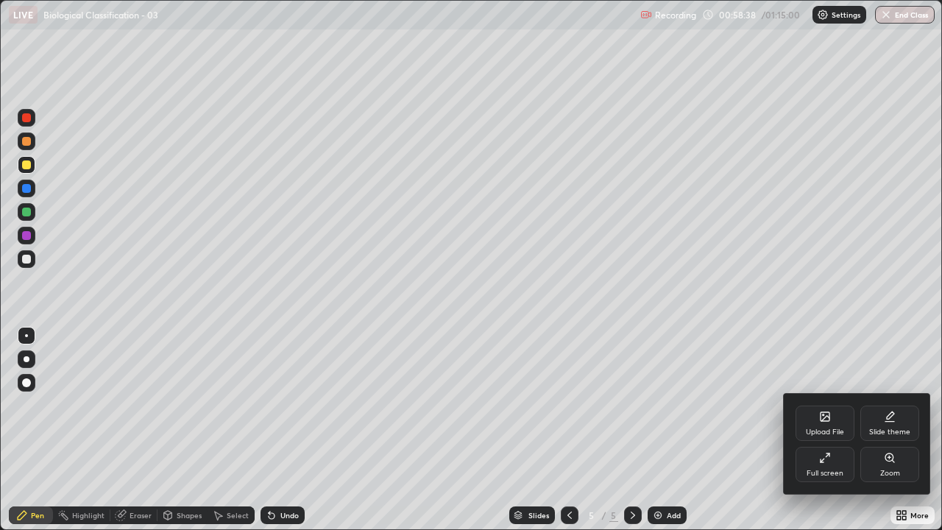
click at [824, 405] on icon at bounding box center [822, 460] width 3 height 3
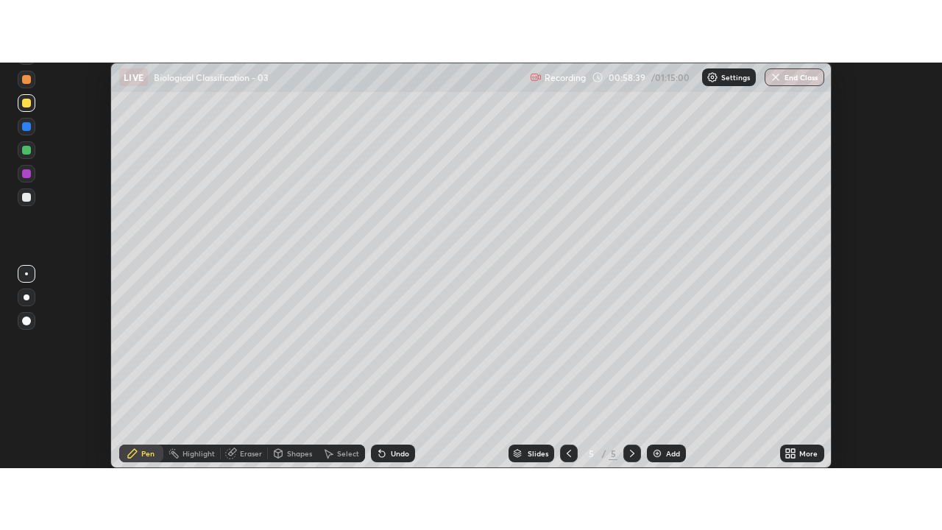
scroll to position [73214, 72677]
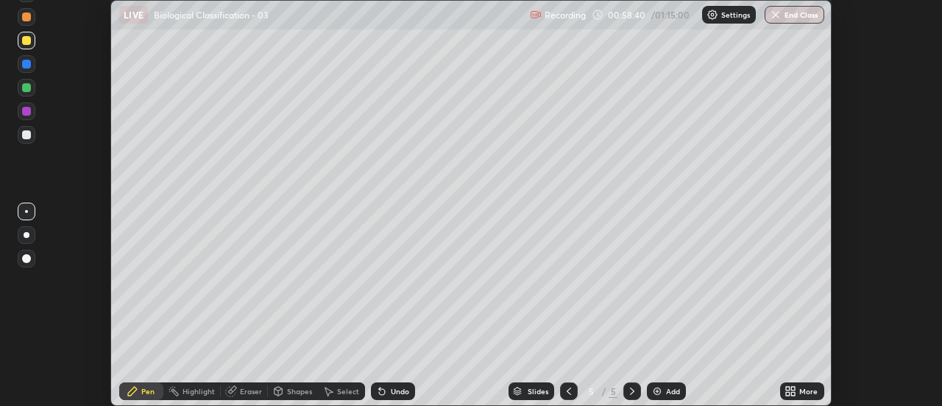
click at [799, 391] on div "More" at bounding box center [802, 391] width 44 height 18
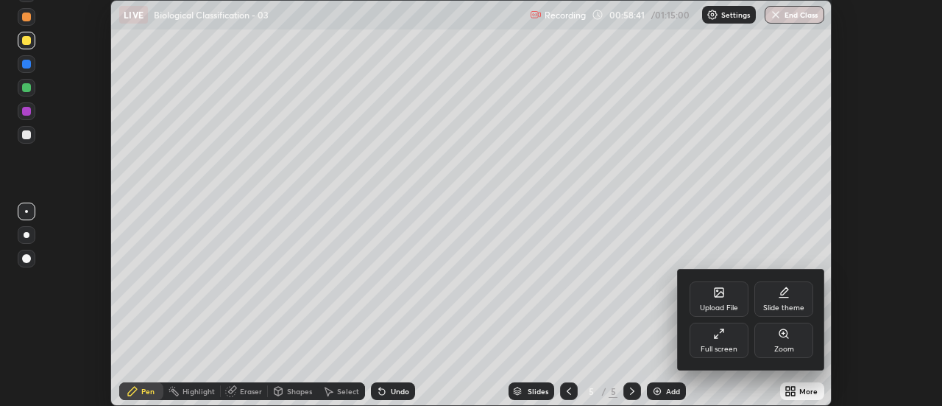
click at [719, 340] on div "Full screen" at bounding box center [719, 339] width 59 height 35
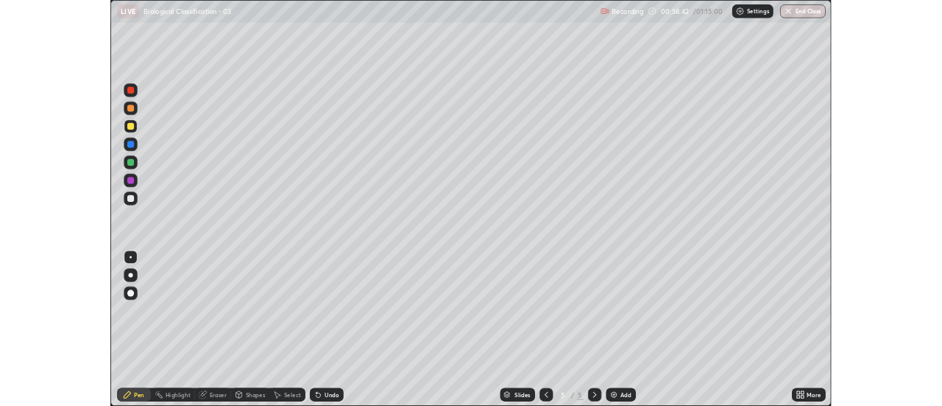
scroll to position [530, 942]
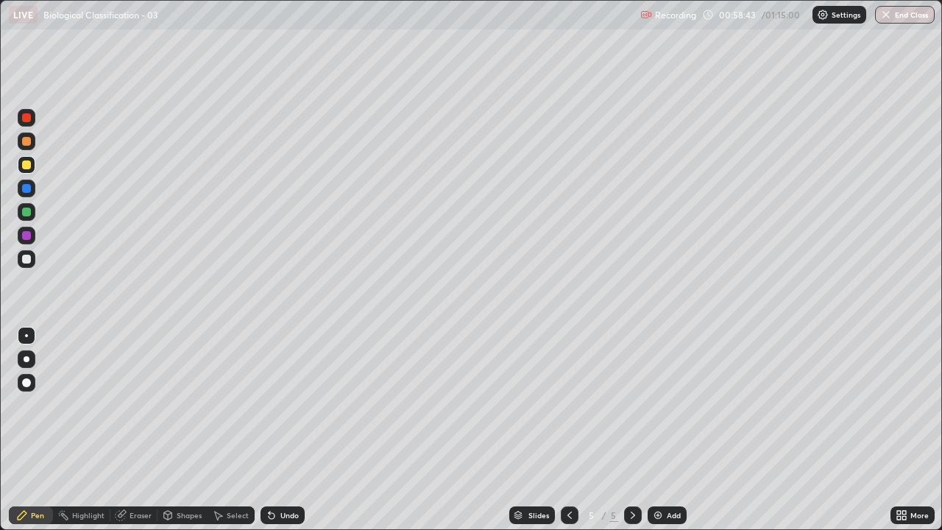
click at [660, 405] on img at bounding box center [658, 515] width 12 height 12
click at [27, 263] on div at bounding box center [26, 259] width 9 height 9
click at [27, 173] on div at bounding box center [27, 165] width 18 height 18
click at [27, 259] on div at bounding box center [26, 259] width 9 height 9
click at [272, 405] on icon at bounding box center [272, 516] width 6 height 6
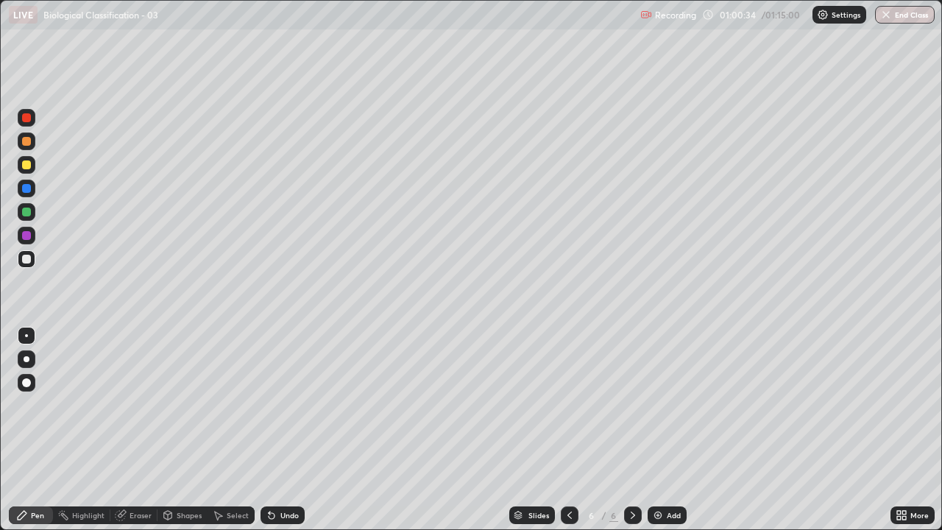
click at [27, 215] on div at bounding box center [26, 212] width 9 height 9
click at [33, 263] on div at bounding box center [27, 259] width 18 height 18
click at [570, 405] on icon at bounding box center [570, 515] width 12 height 12
click at [27, 164] on div at bounding box center [26, 164] width 9 height 9
click at [28, 144] on div at bounding box center [26, 141] width 9 height 9
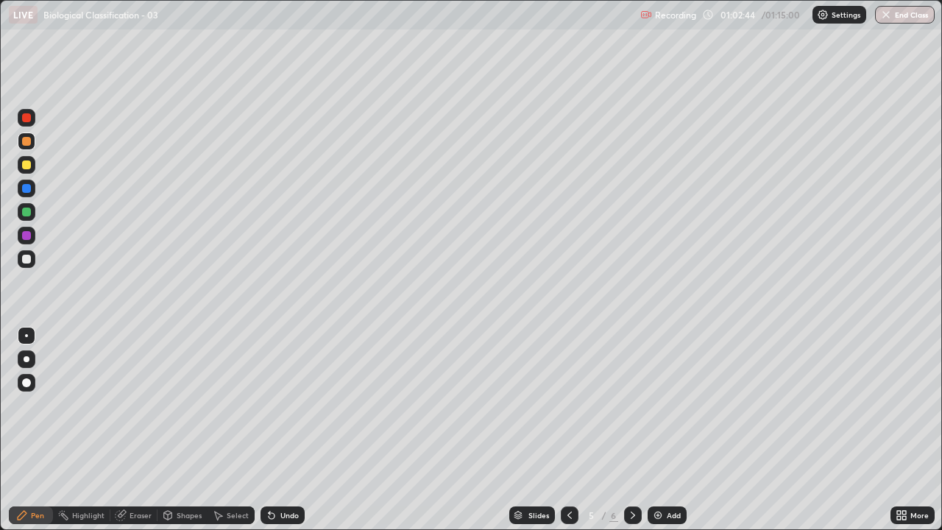
click at [631, 405] on icon at bounding box center [633, 515] width 4 height 7
click at [29, 168] on div at bounding box center [26, 164] width 9 height 9
click at [27, 144] on div at bounding box center [26, 141] width 9 height 9
click at [27, 212] on div at bounding box center [26, 212] width 9 height 9
click at [182, 405] on div "Shapes" at bounding box center [189, 515] width 25 height 7
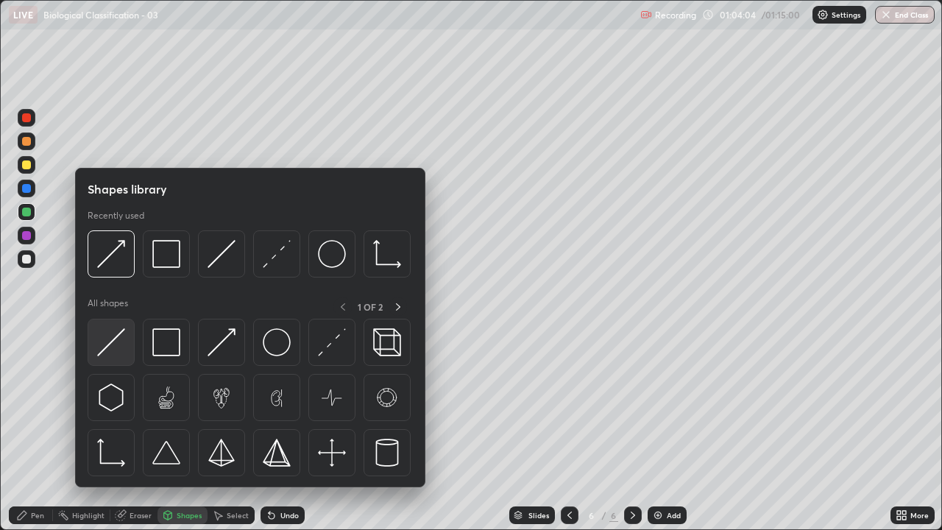
click at [112, 350] on img at bounding box center [111, 342] width 28 height 28
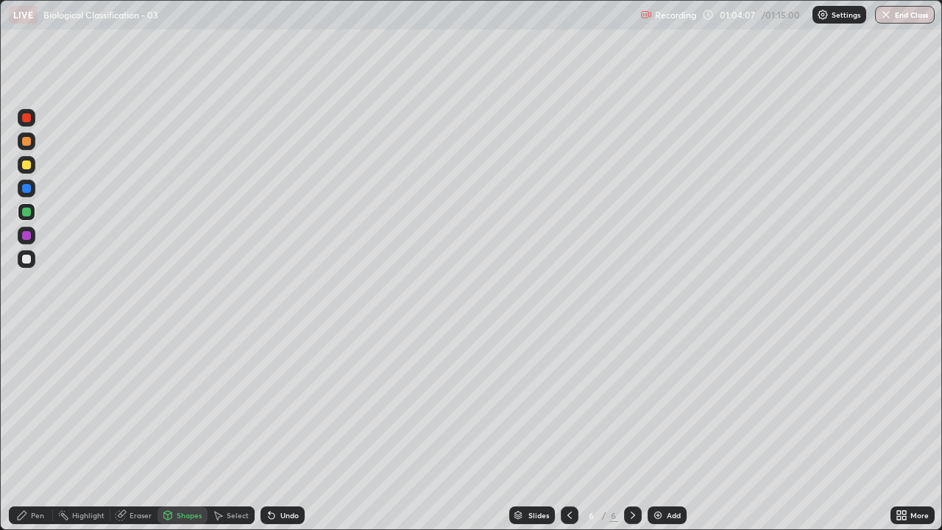
click at [40, 405] on div "Pen" at bounding box center [31, 515] width 44 height 18
click at [284, 405] on div "Undo" at bounding box center [289, 515] width 18 height 7
click at [28, 257] on div at bounding box center [26, 259] width 9 height 9
click at [29, 166] on div at bounding box center [26, 164] width 9 height 9
click at [26, 214] on div at bounding box center [26, 212] width 9 height 9
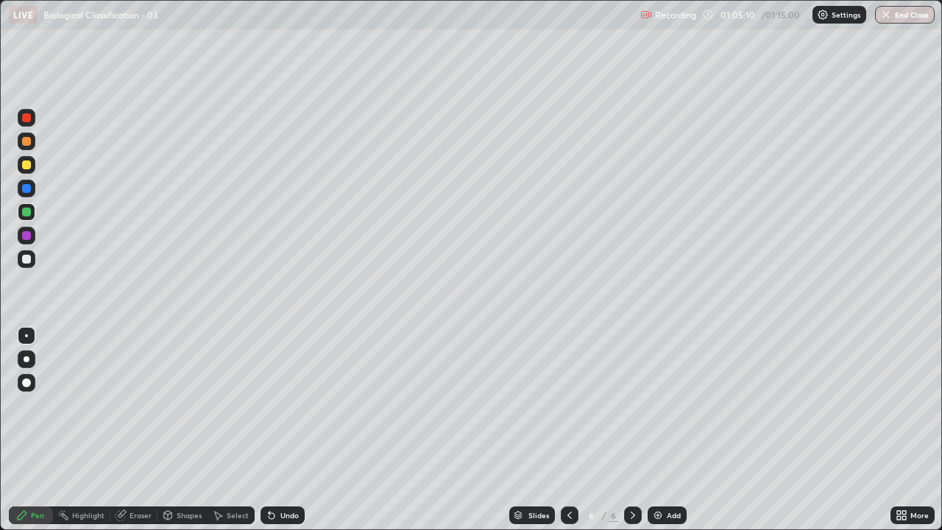
click at [25, 214] on div at bounding box center [26, 212] width 9 height 9
click at [26, 166] on div at bounding box center [26, 164] width 9 height 9
click at [24, 263] on div at bounding box center [26, 259] width 9 height 9
click at [569, 405] on icon at bounding box center [570, 515] width 12 height 12
click at [906, 15] on button "End Class" at bounding box center [906, 15] width 58 height 18
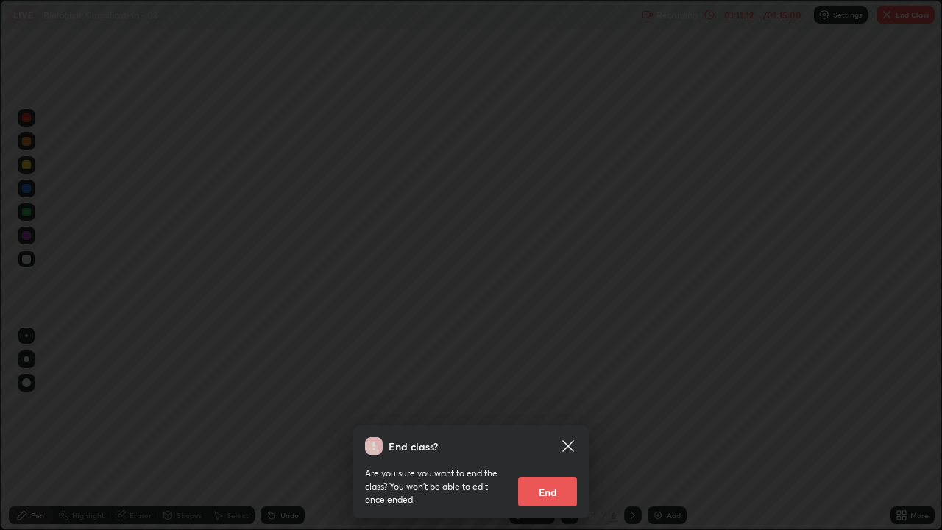
click at [562, 405] on button "End" at bounding box center [547, 491] width 59 height 29
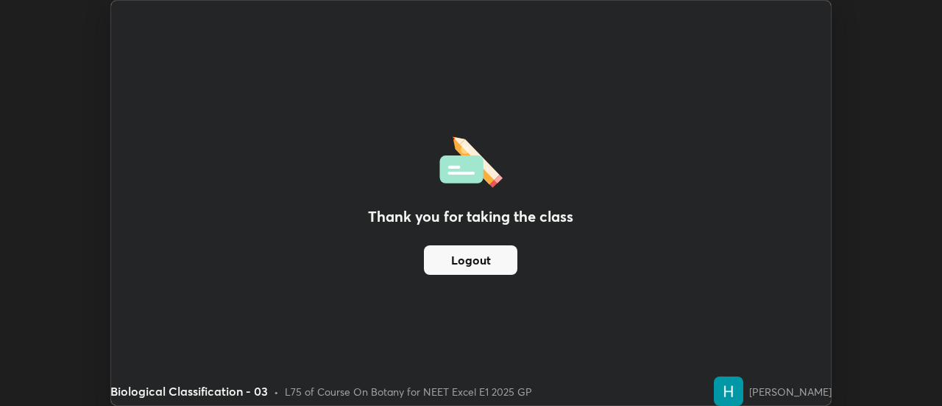
scroll to position [73214, 72677]
